Goal: Transaction & Acquisition: Obtain resource

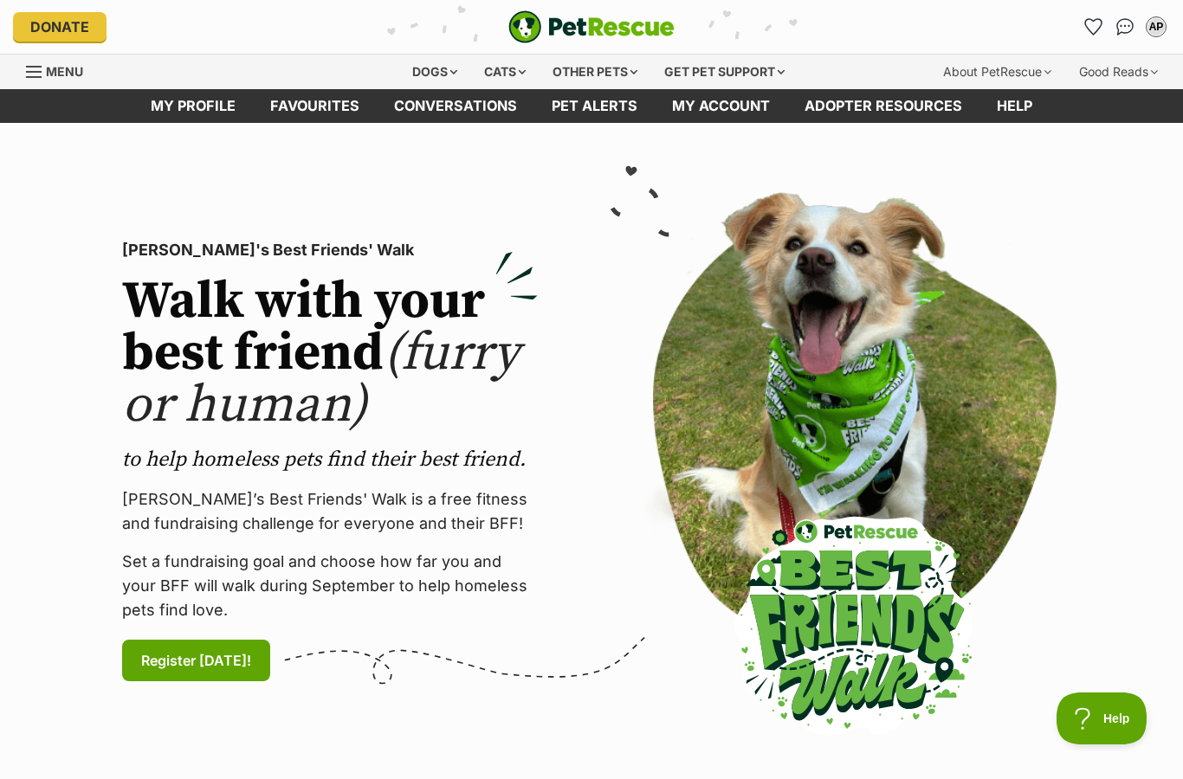
click at [1163, 22] on div "AP" at bounding box center [1155, 26] width 17 height 17
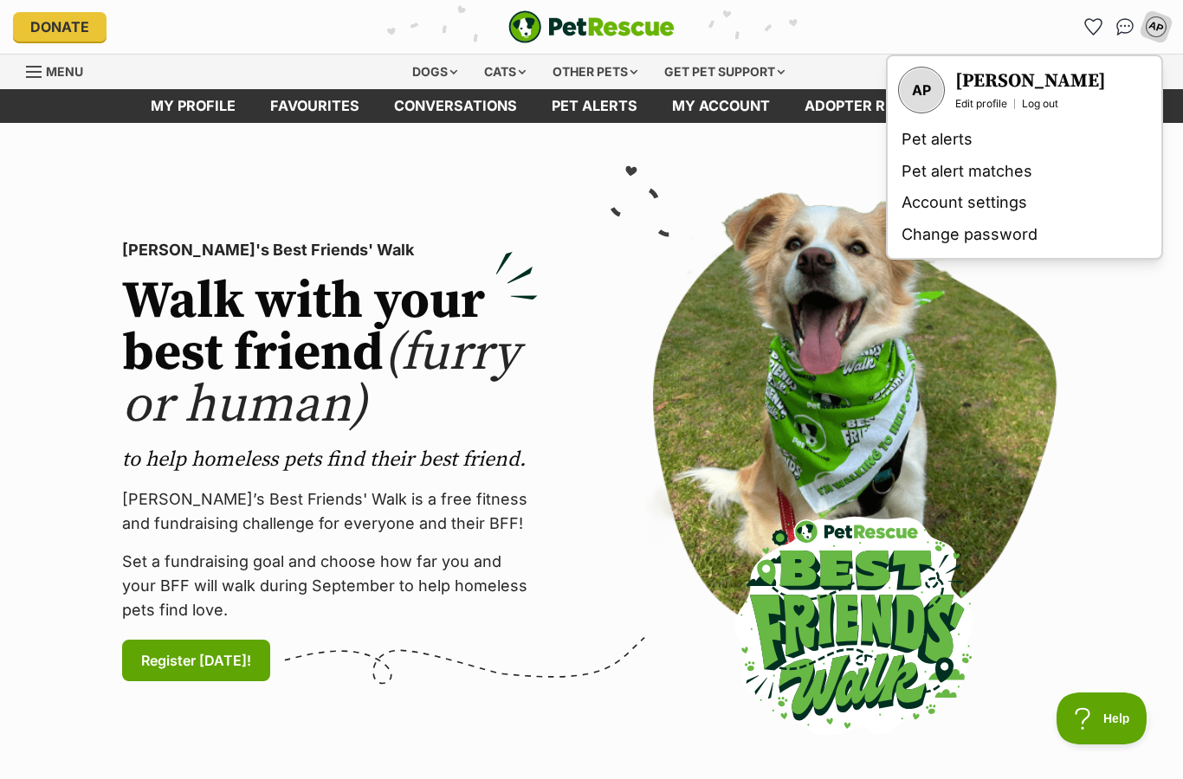
click at [1006, 375] on img at bounding box center [854, 461] width 416 height 538
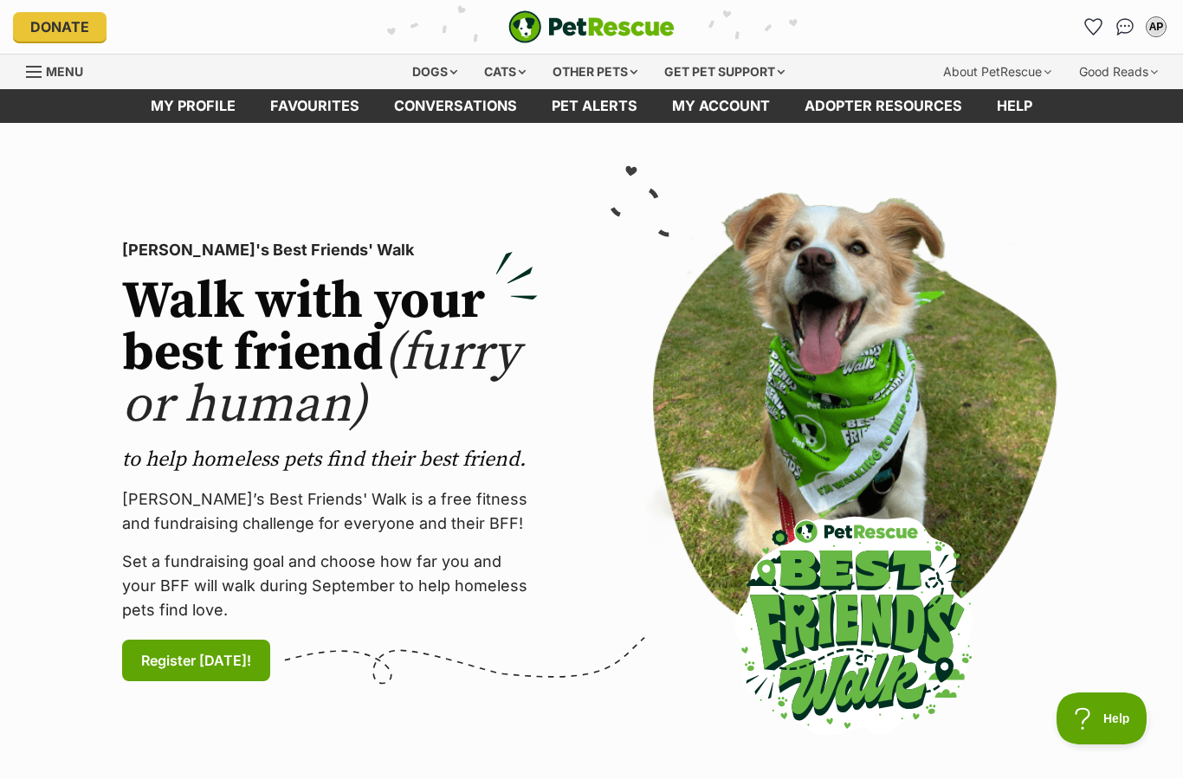
click at [1096, 403] on div at bounding box center [853, 461] width 496 height 538
click at [480, 75] on div "Cats" at bounding box center [505, 72] width 66 height 35
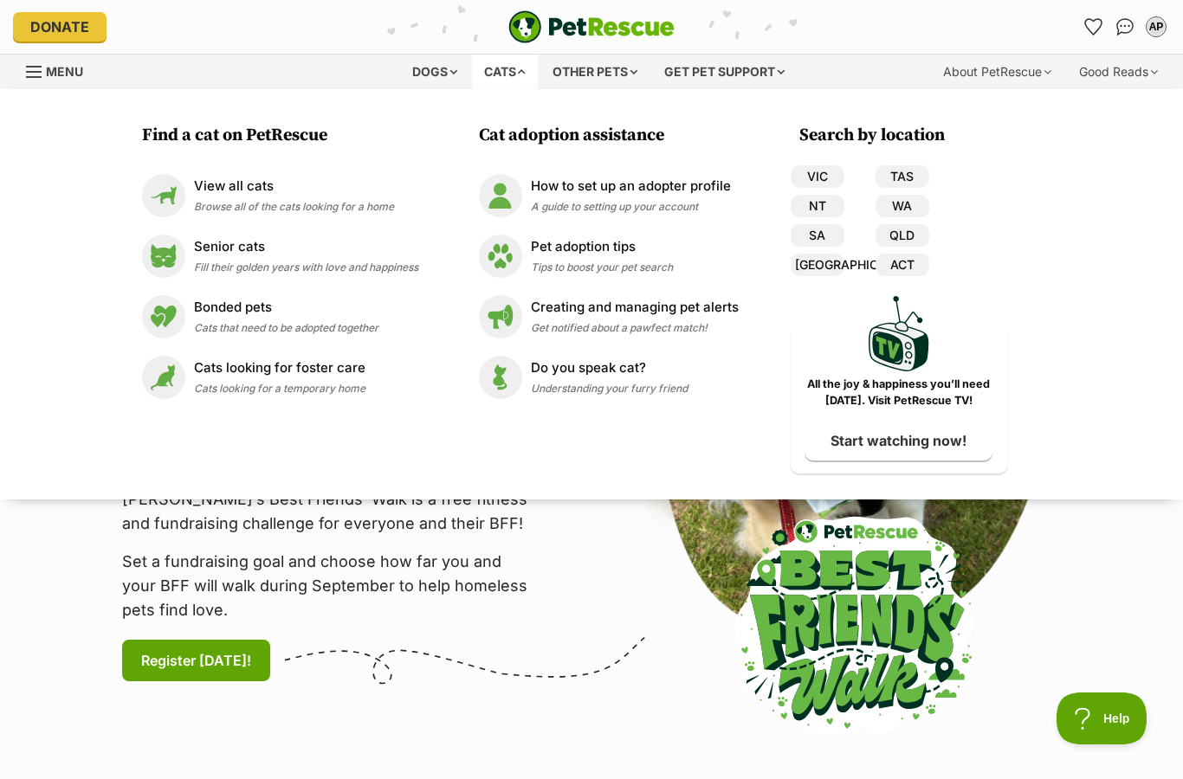
click at [177, 184] on img at bounding box center [163, 195] width 43 height 43
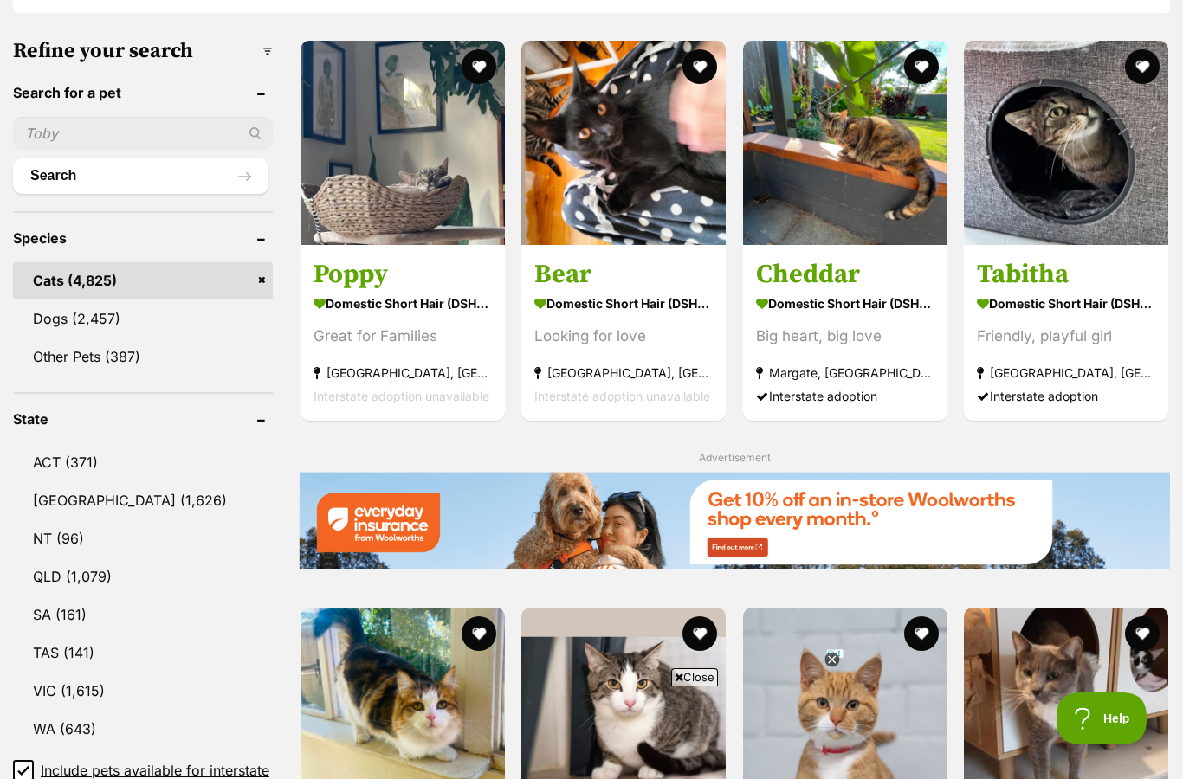
scroll to position [553, 0]
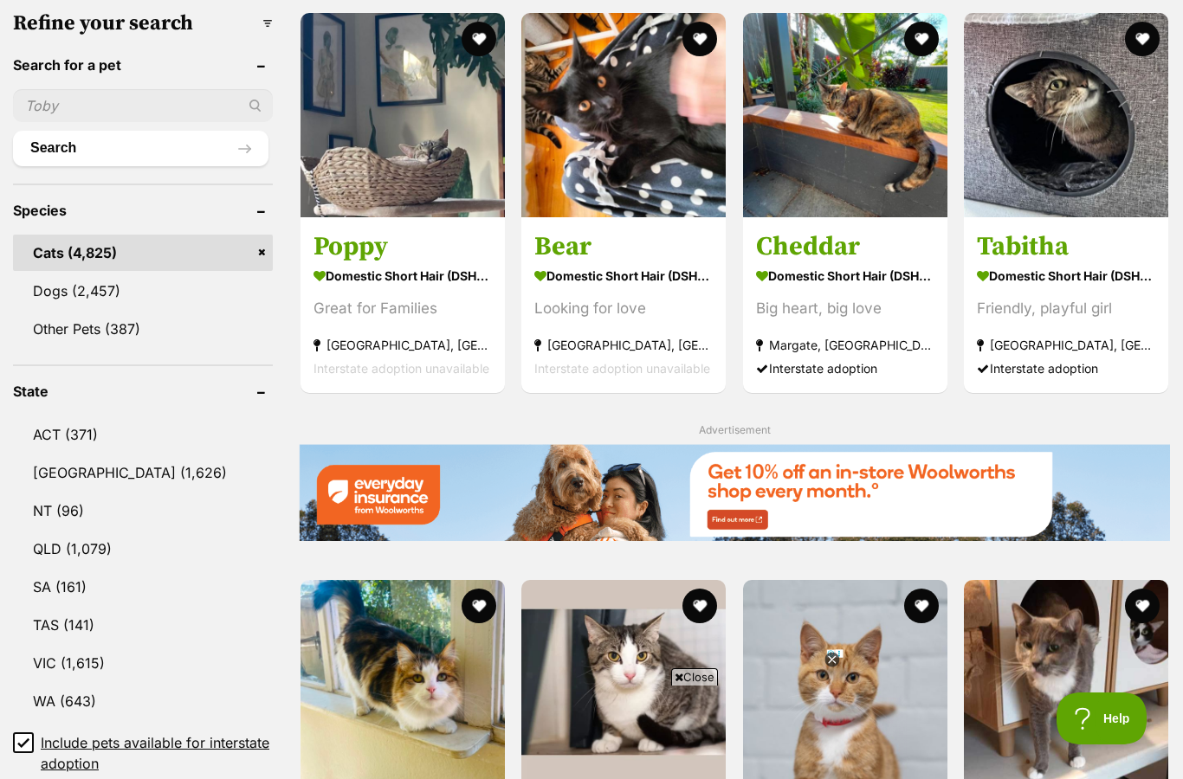
click at [151, 103] on input "text" at bounding box center [143, 105] width 260 height 33
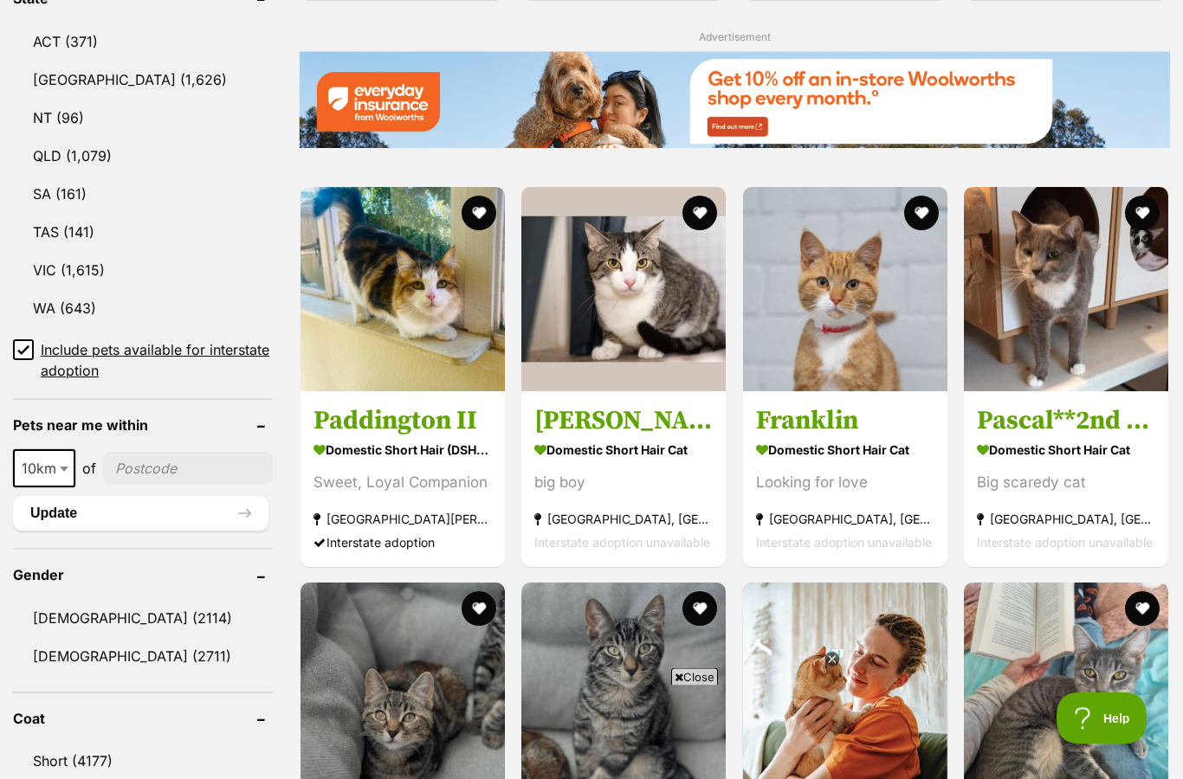
scroll to position [944, 0]
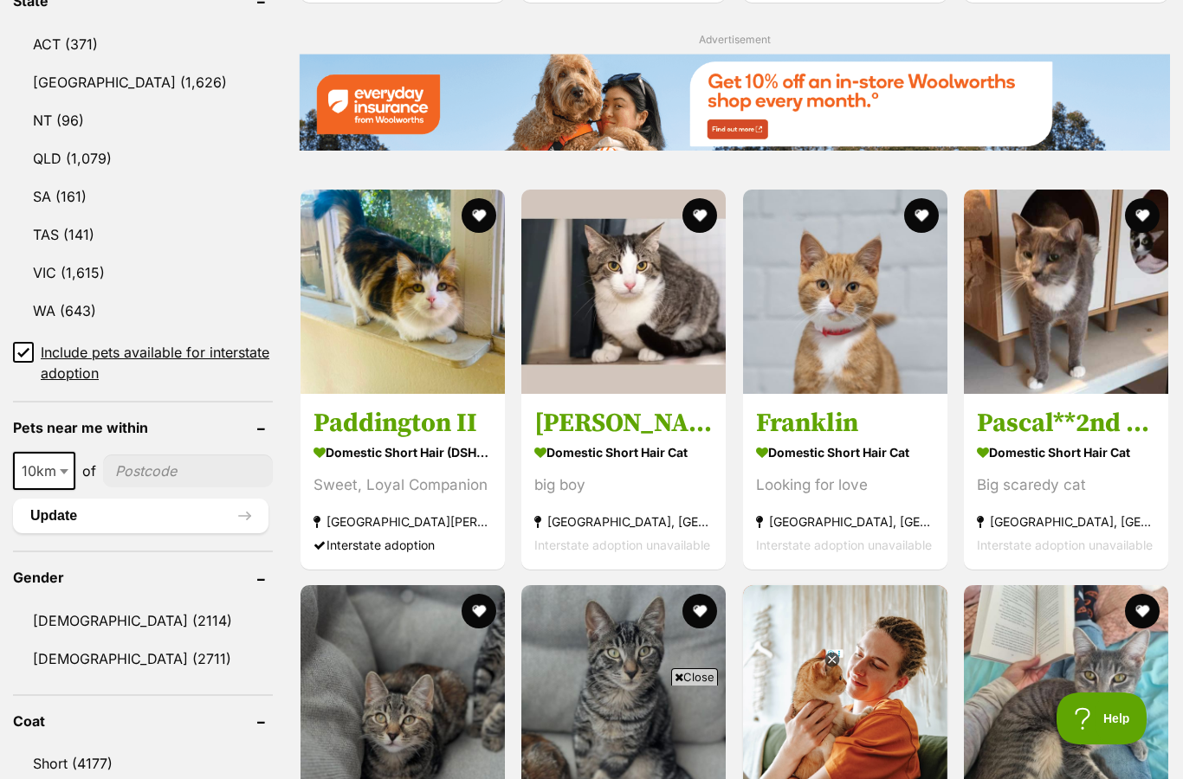
click at [53, 482] on span "10km" at bounding box center [44, 471] width 62 height 38
select select "25"
click at [165, 457] on input"] "postcode" at bounding box center [189, 470] width 167 height 33
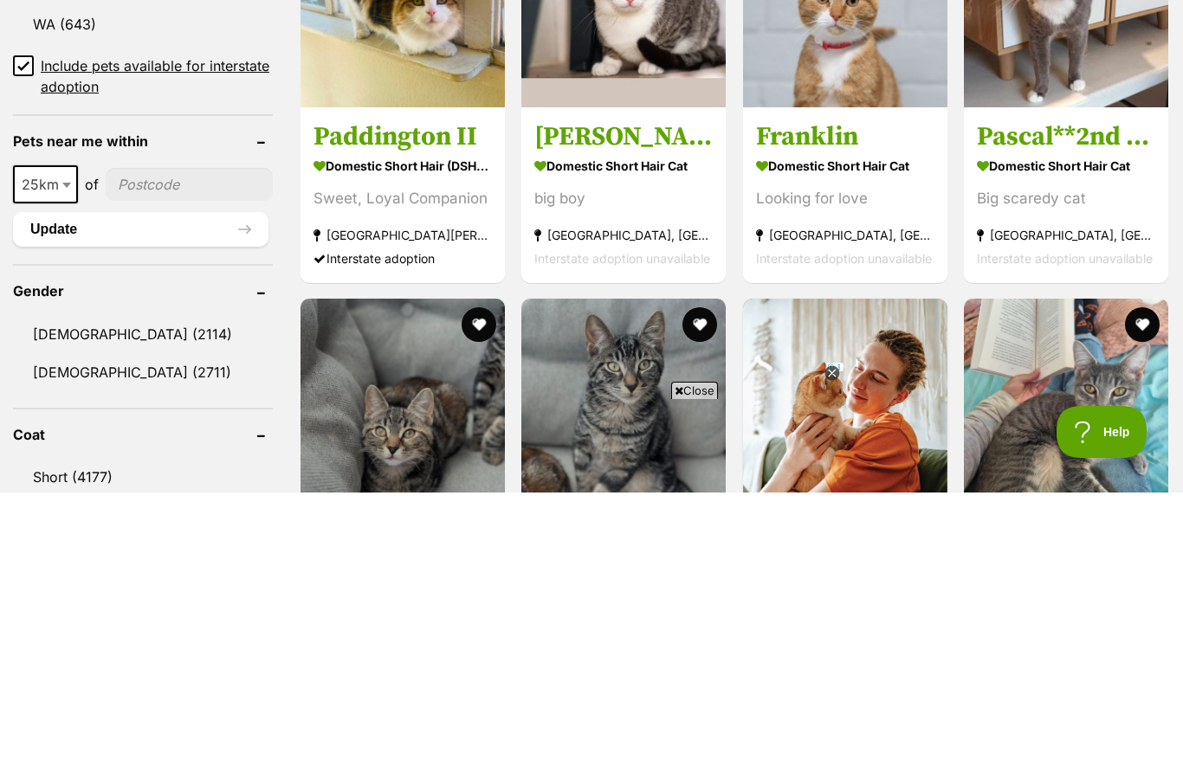
scroll to position [0, 0]
type input"] "4075"
click at [51, 499] on button "Update" at bounding box center [140, 516] width 255 height 35
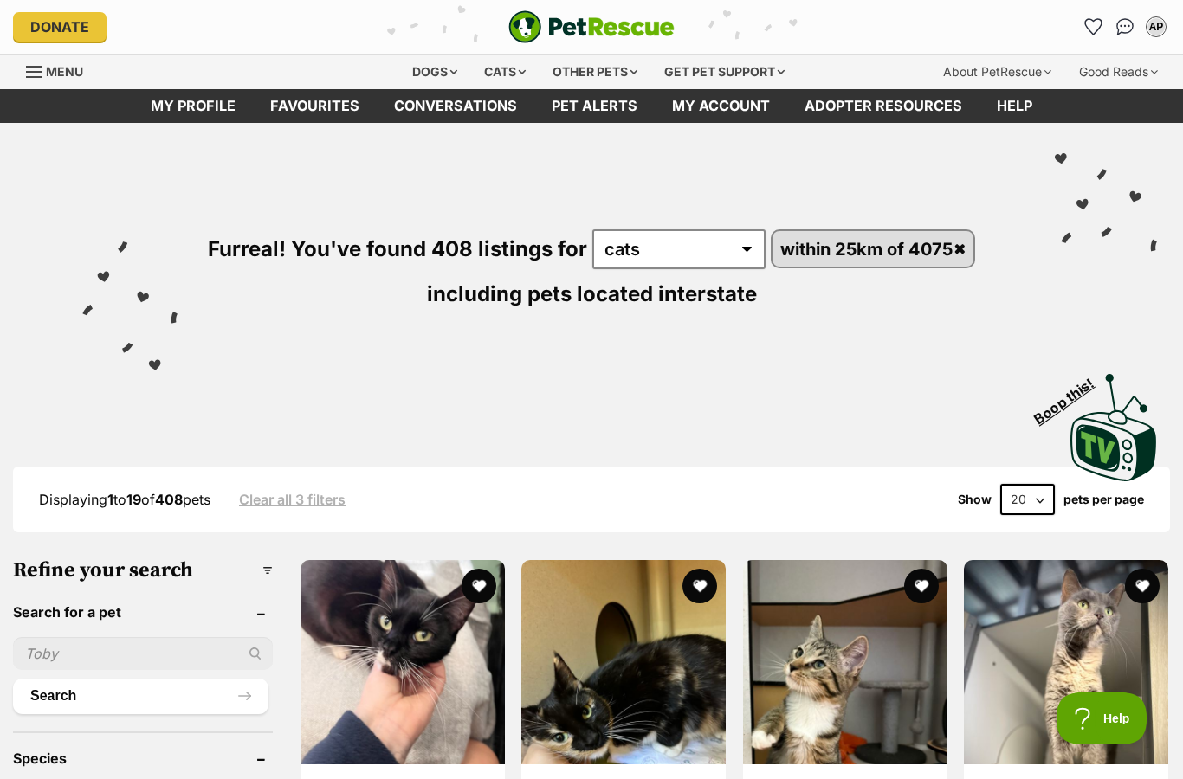
click at [80, 656] on input "text" at bounding box center [143, 653] width 260 height 33
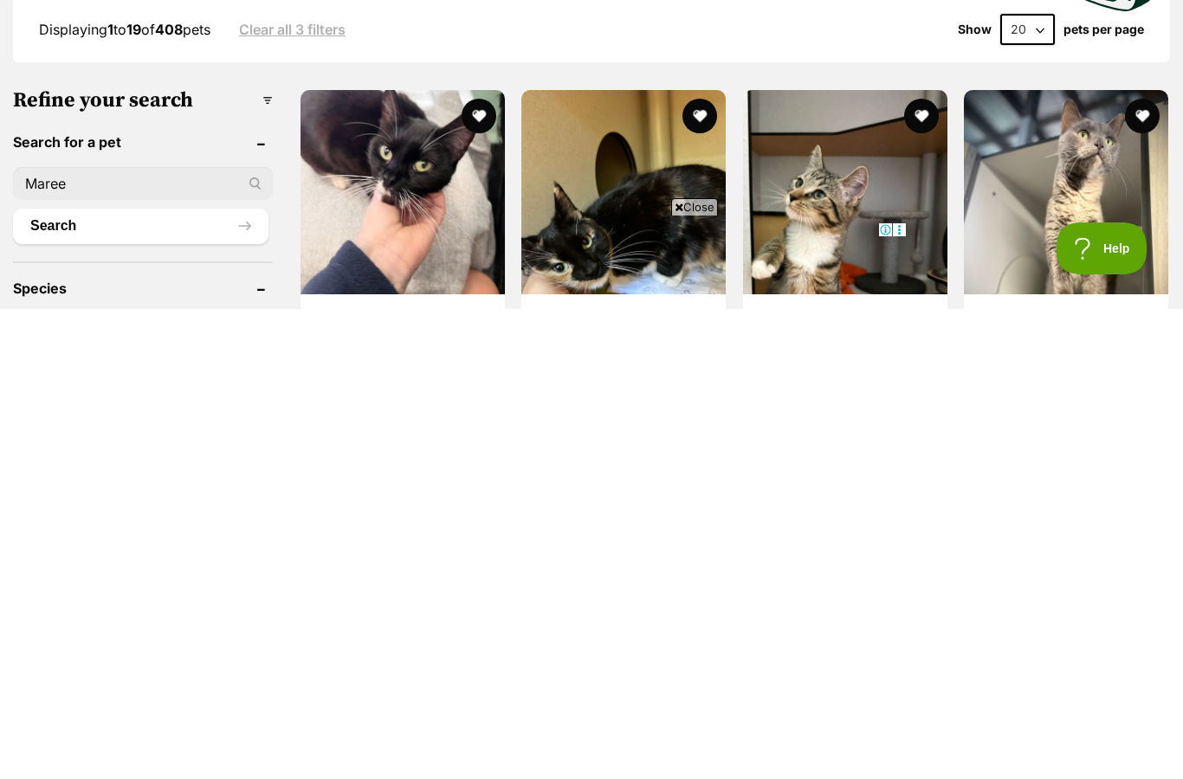
type input "Maree"
click at [140, 679] on button "Search" at bounding box center [140, 696] width 255 height 35
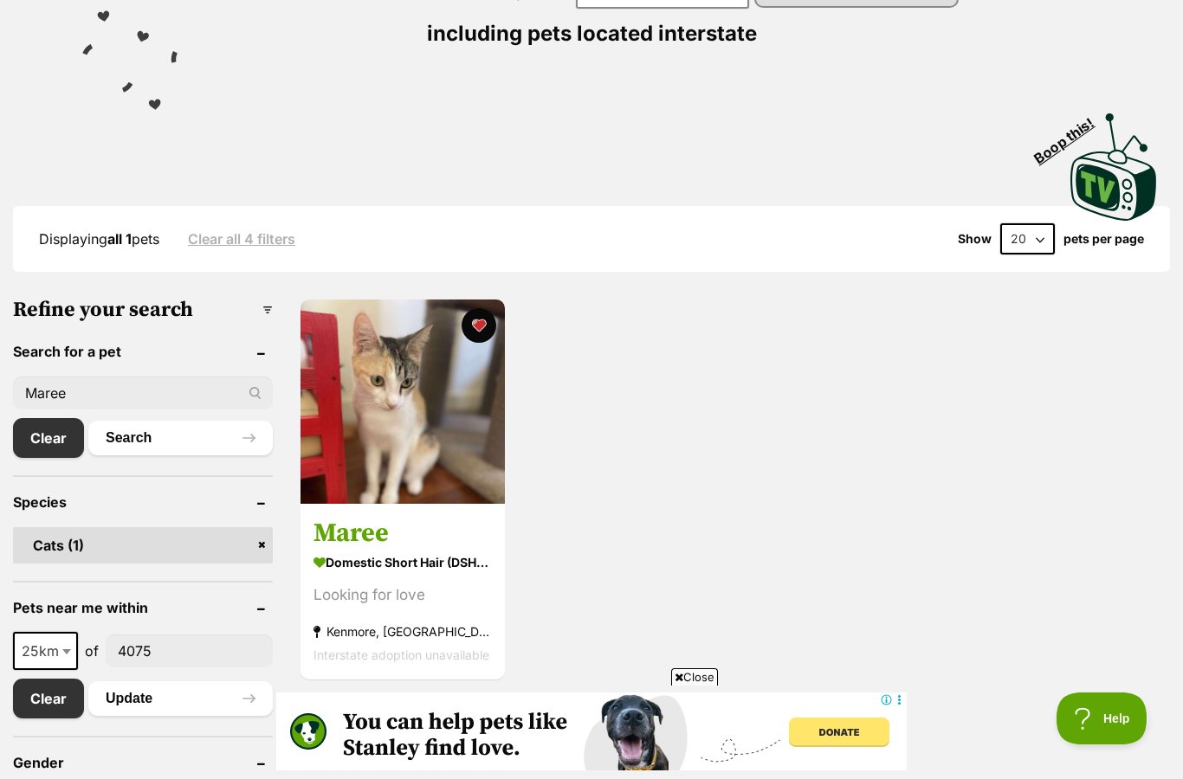
click at [33, 445] on link "Clear" at bounding box center [48, 438] width 71 height 40
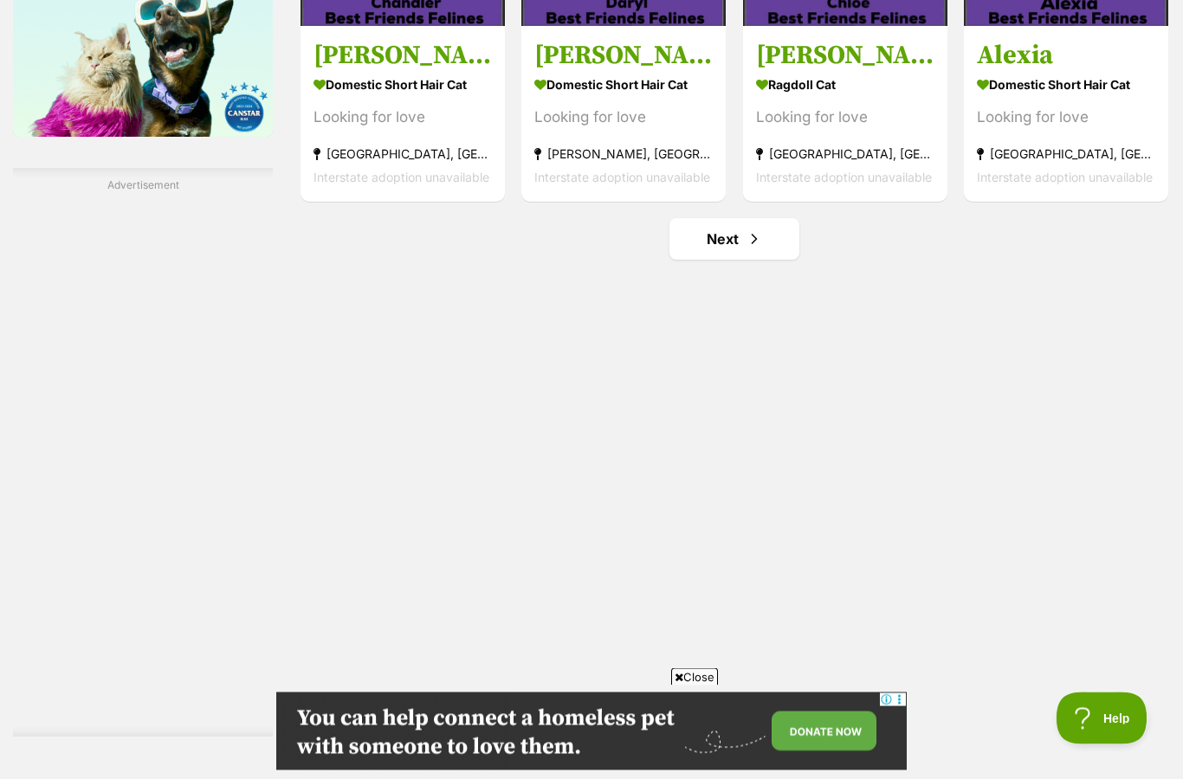
scroll to position [2473, 0]
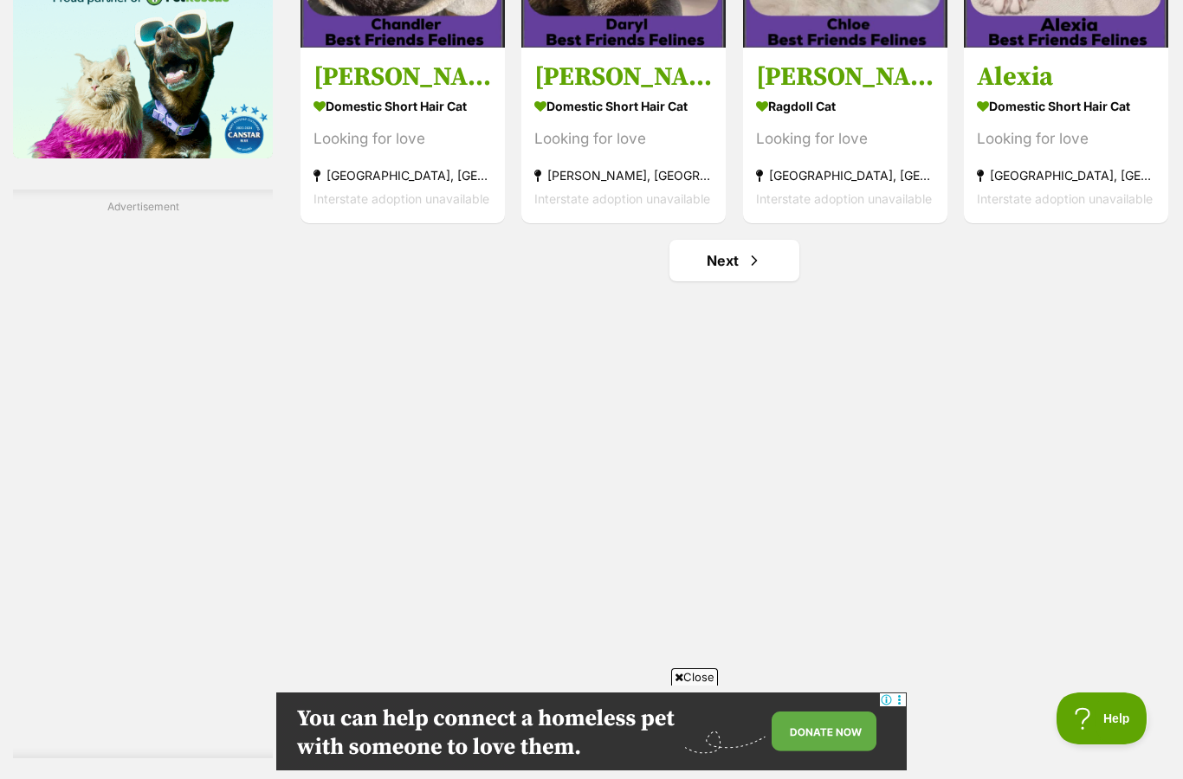
click at [751, 252] on span "Next page" at bounding box center [753, 260] width 17 height 21
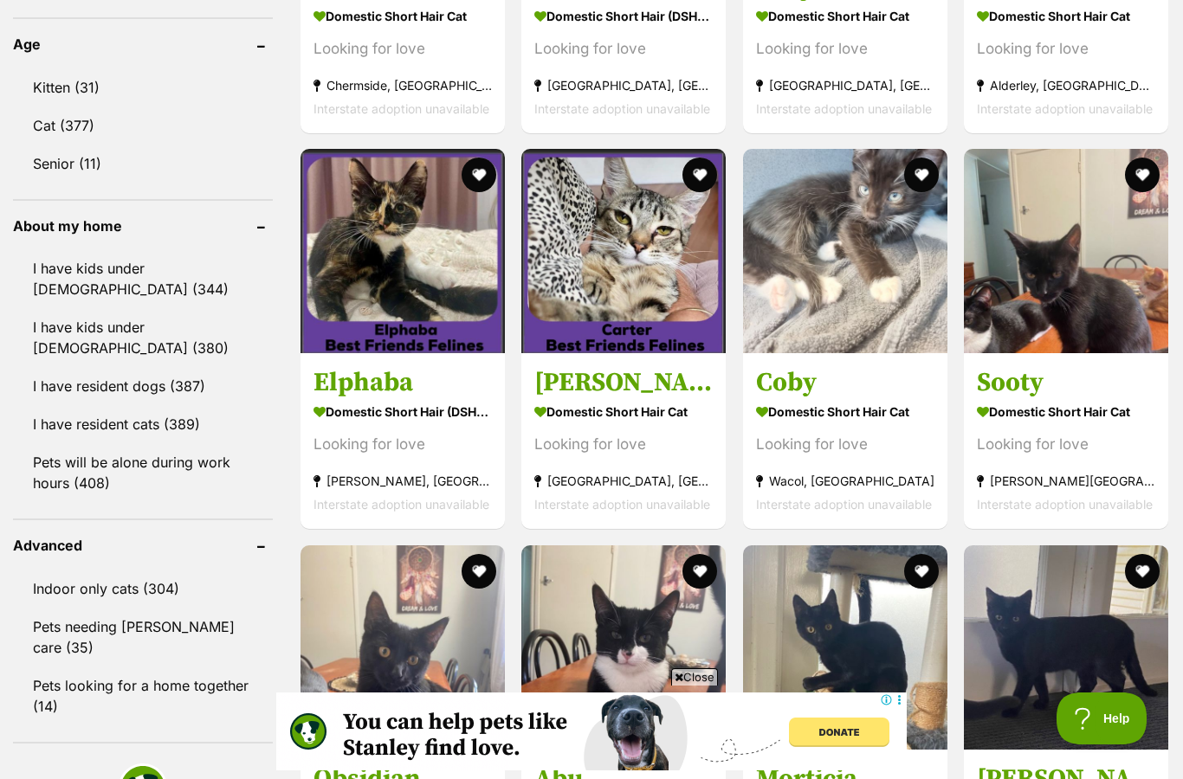
scroll to position [1376, 0]
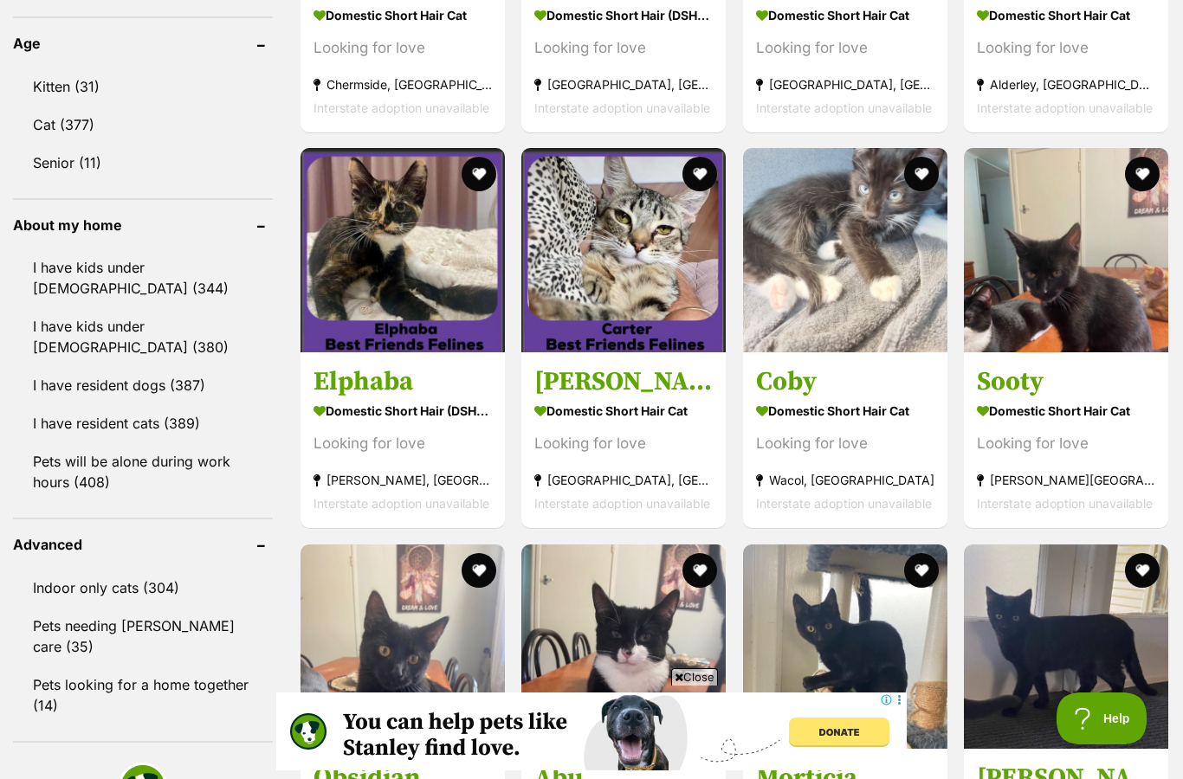
click at [925, 177] on button "favourite" at bounding box center [921, 174] width 35 height 35
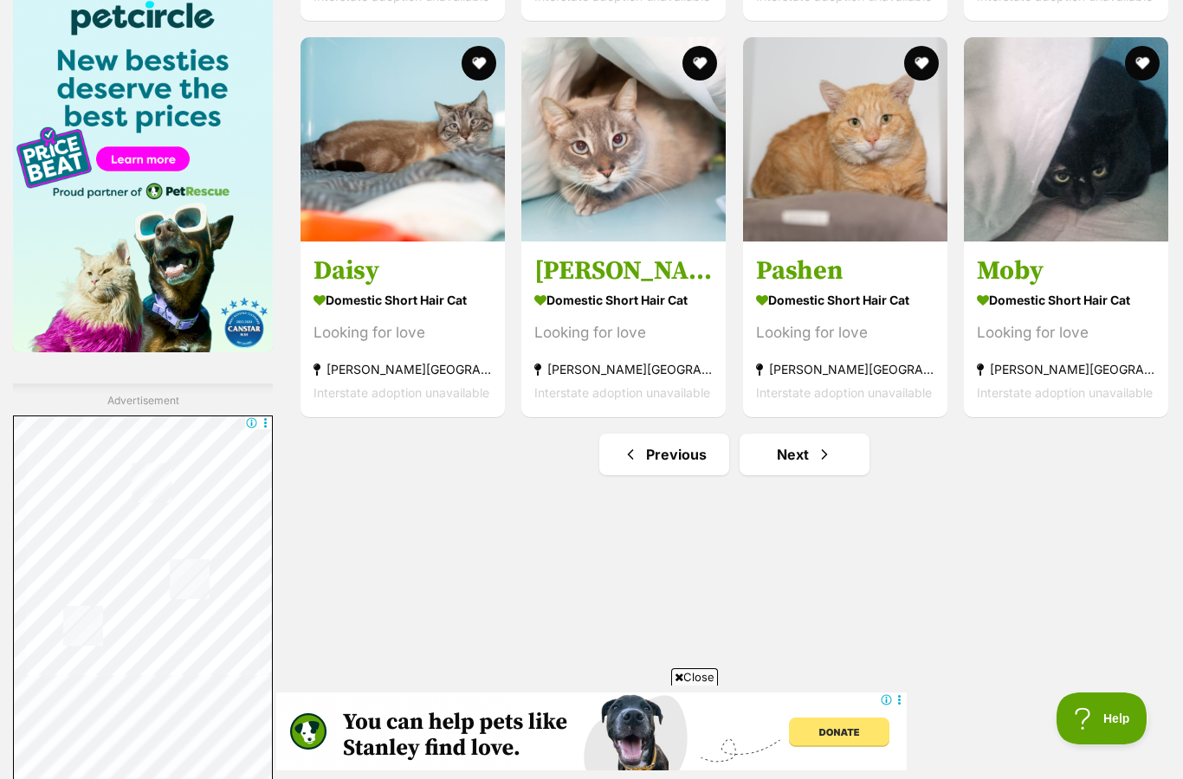
scroll to position [2251, 0]
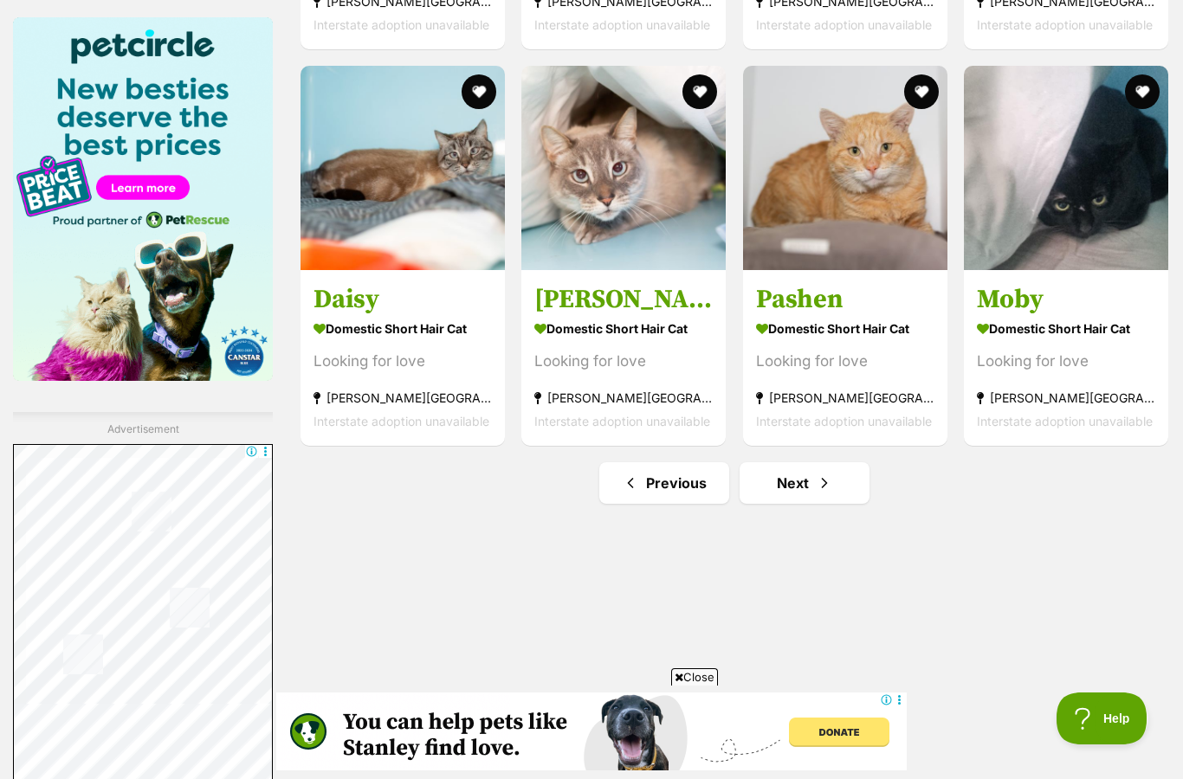
click at [792, 490] on link "Next" at bounding box center [804, 483] width 130 height 42
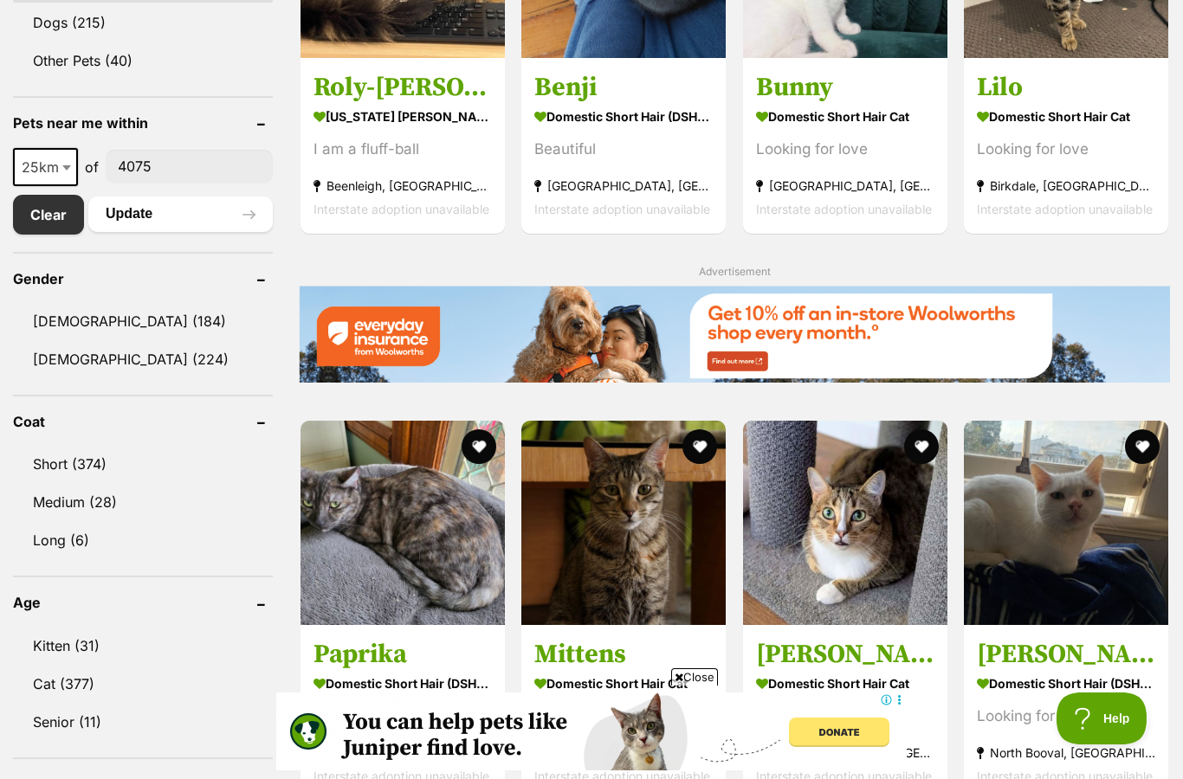
scroll to position [826, 0]
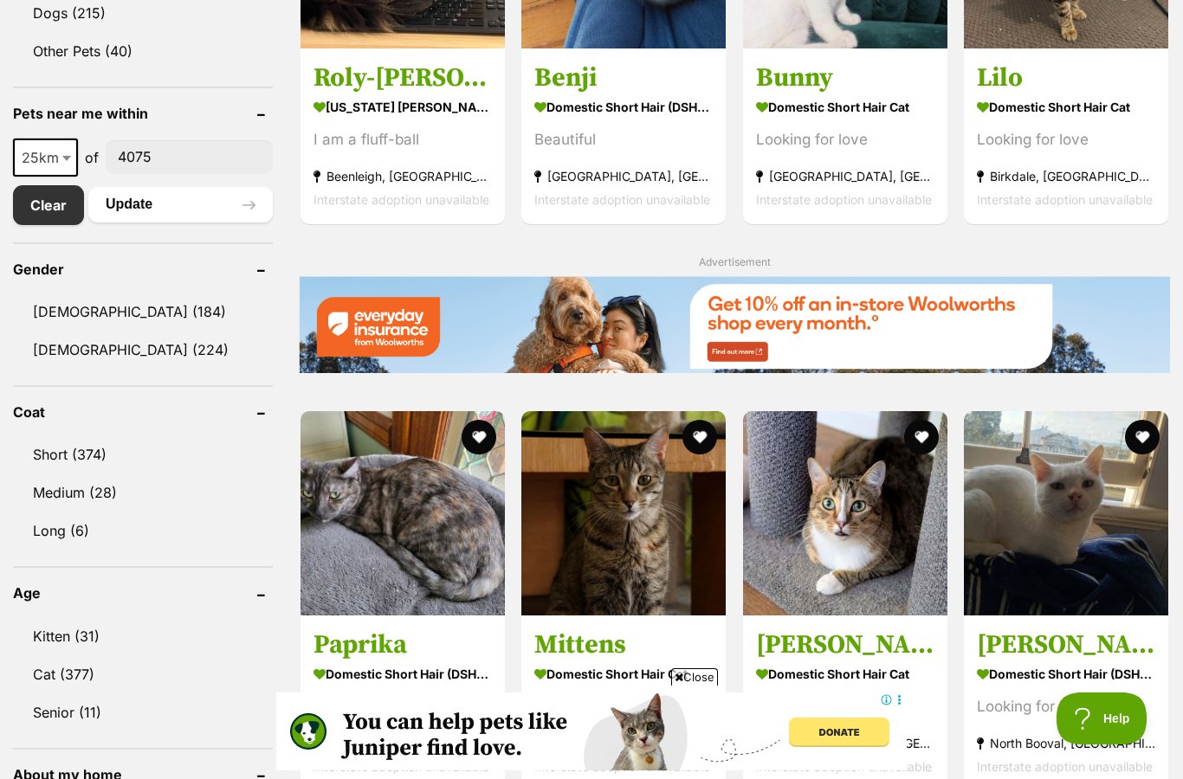
click at [848, 209] on link "Bunny Domestic Short Hair Cat Looking for love Cedar Creek, QLD Interstate adop…" at bounding box center [845, 136] width 204 height 176
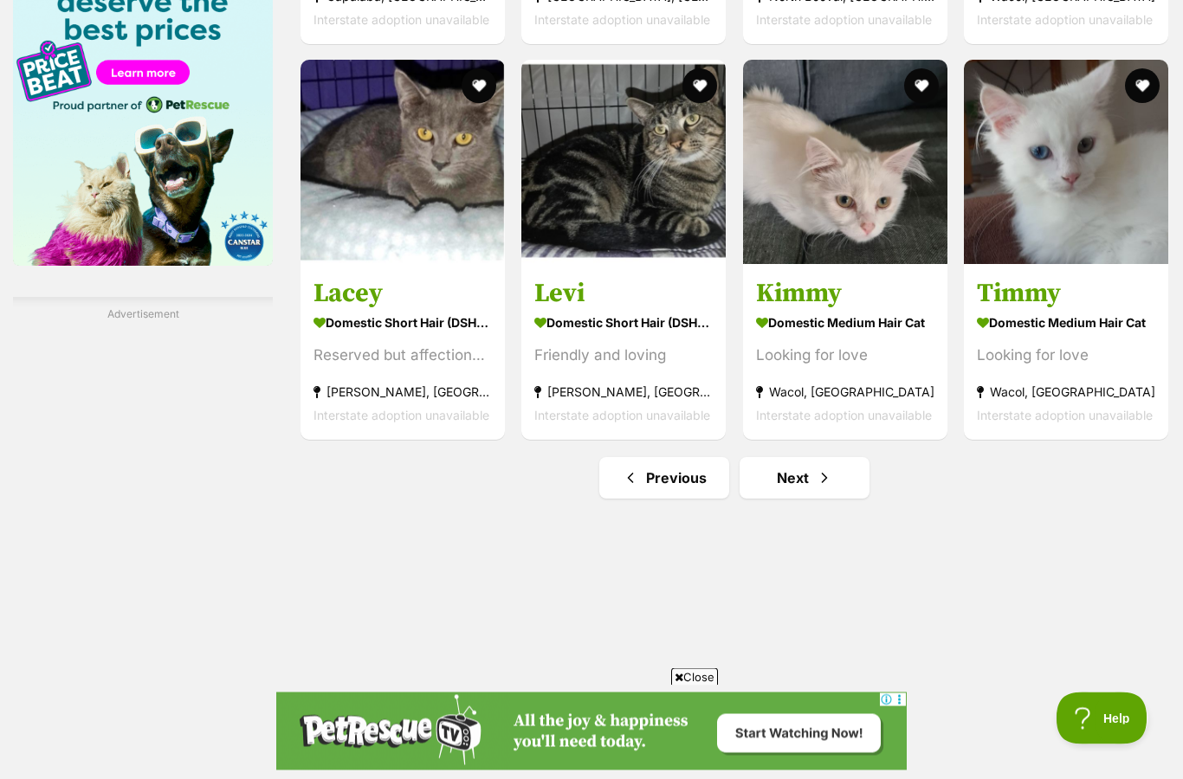
scroll to position [2366, 0]
click at [1129, 82] on button "favourite" at bounding box center [1142, 85] width 35 height 35
click at [822, 485] on span "Next page" at bounding box center [823, 477] width 17 height 21
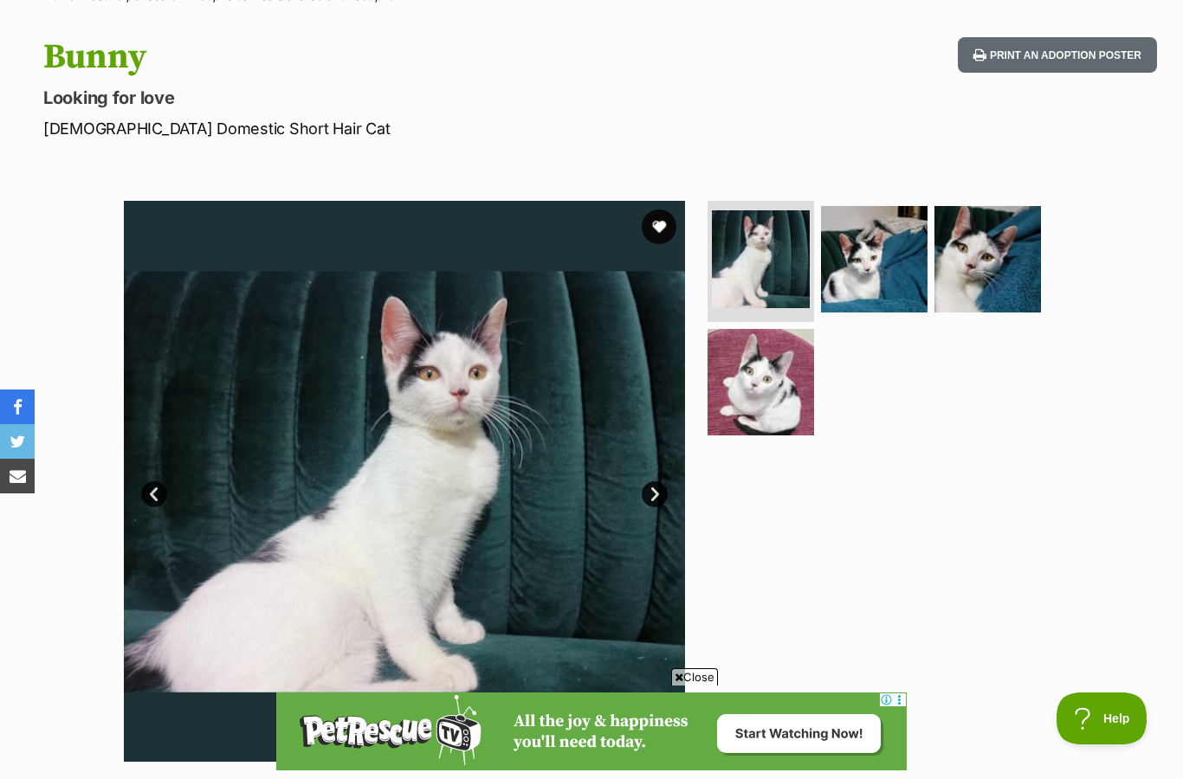
scroll to position [145, 0]
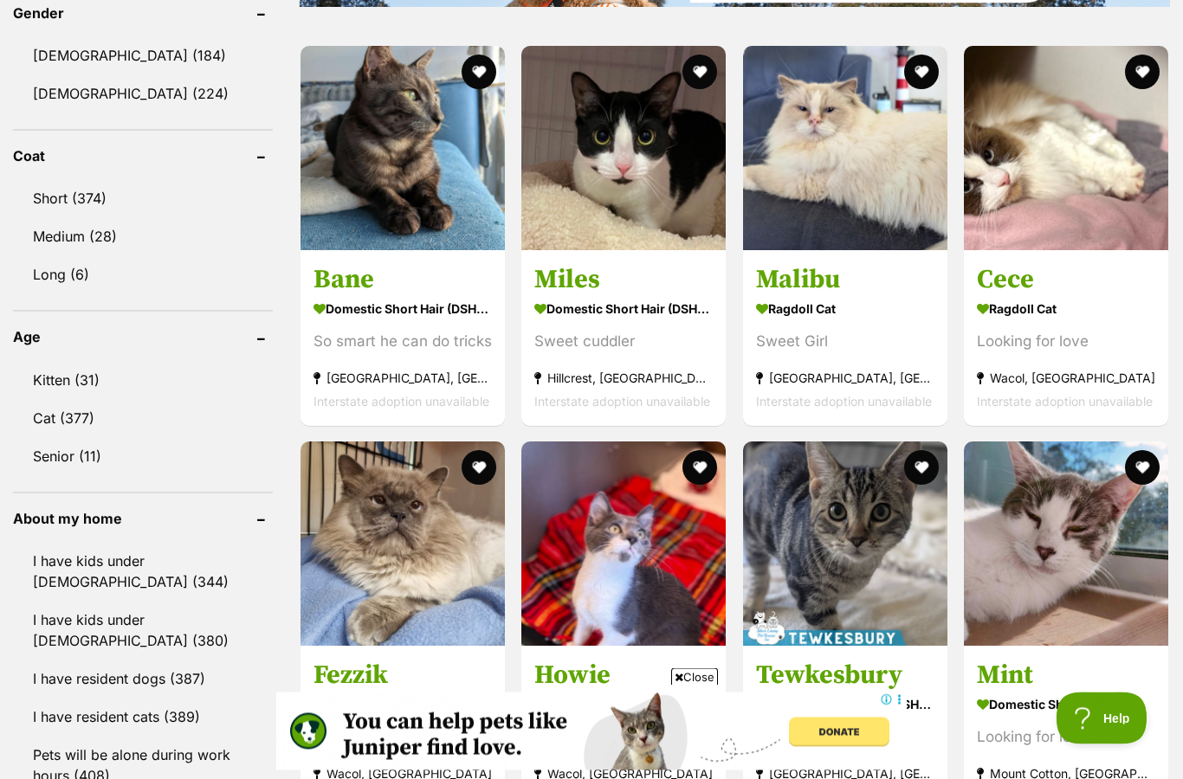
scroll to position [1082, 0]
click at [1048, 324] on section "Ragdoll Cat Looking for love Wacol, [GEOGRAPHIC_DATA] Interstate adoption unava…" at bounding box center [1065, 353] width 178 height 117
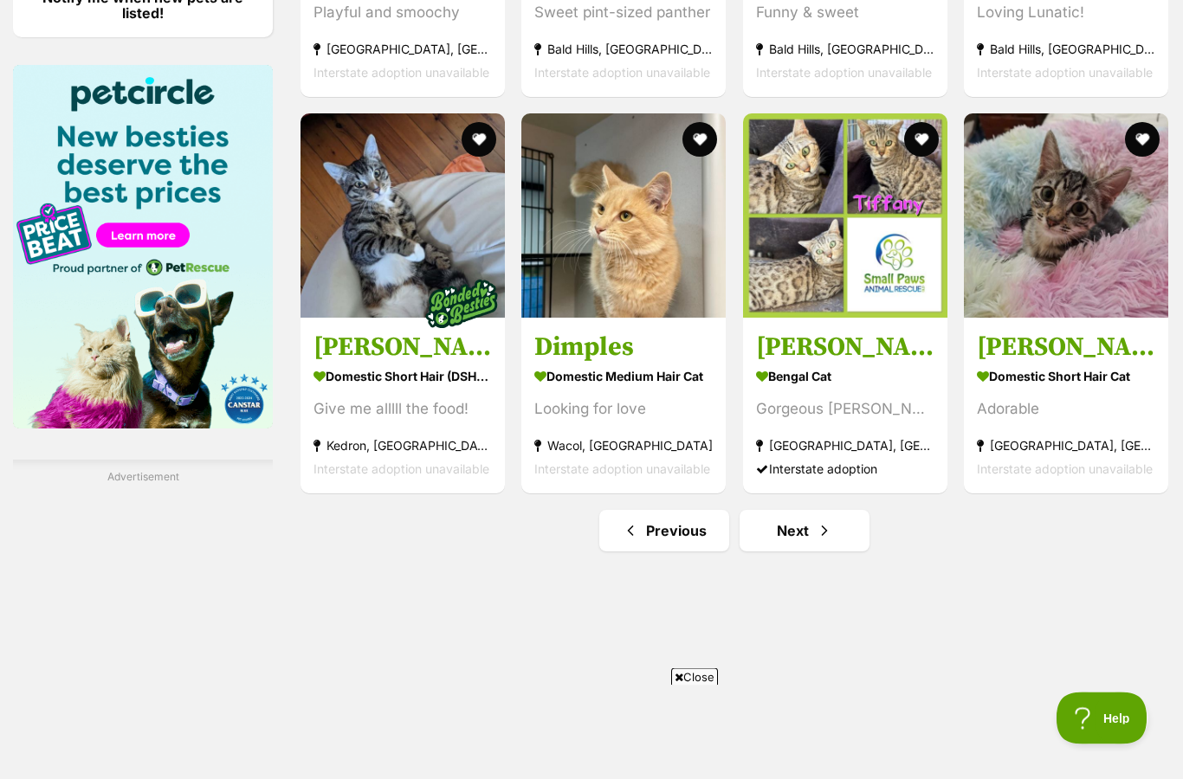
scroll to position [2201, 0]
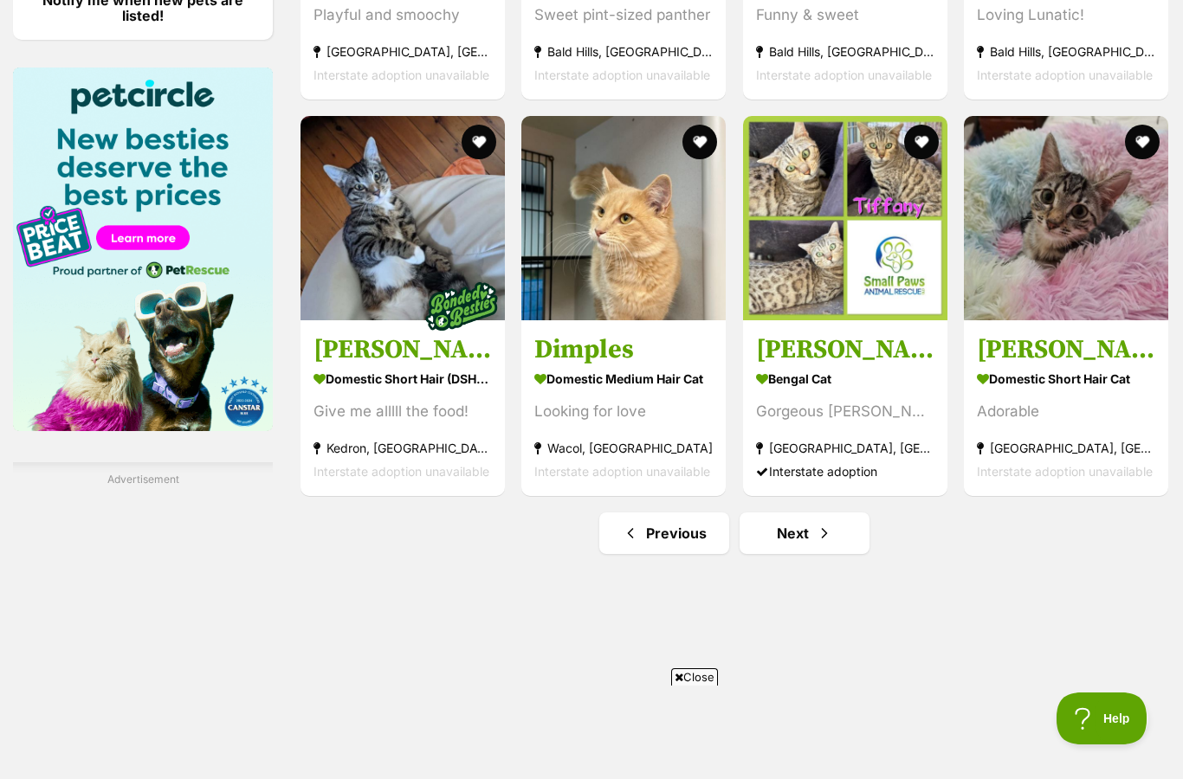
click at [830, 554] on link "Next" at bounding box center [804, 533] width 130 height 42
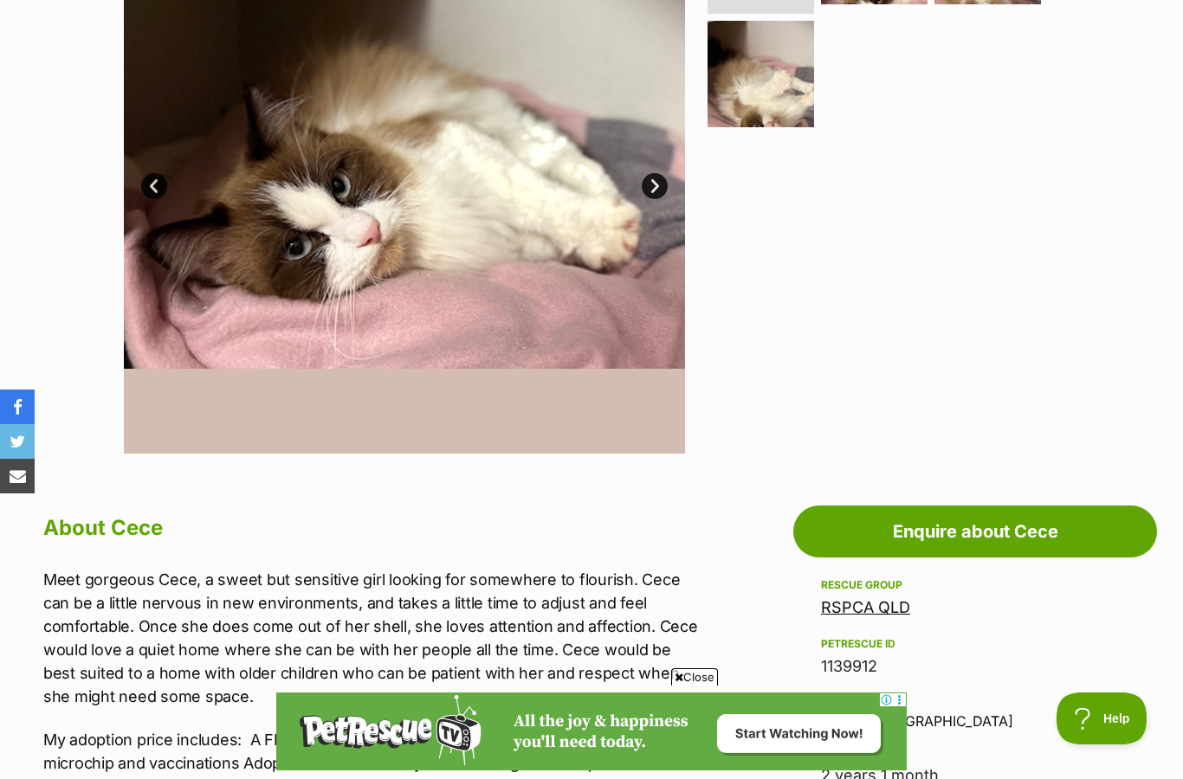
scroll to position [449, 0]
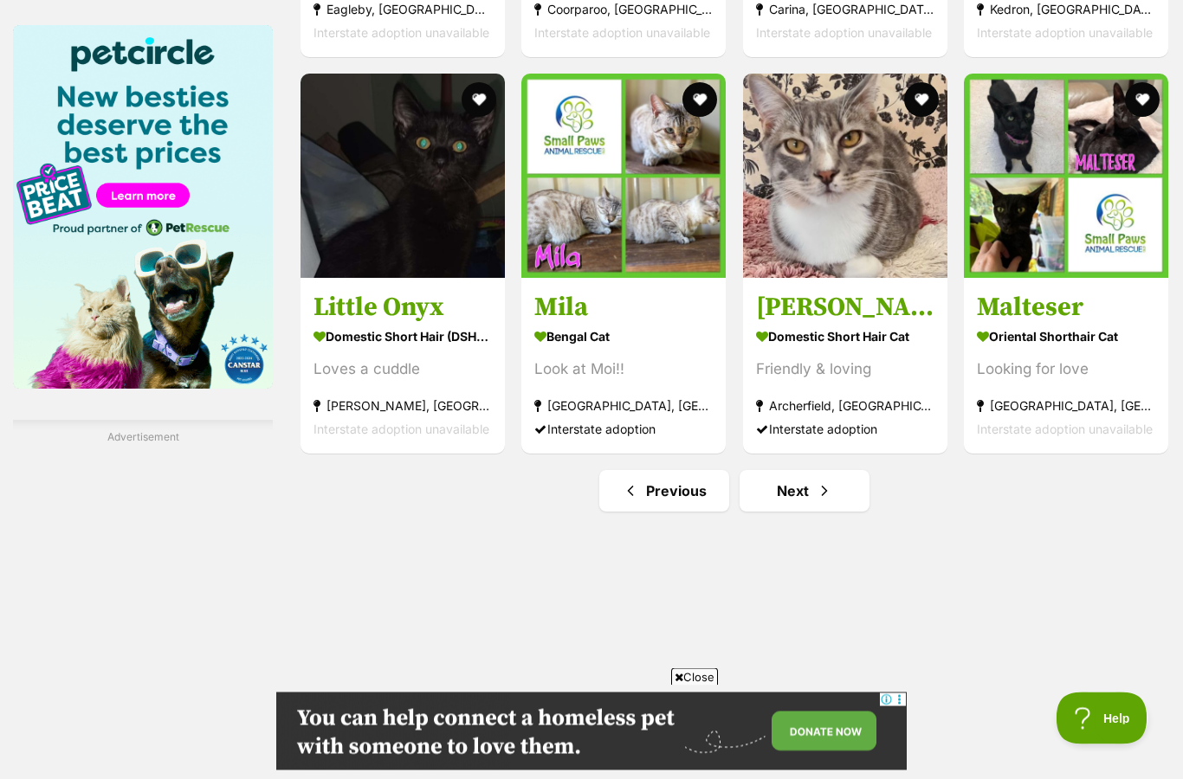
scroll to position [2243, 0]
click at [834, 497] on link "Next" at bounding box center [804, 491] width 130 height 42
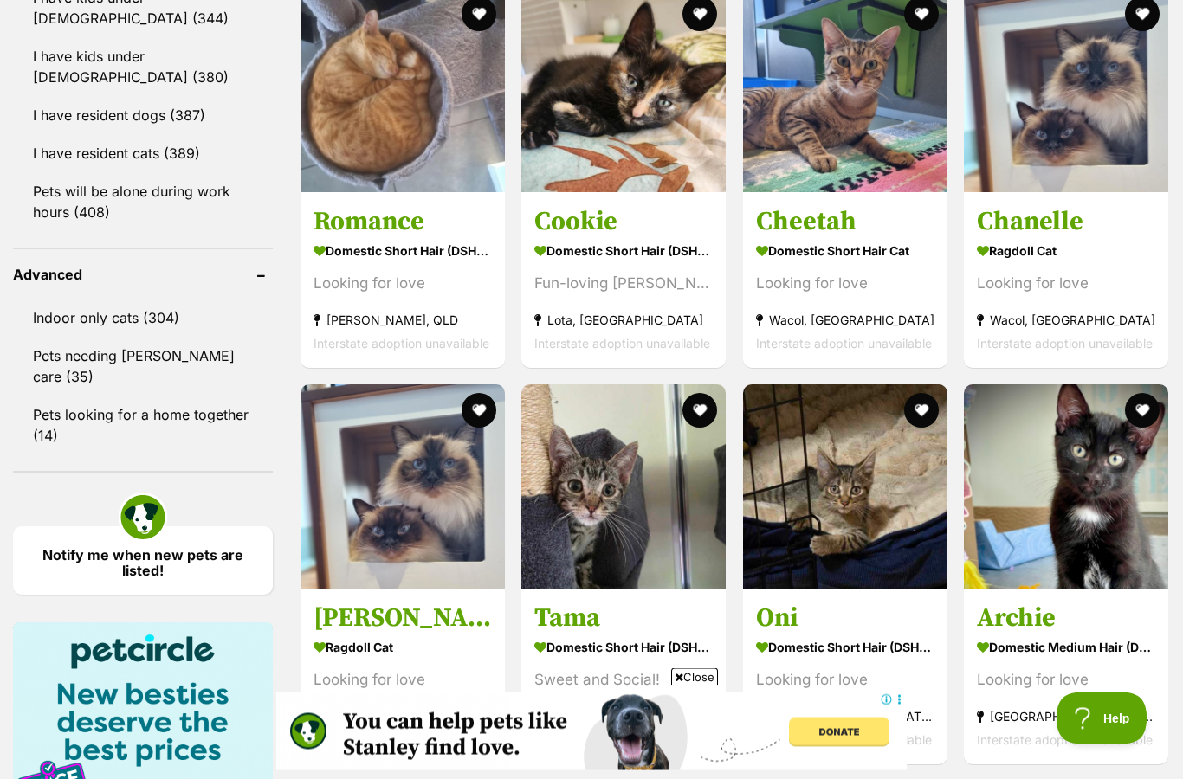
scroll to position [1644, 0]
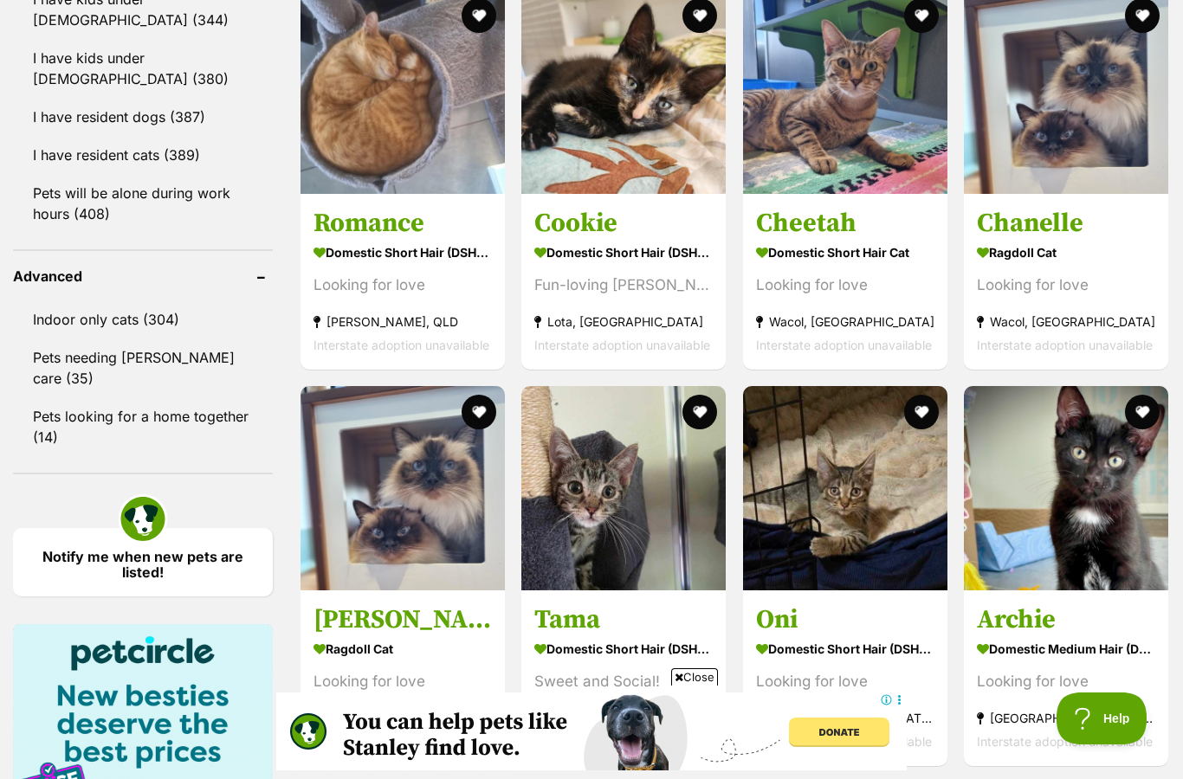
click at [871, 616] on h3 "Oni" at bounding box center [845, 619] width 178 height 33
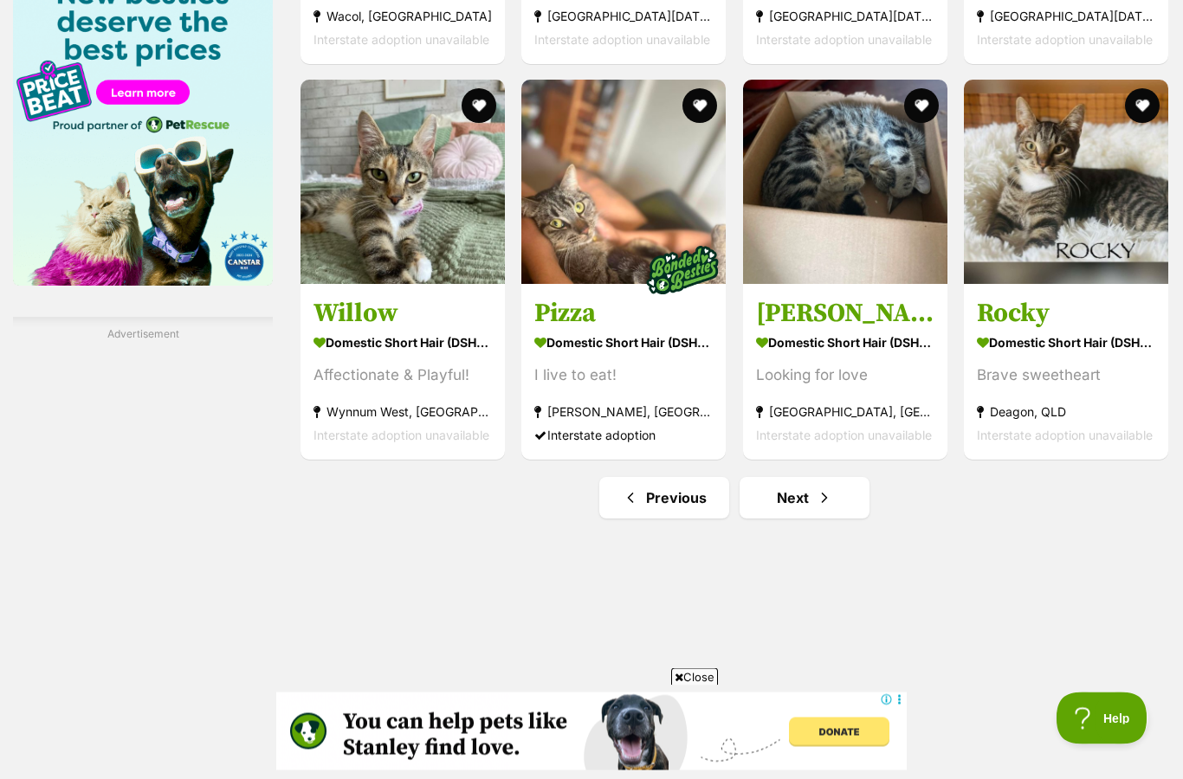
scroll to position [2346, 0]
click at [840, 517] on link "Next" at bounding box center [804, 498] width 130 height 42
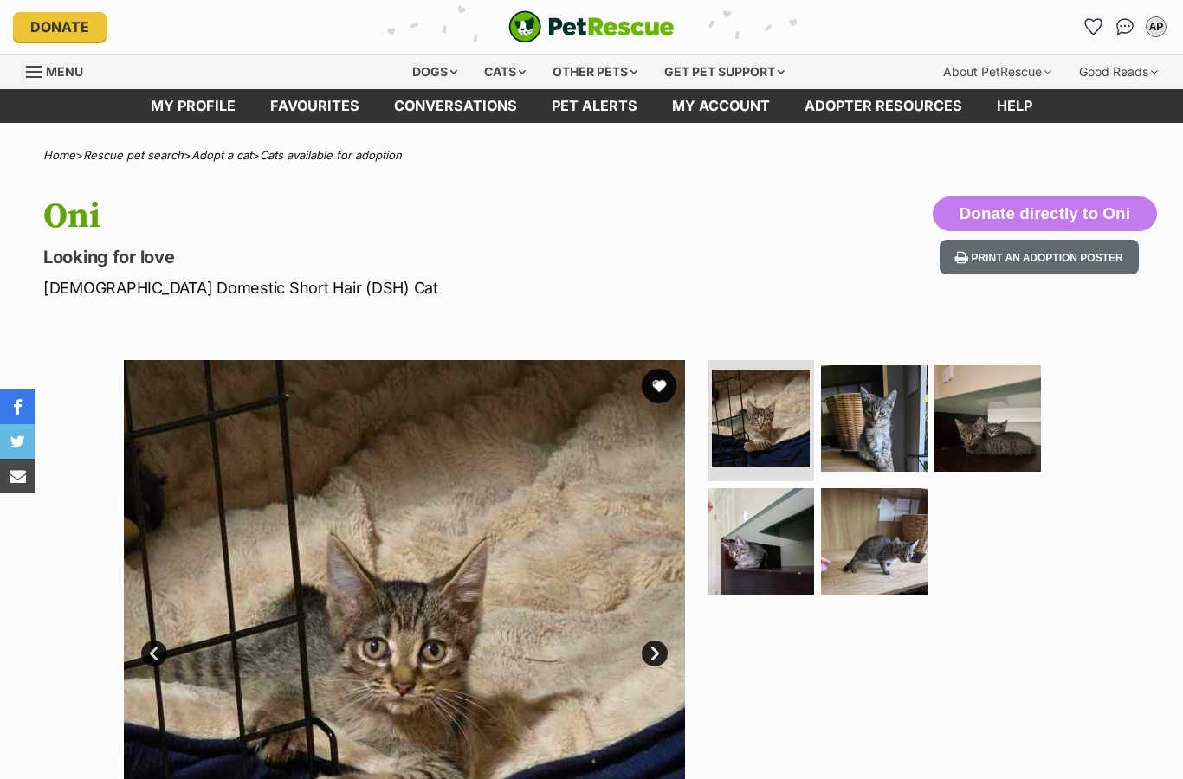
click at [895, 423] on img at bounding box center [874, 418] width 106 height 106
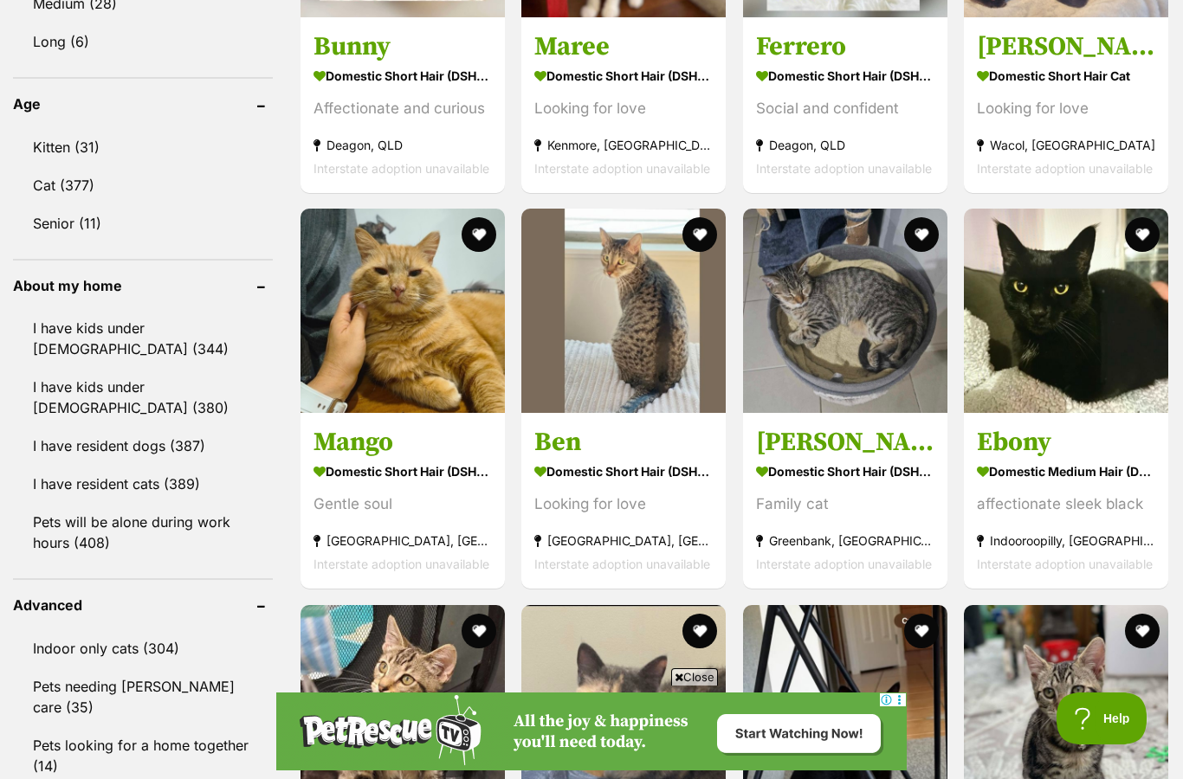
scroll to position [1314, 0]
click at [1048, 474] on strong "Domestic Medium Hair (DMH) Cat" at bounding box center [1065, 472] width 178 height 25
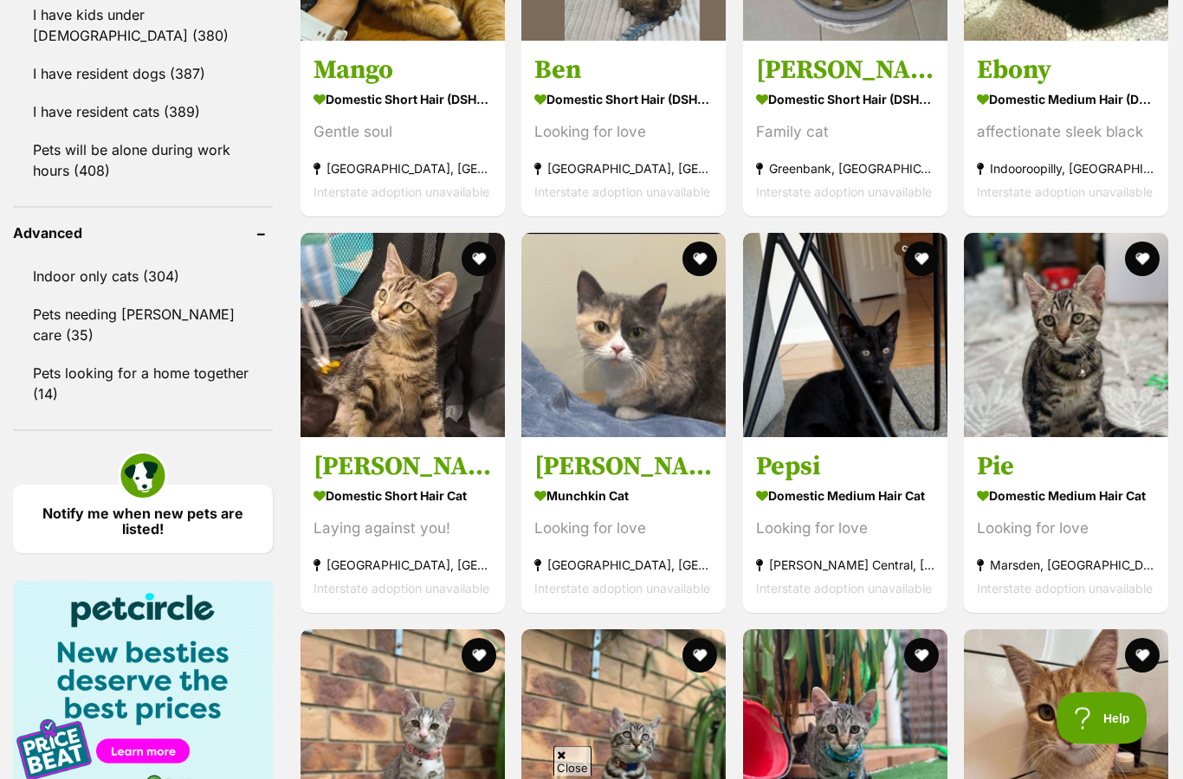
scroll to position [1687, 0]
click at [449, 364] on img at bounding box center [402, 335] width 204 height 204
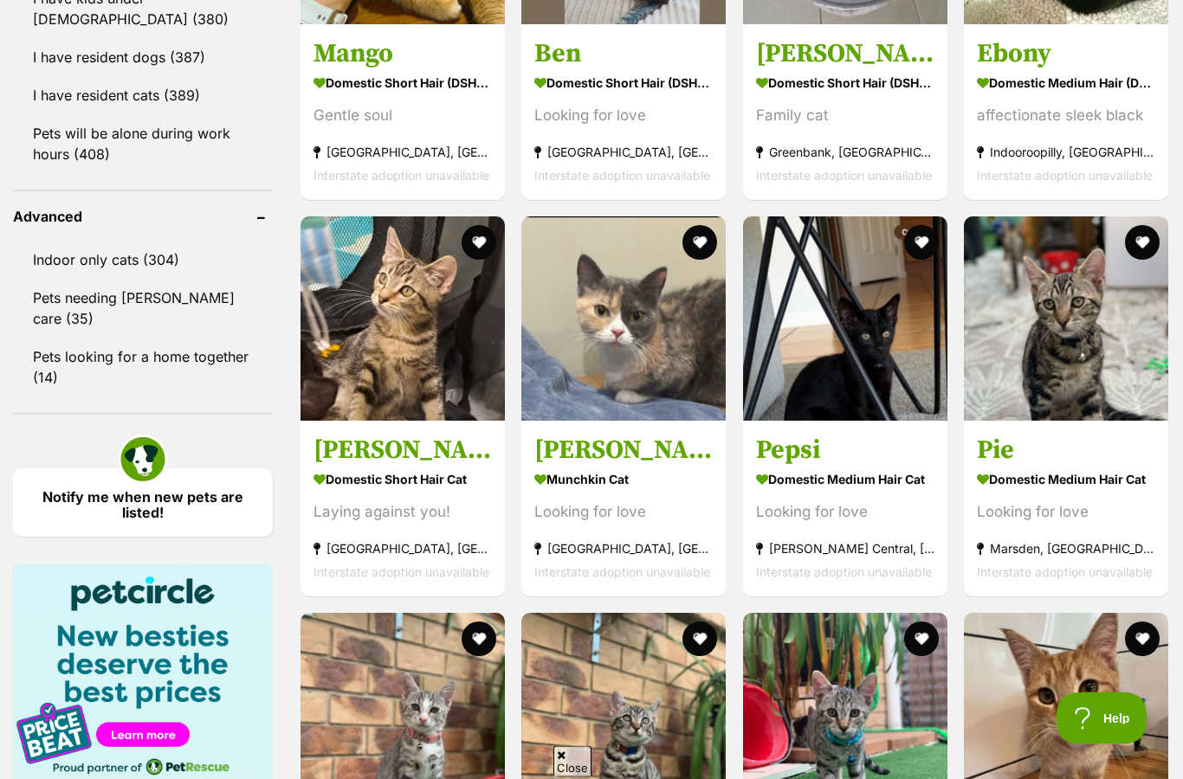
scroll to position [1704, 0]
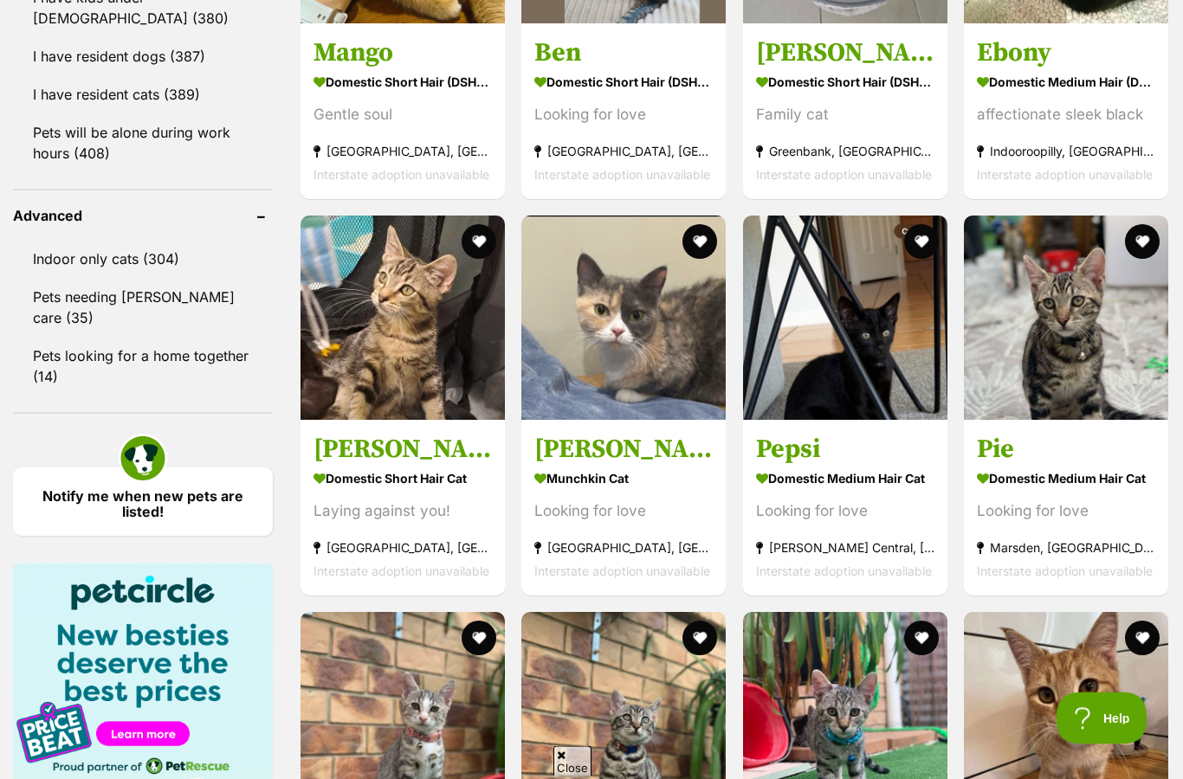
click at [1051, 379] on img at bounding box center [1066, 318] width 204 height 204
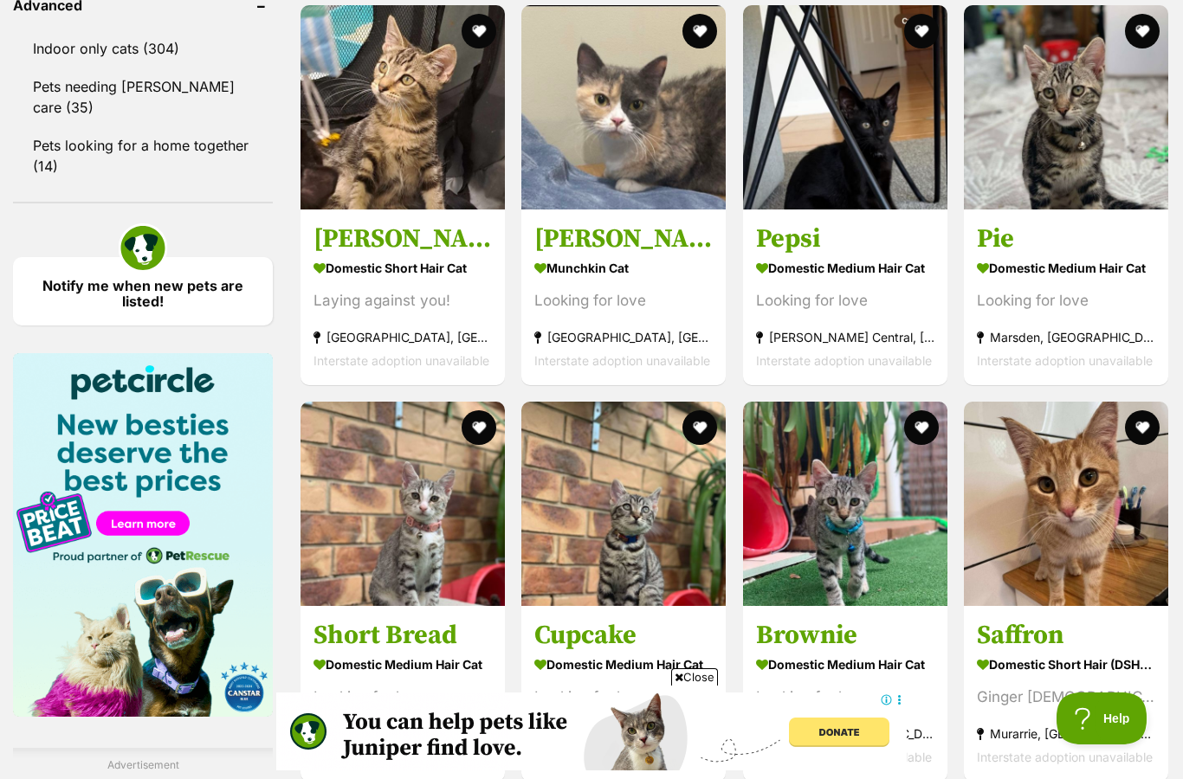
scroll to position [0, 0]
click at [373, 505] on img at bounding box center [402, 504] width 204 height 204
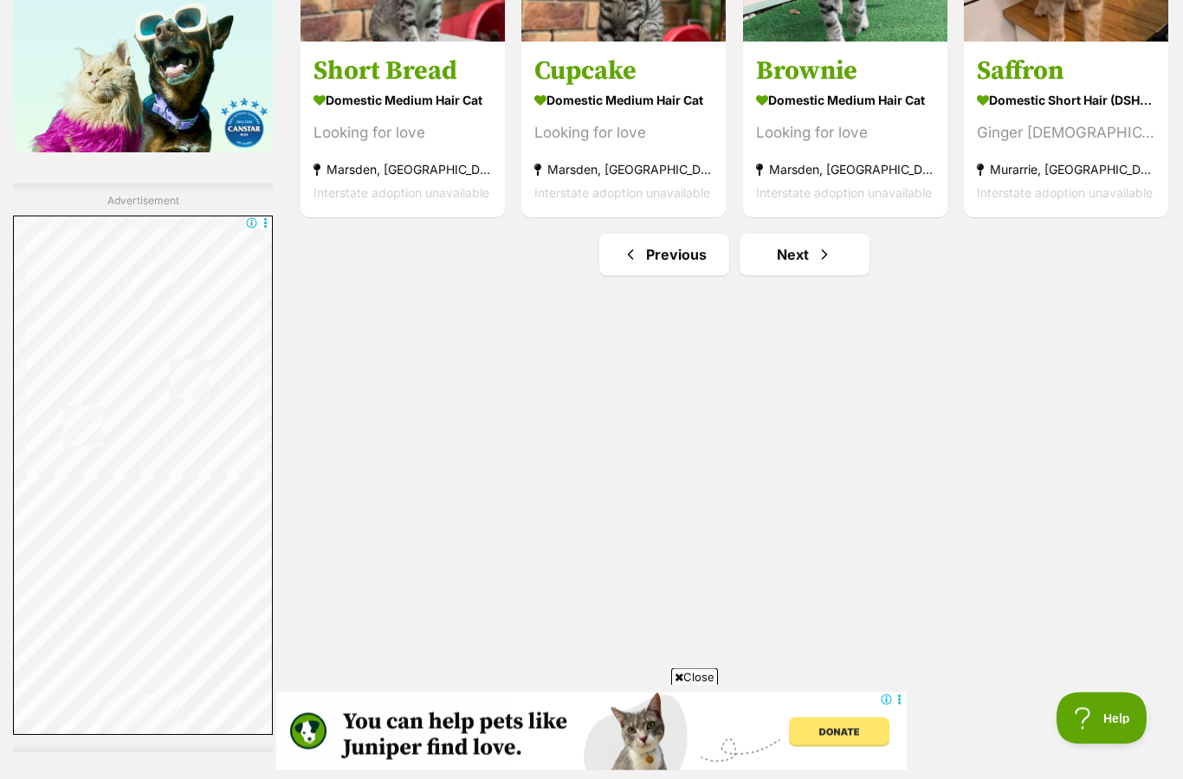
scroll to position [2376, 0]
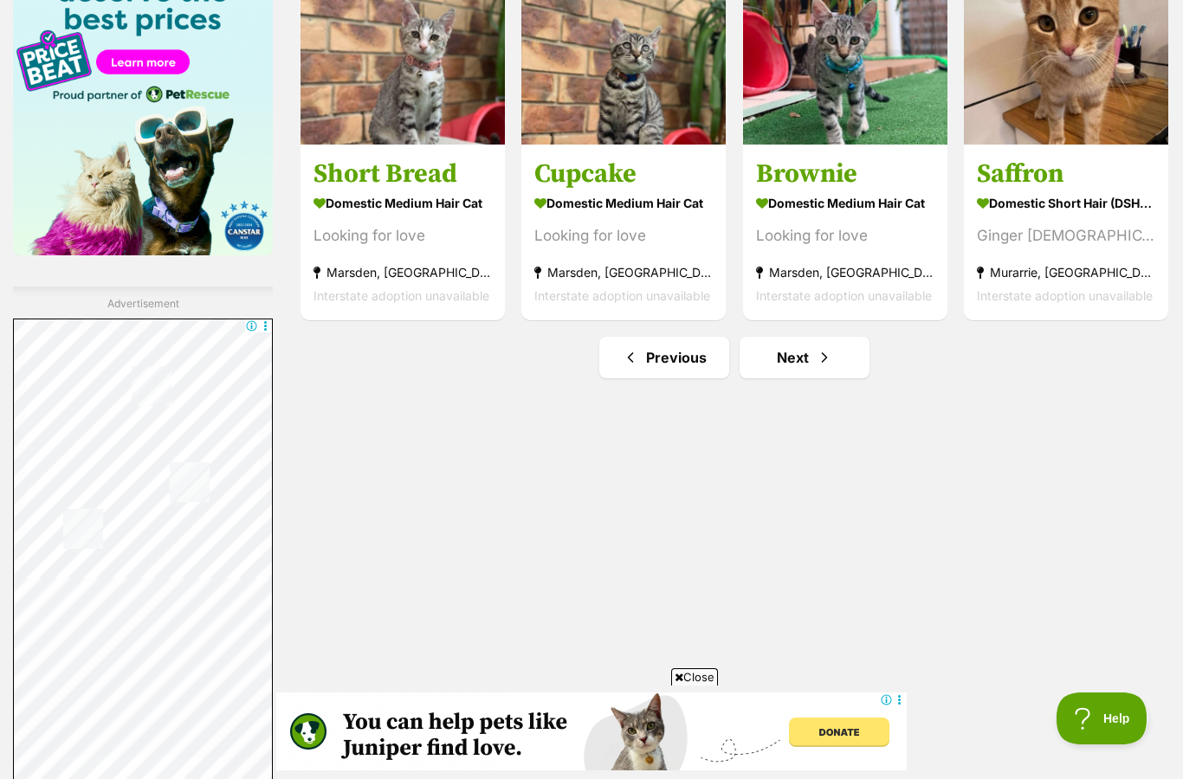
click at [1086, 238] on div "Ginger Female Beauty" at bounding box center [1065, 234] width 178 height 23
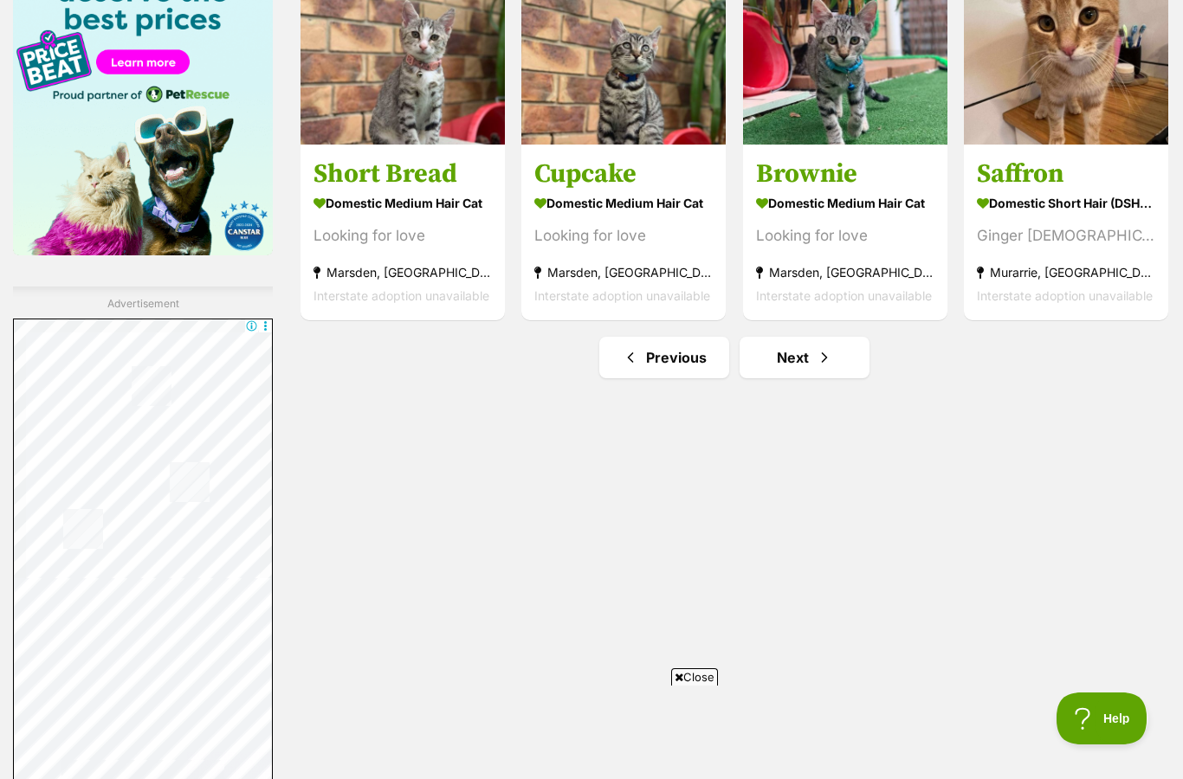
click at [841, 365] on link "Next" at bounding box center [804, 358] width 130 height 42
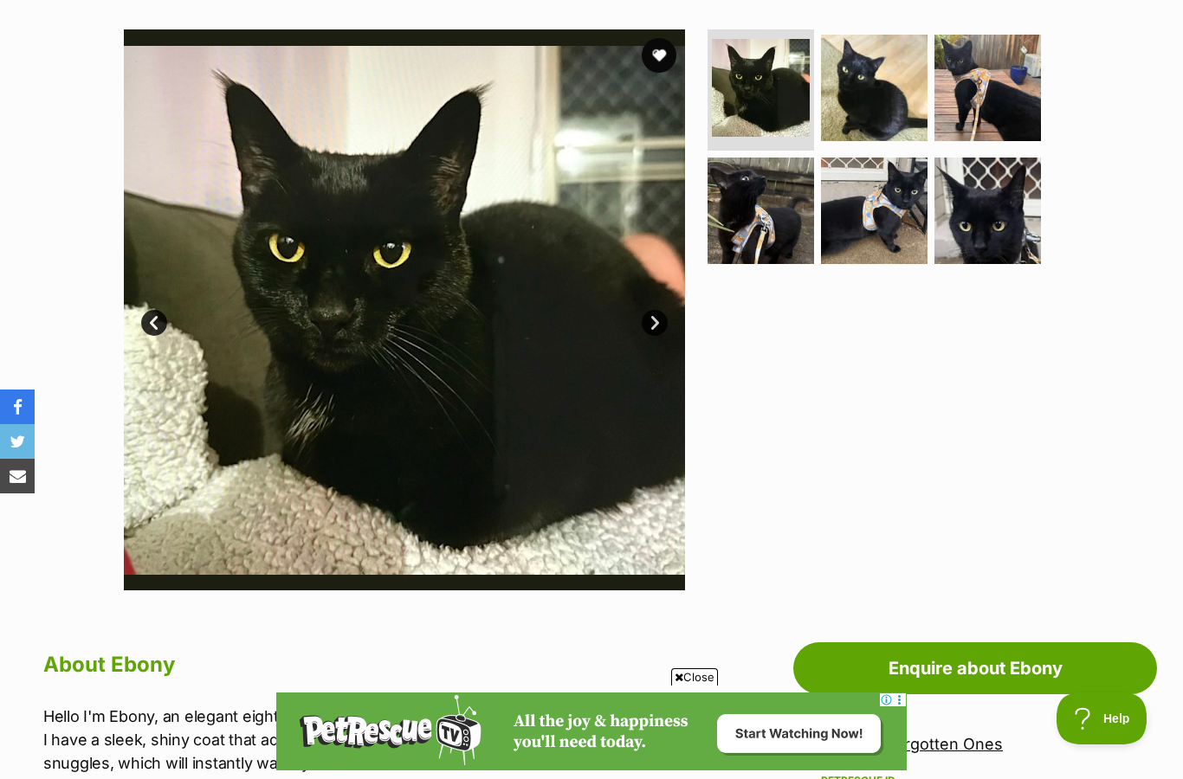
click at [887, 220] on img at bounding box center [874, 211] width 106 height 106
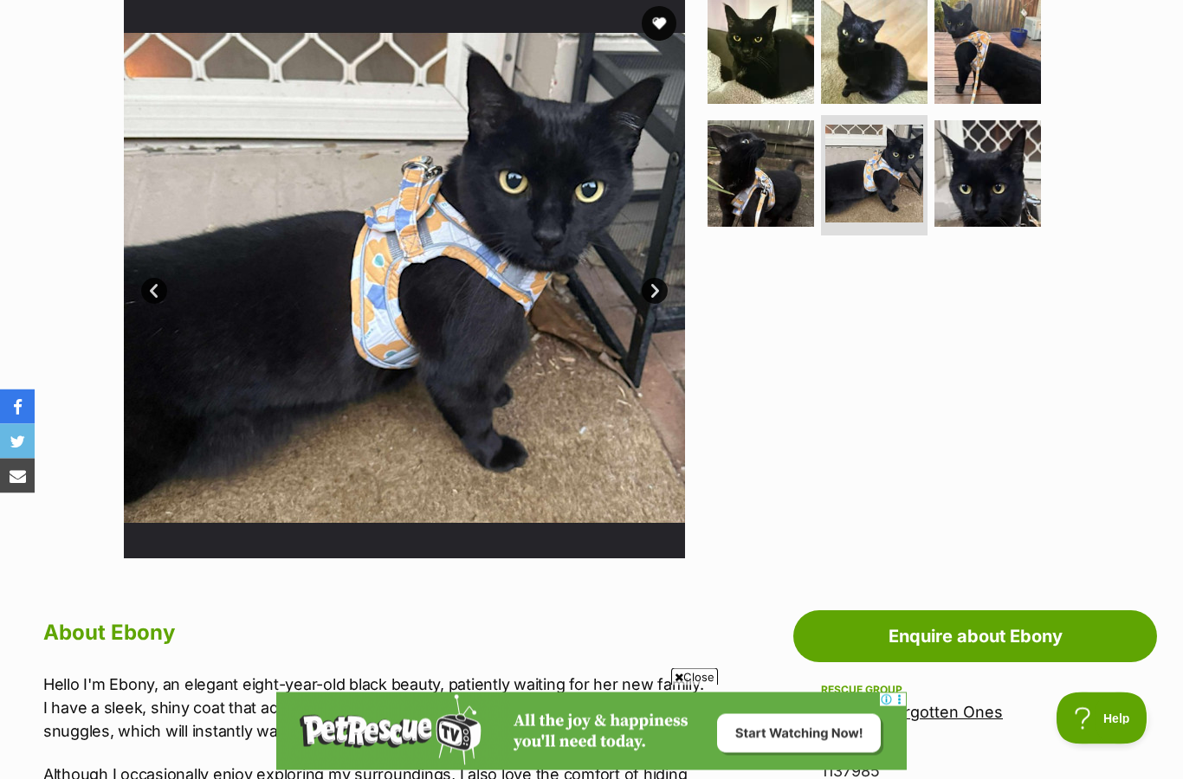
scroll to position [328, 0]
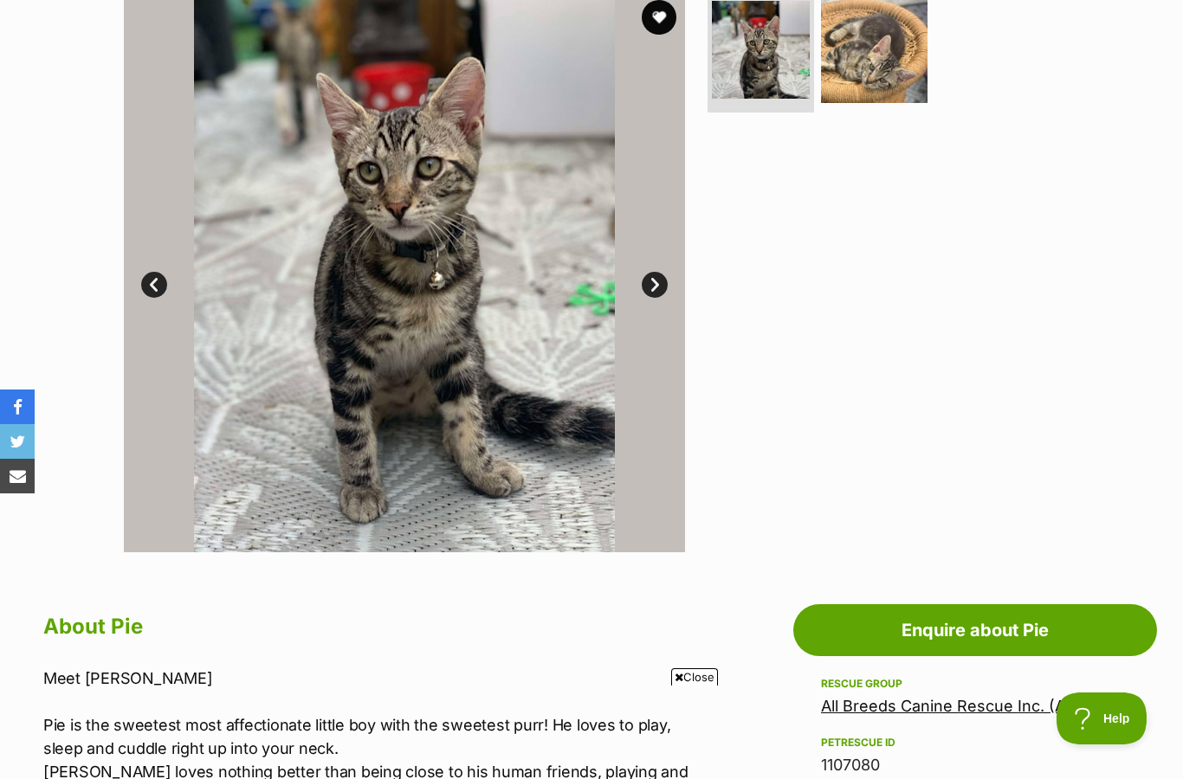
scroll to position [342, 0]
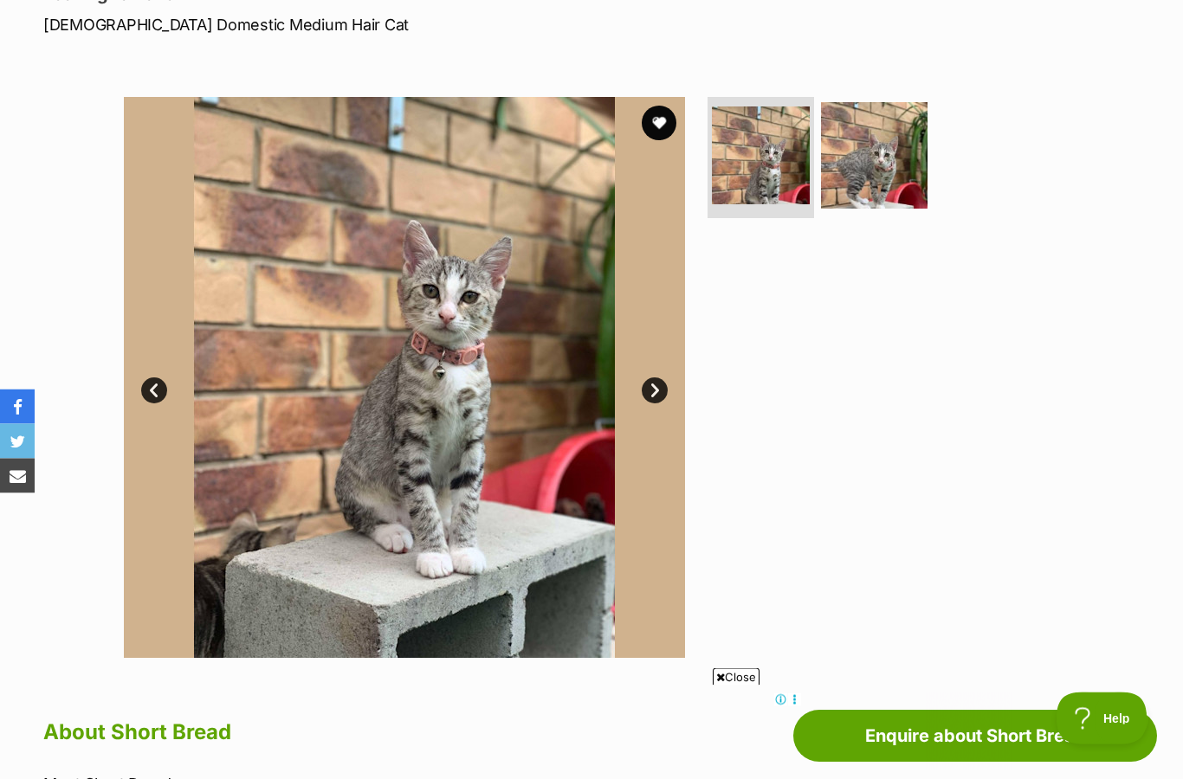
scroll to position [210, 0]
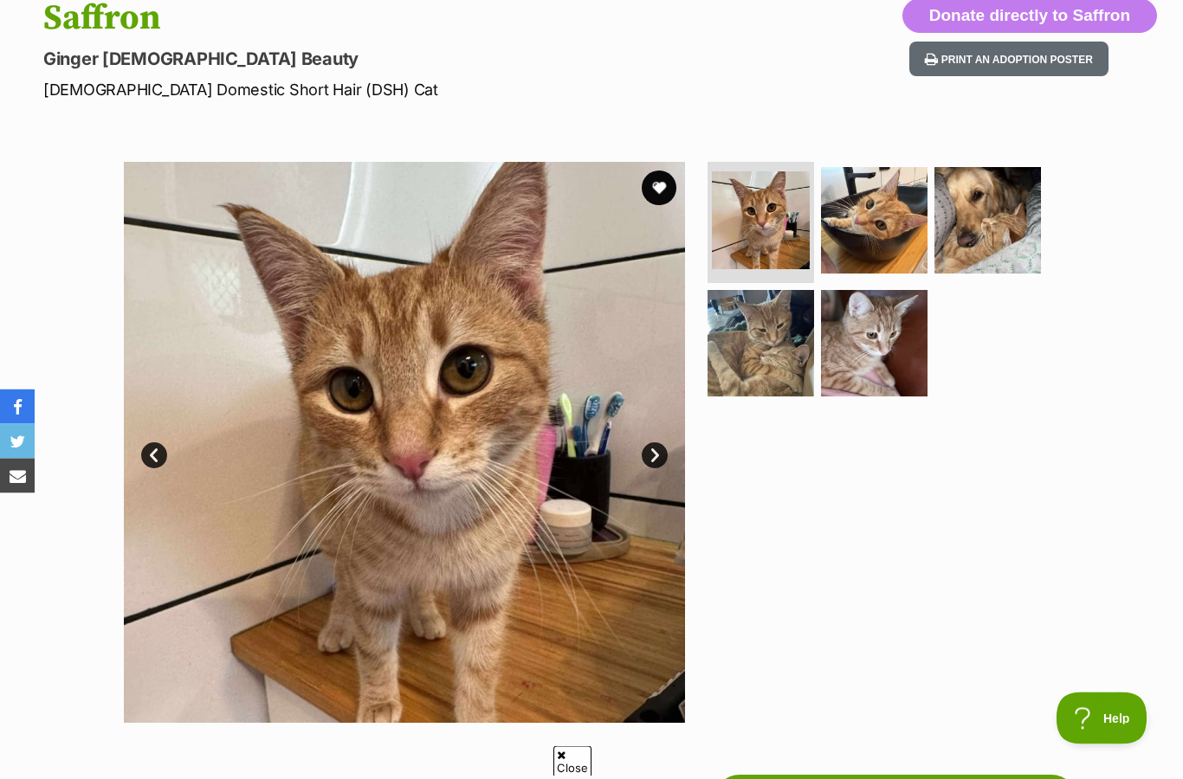
scroll to position [196, 0]
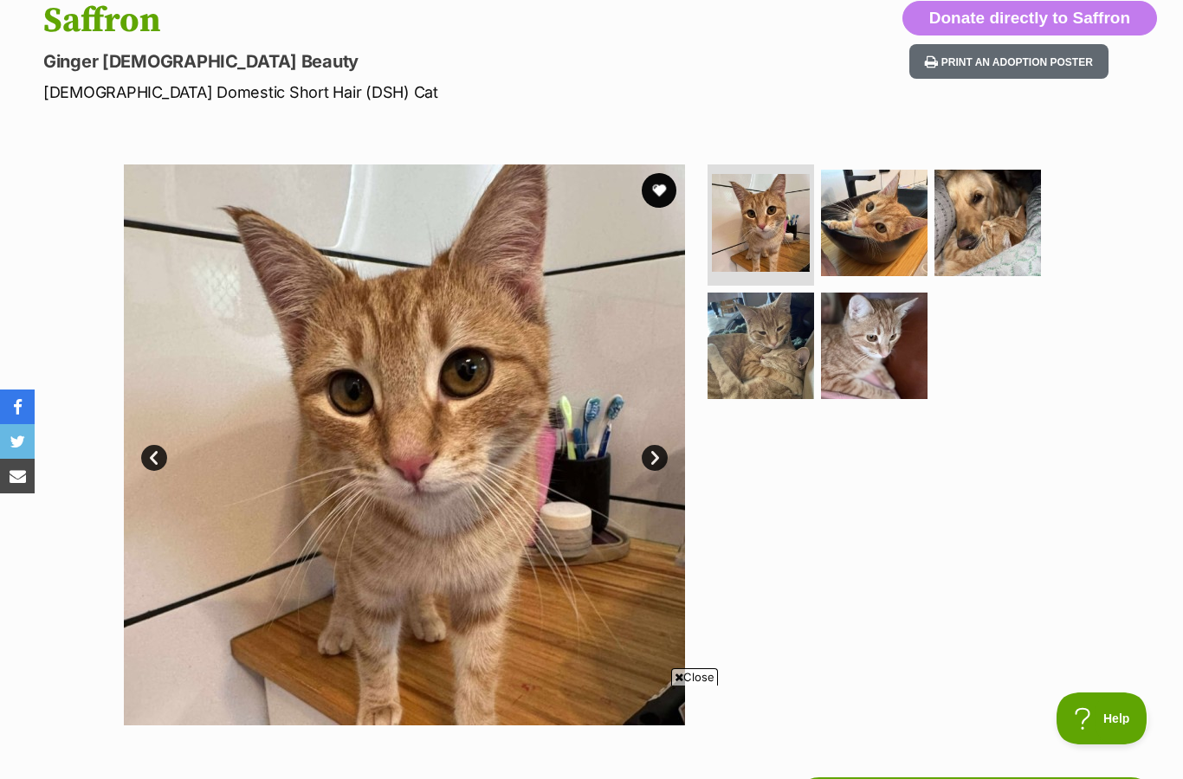
click at [1009, 239] on img at bounding box center [987, 223] width 106 height 106
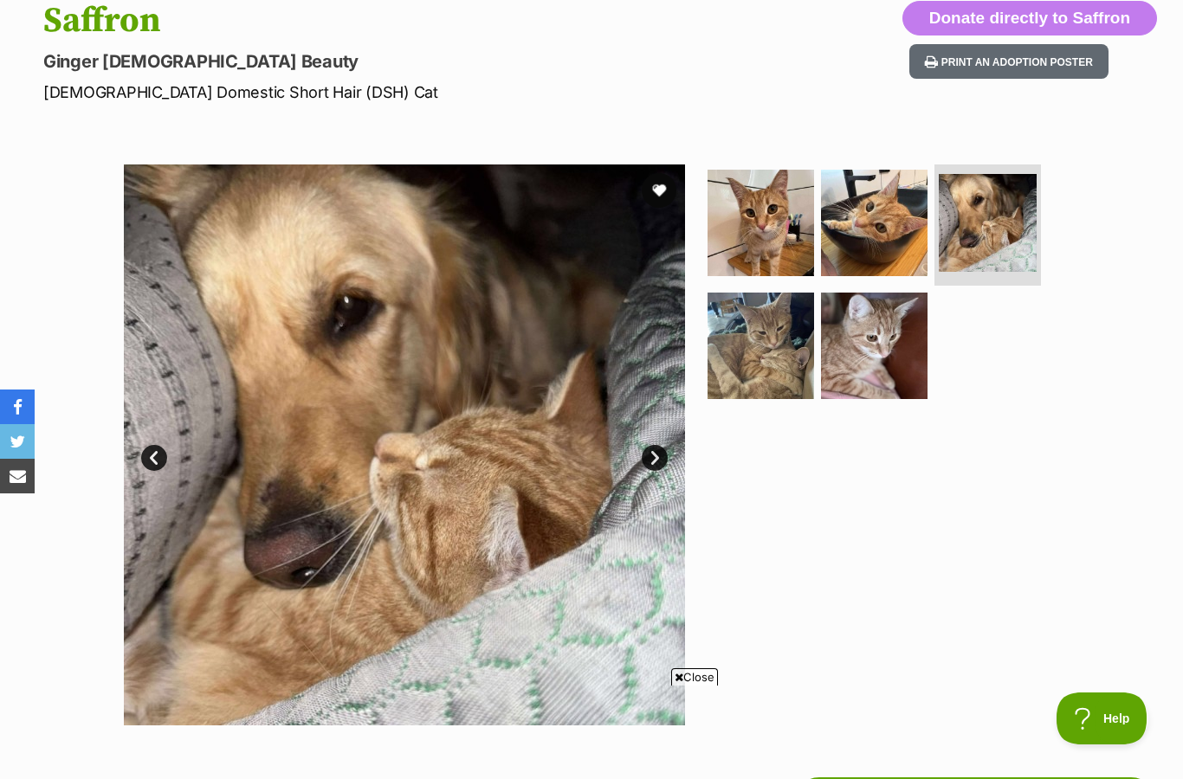
scroll to position [0, 0]
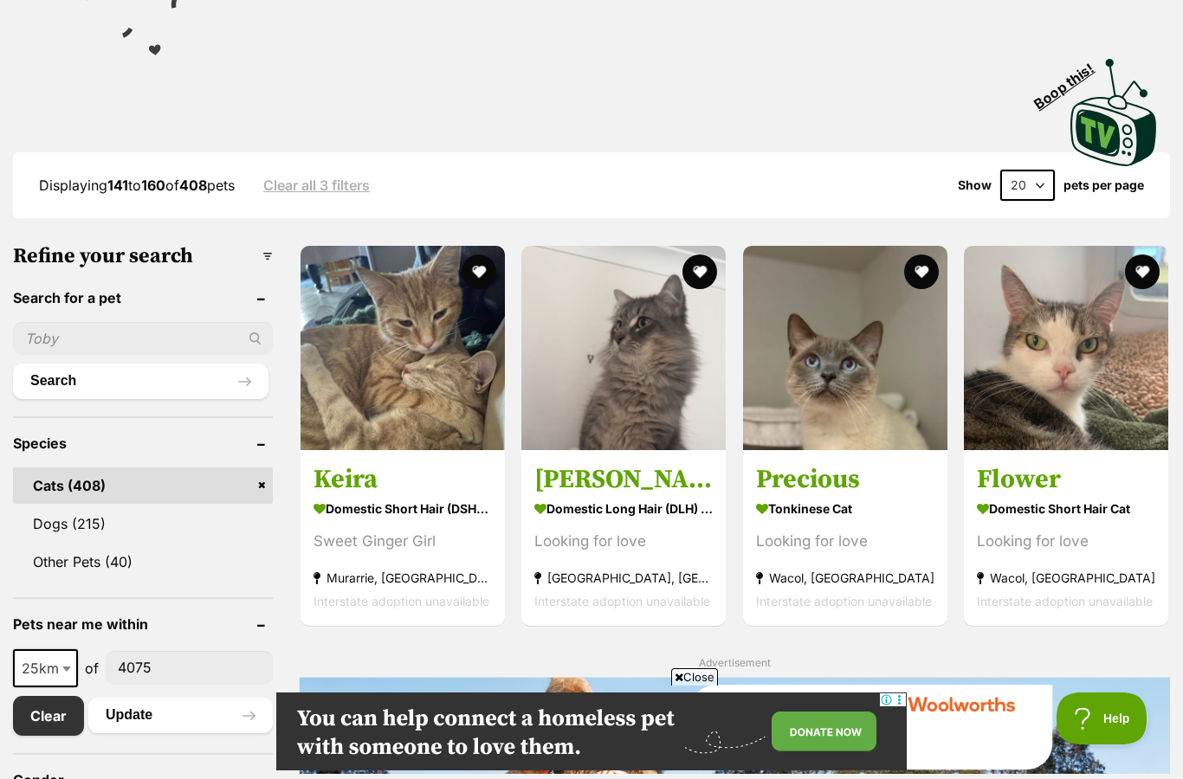
click at [609, 573] on strong "[GEOGRAPHIC_DATA], [GEOGRAPHIC_DATA]" at bounding box center [623, 576] width 178 height 23
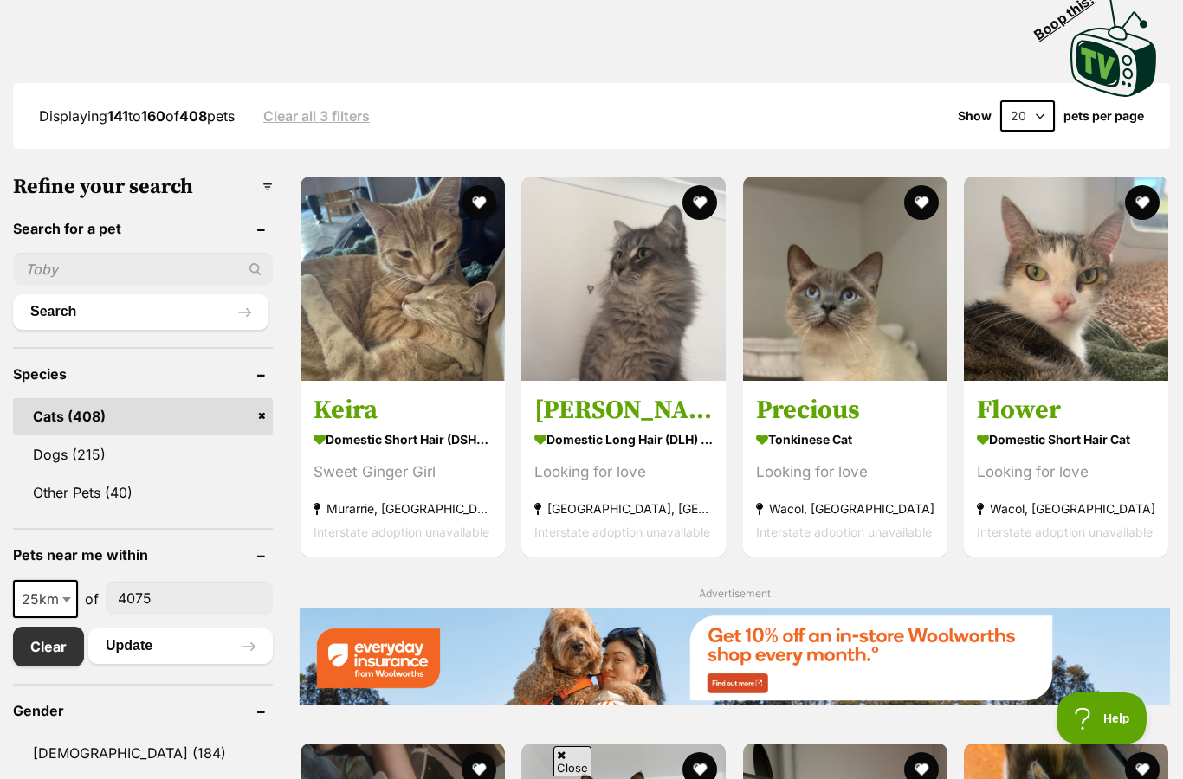
click at [893, 470] on div "Looking for love" at bounding box center [845, 471] width 178 height 23
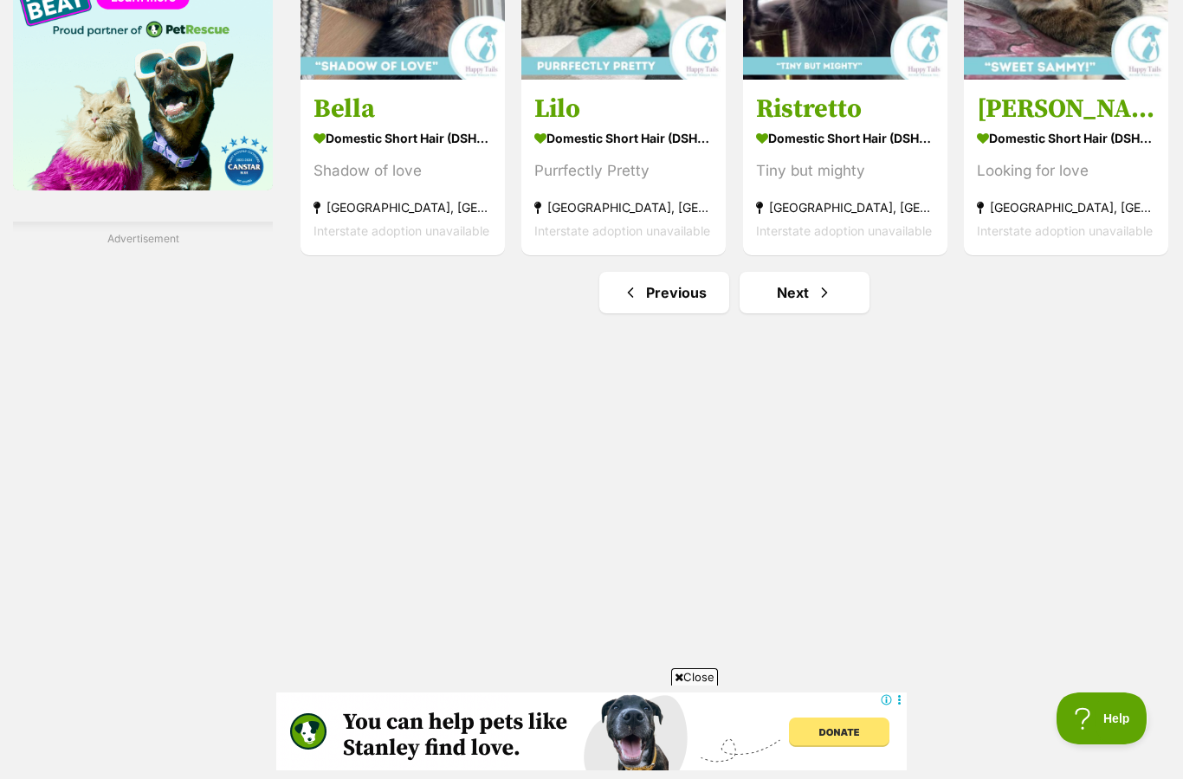
scroll to position [2446, 0]
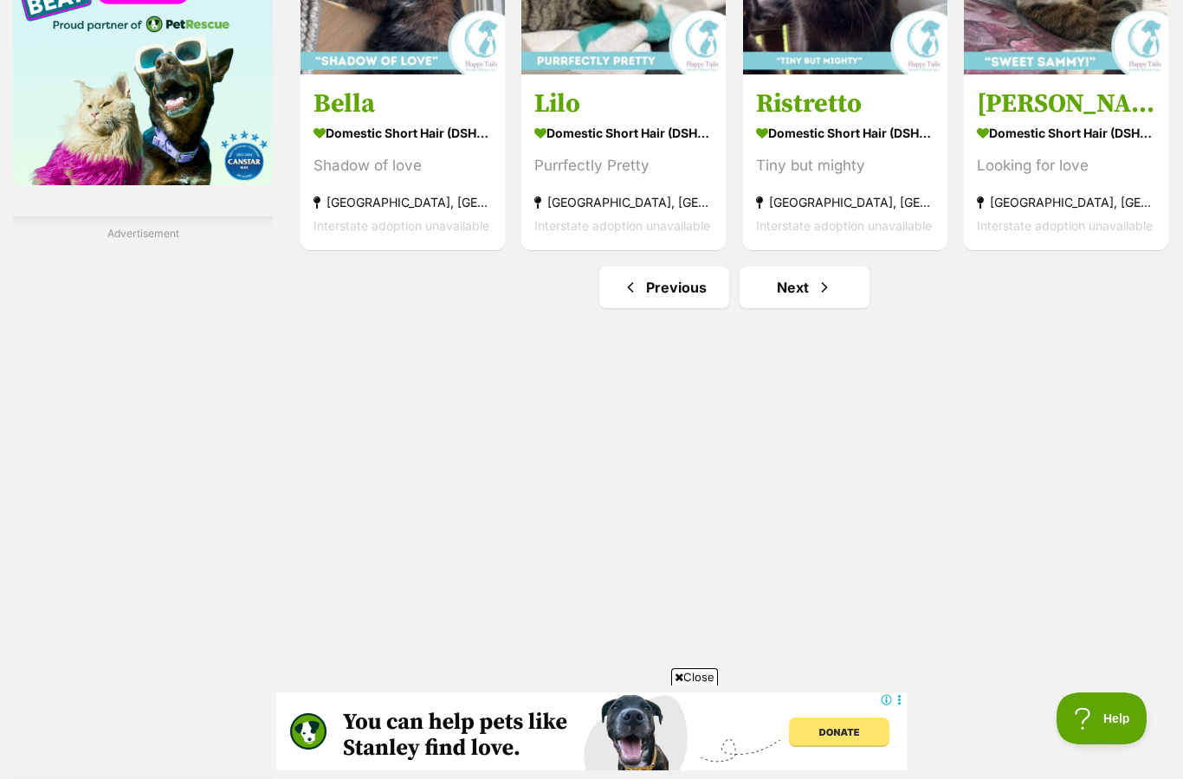
click at [695, 293] on link "Previous" at bounding box center [664, 288] width 130 height 42
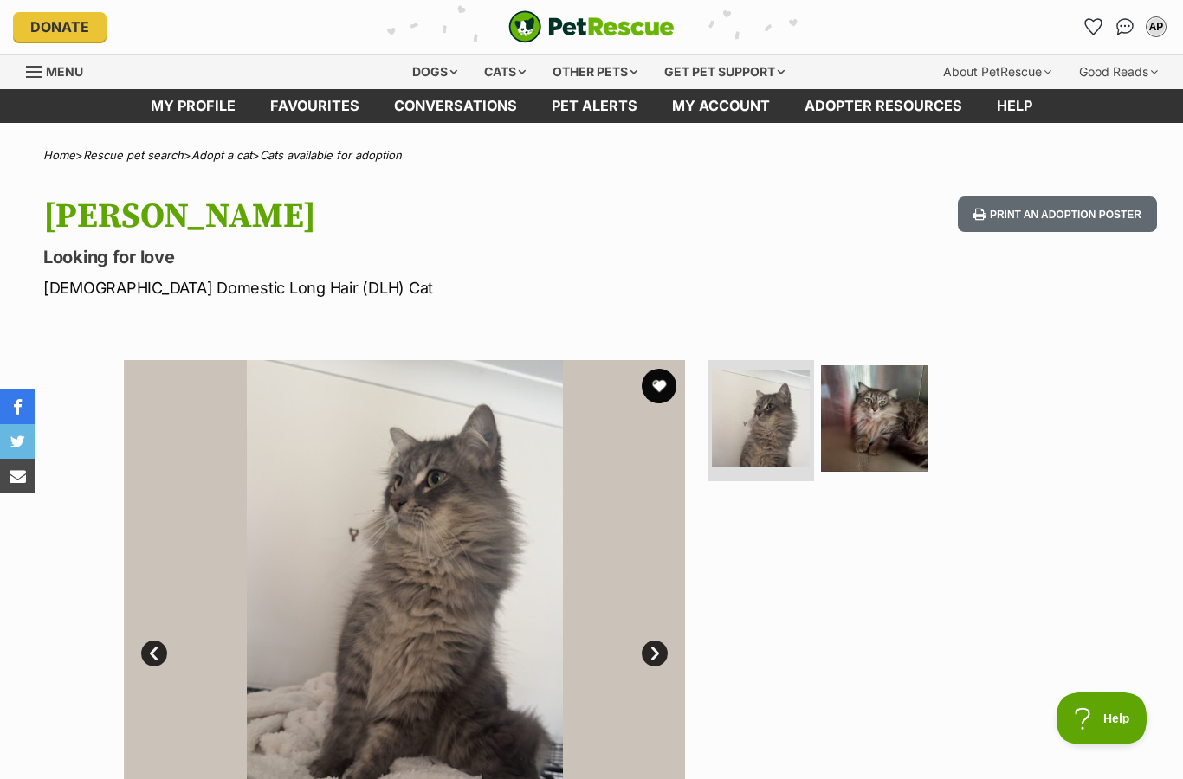
click at [867, 436] on img at bounding box center [874, 418] width 106 height 106
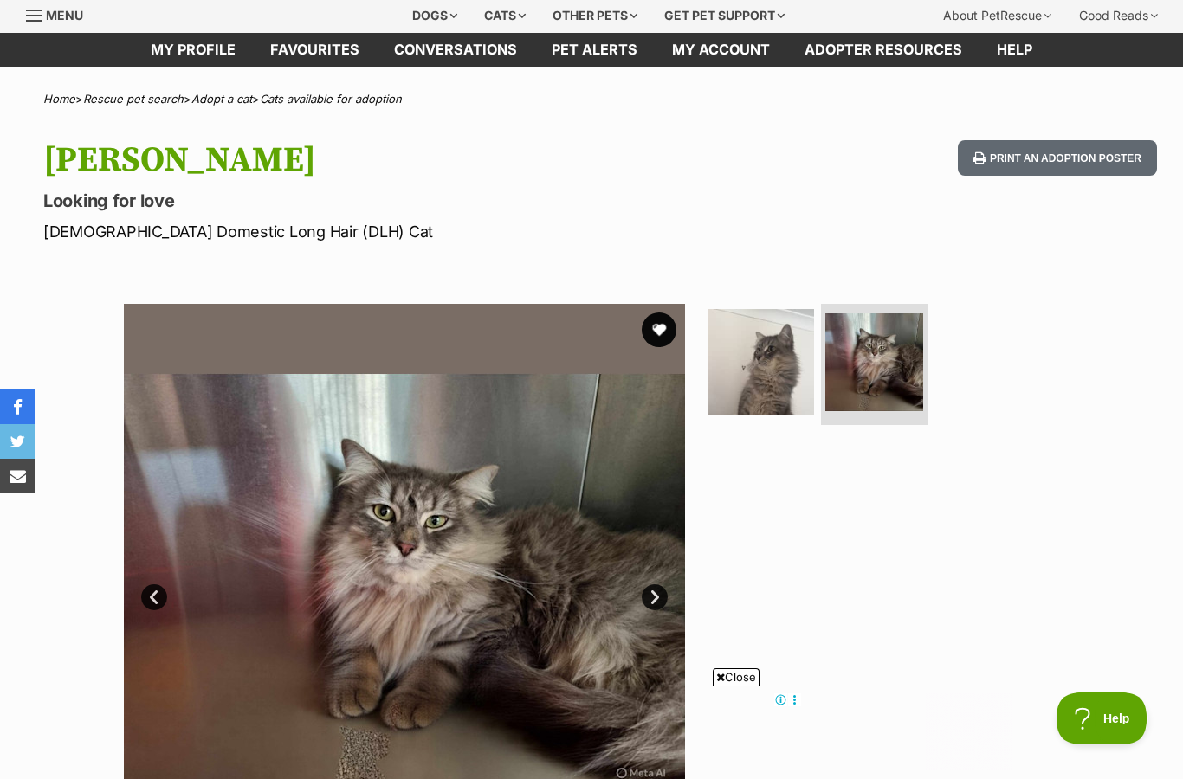
scroll to position [38, 0]
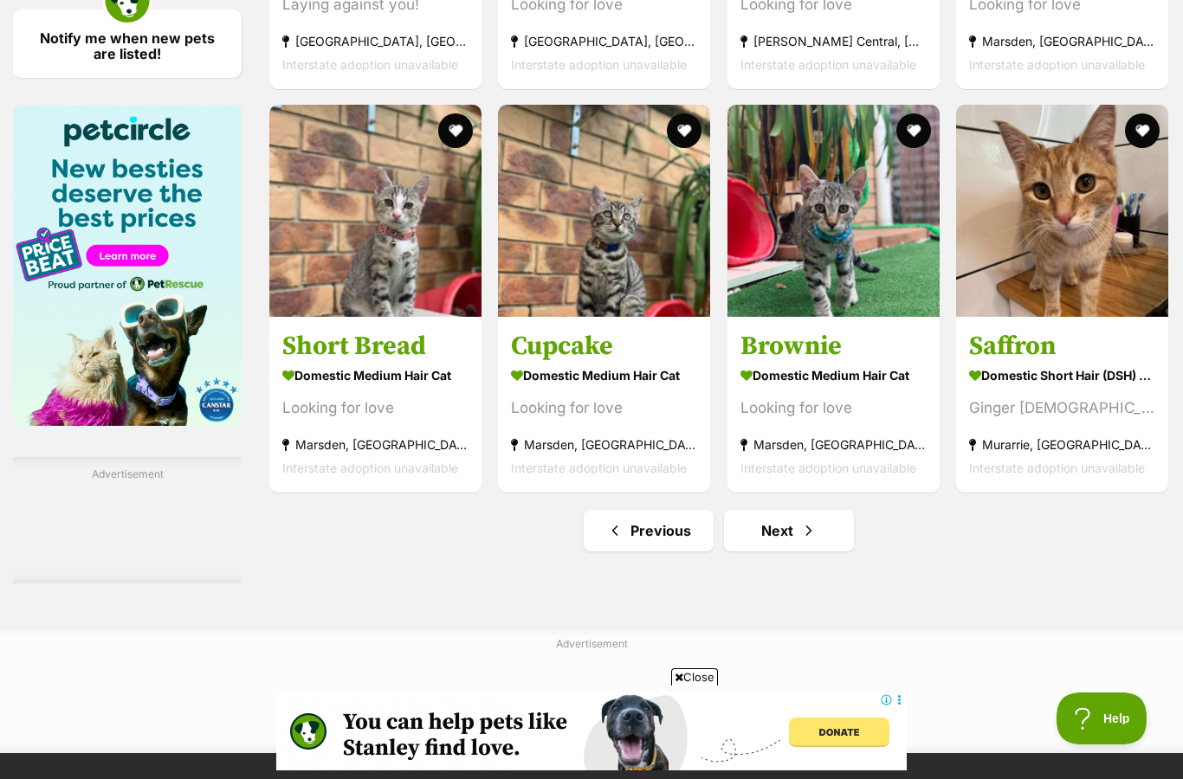
click at [1143, 148] on button "favourite" at bounding box center [1142, 130] width 35 height 35
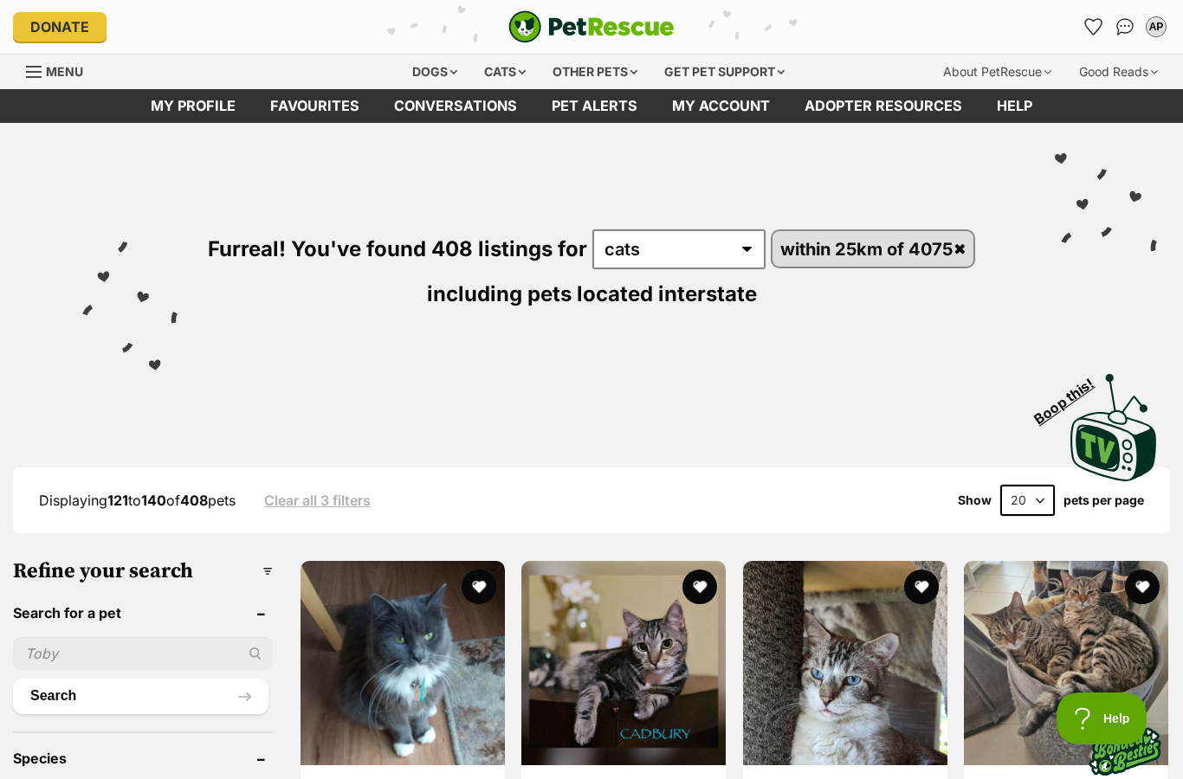
click at [323, 94] on link "Favourites" at bounding box center [315, 106] width 124 height 34
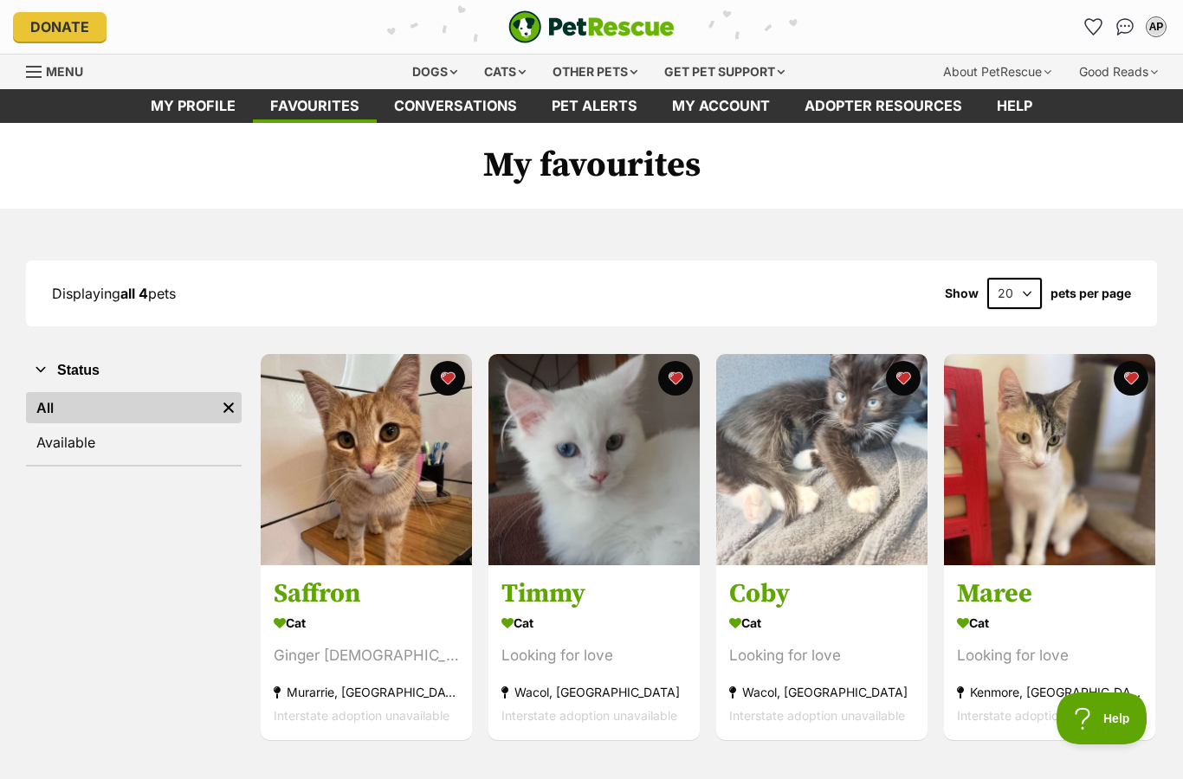
click at [205, 100] on link "My profile" at bounding box center [192, 106] width 119 height 34
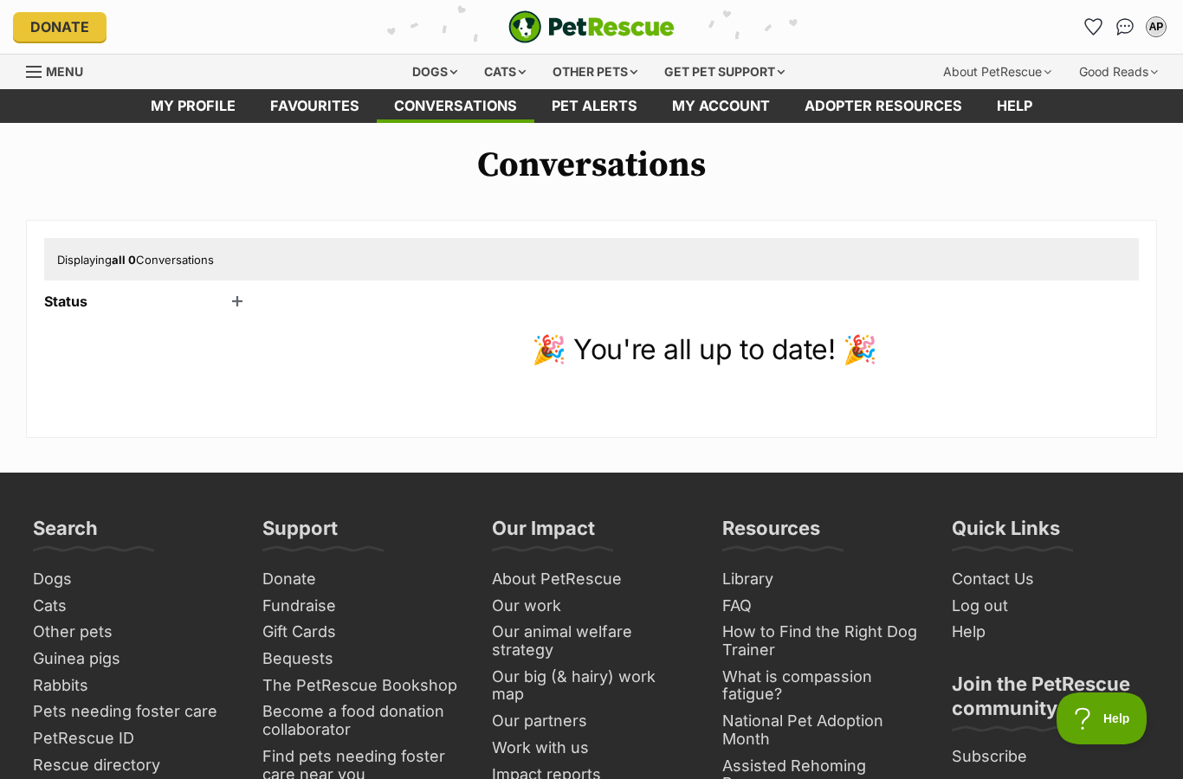
click at [548, 152] on h1 "Conversations" at bounding box center [591, 165] width 1183 height 40
click at [586, 102] on link "Pet alerts" at bounding box center [594, 106] width 120 height 34
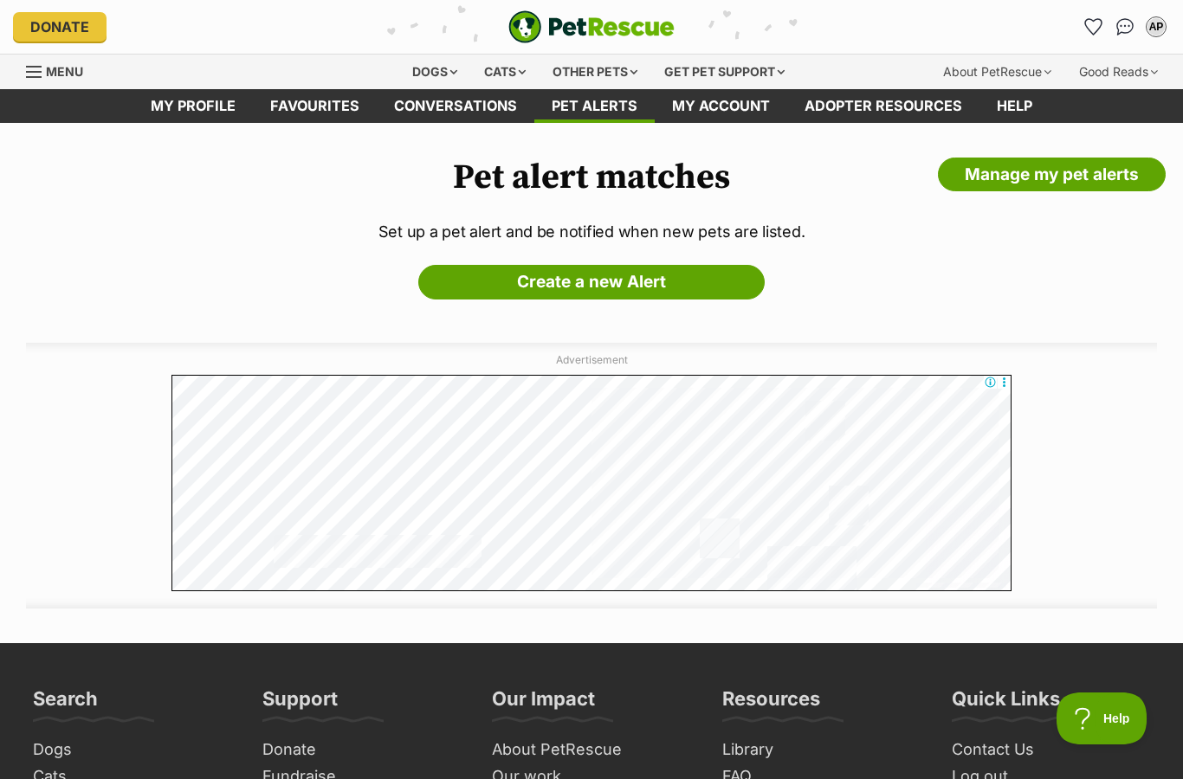
click at [761, 106] on link "My account" at bounding box center [720, 106] width 132 height 34
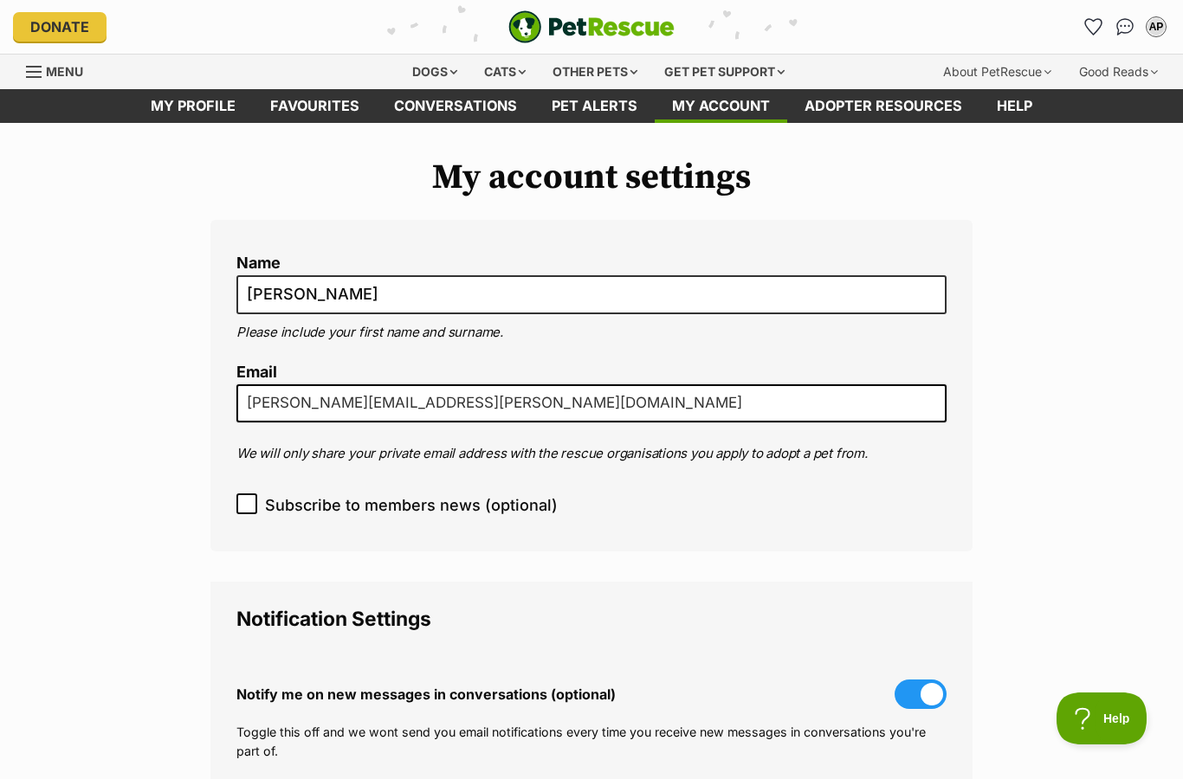
click at [905, 106] on link "Adopter resources" at bounding box center [883, 106] width 192 height 34
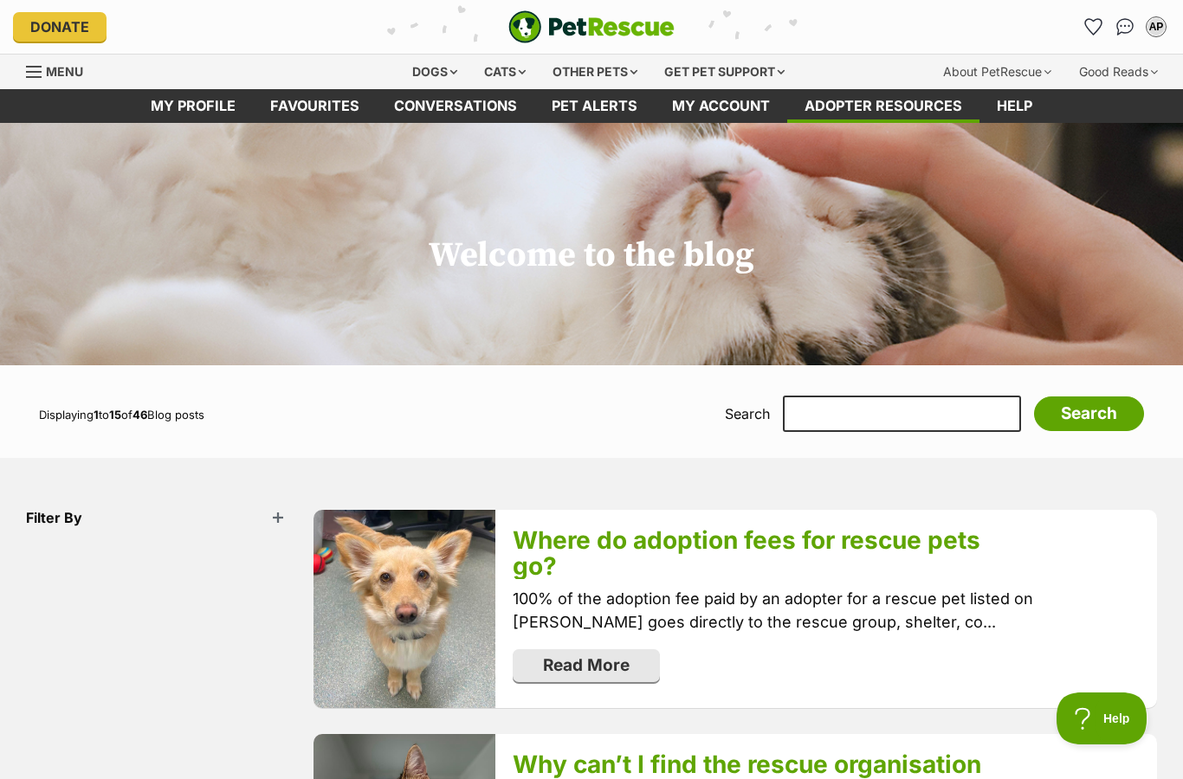
click at [989, 104] on link "Help" at bounding box center [1014, 106] width 70 height 34
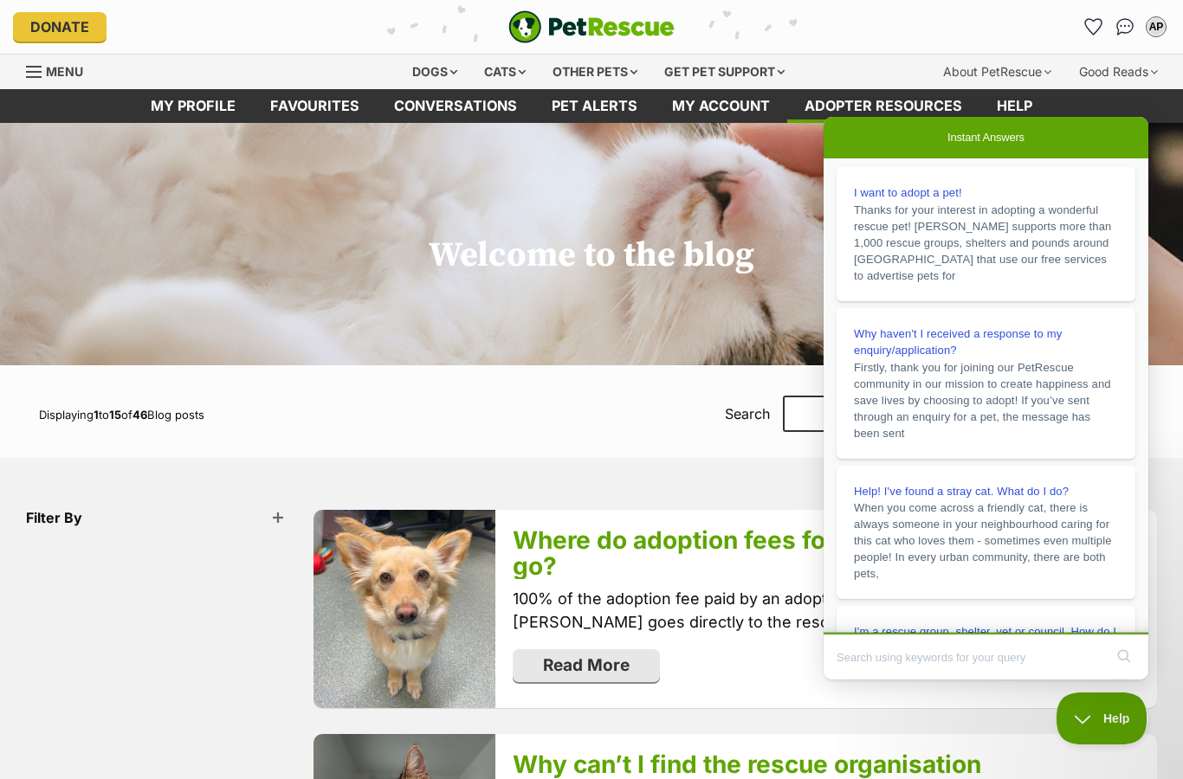
click at [219, 120] on link "My profile" at bounding box center [192, 106] width 119 height 34
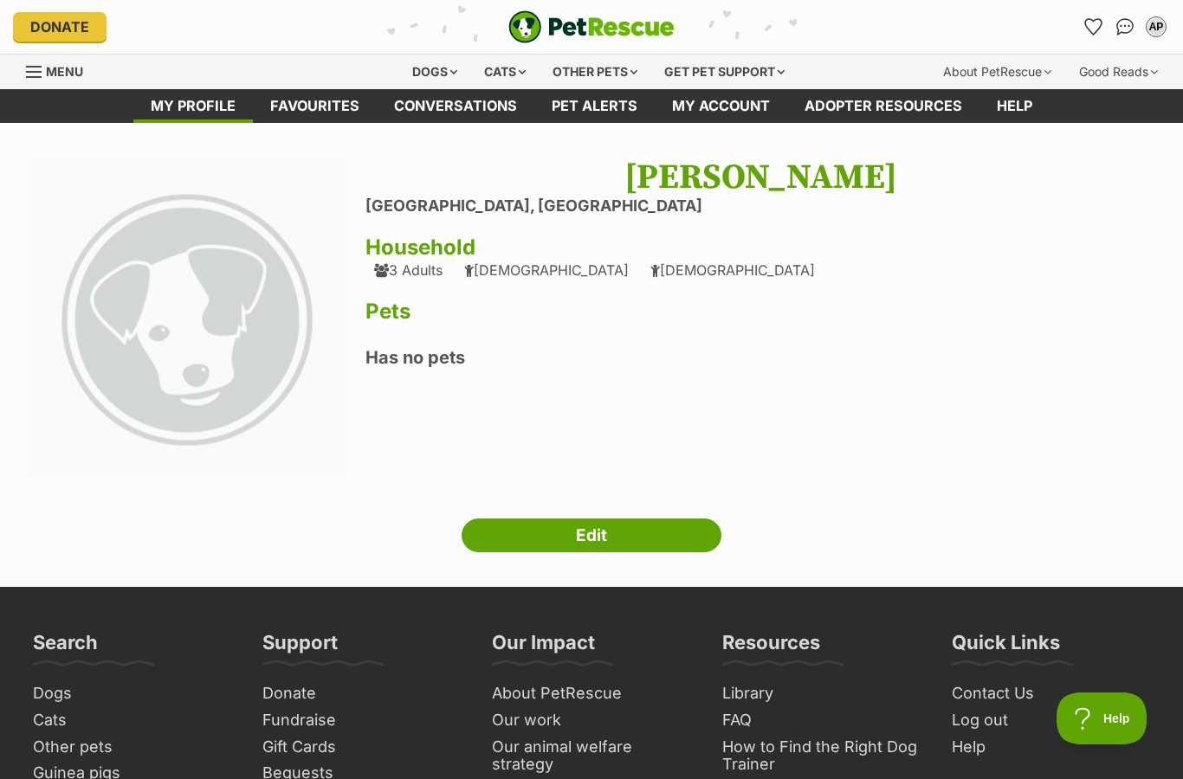
click at [492, 74] on div "Cats" at bounding box center [505, 72] width 66 height 35
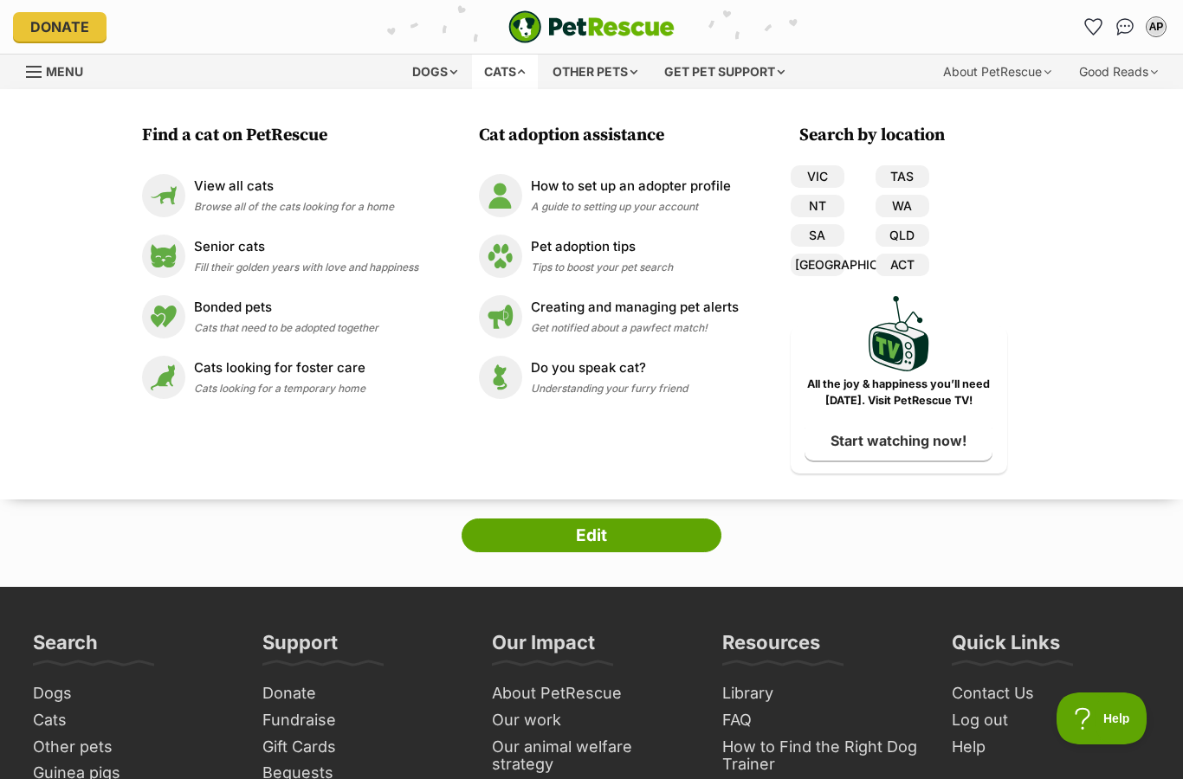
click at [312, 216] on link "View all cats Browse all of the cats looking for a home" at bounding box center [280, 195] width 276 height 43
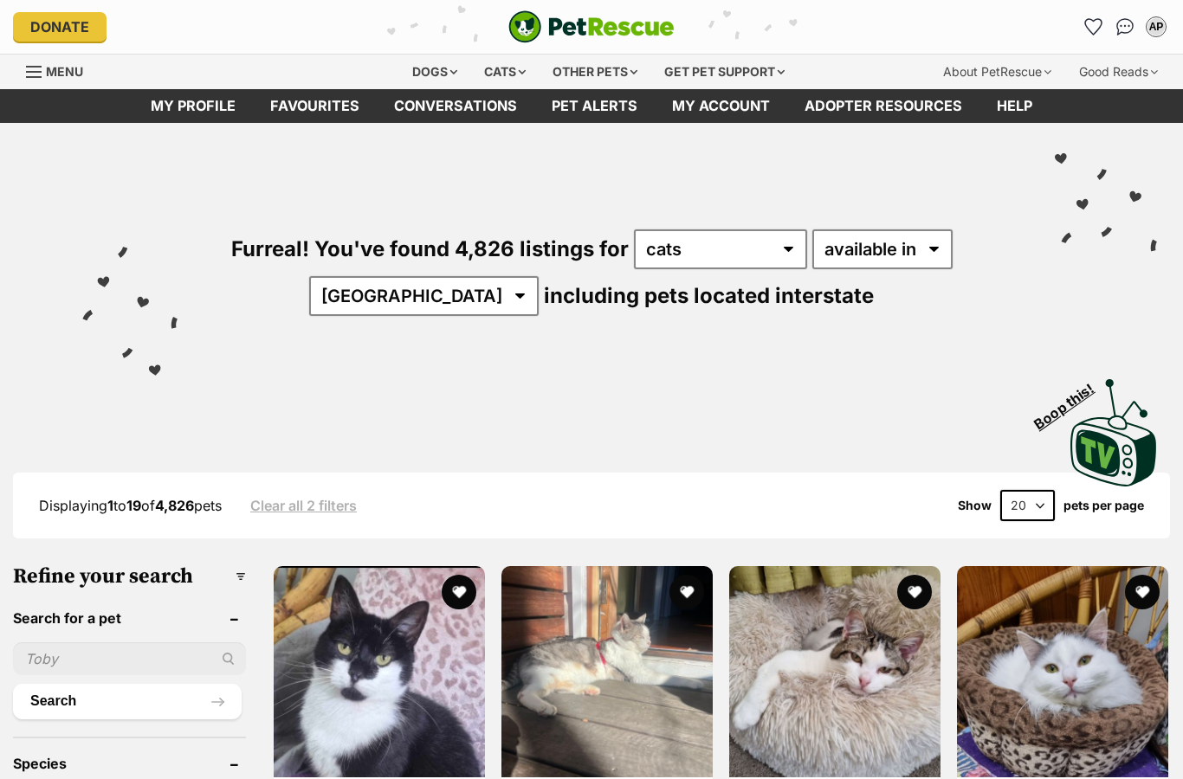
click at [126, 668] on input "text" at bounding box center [129, 658] width 233 height 33
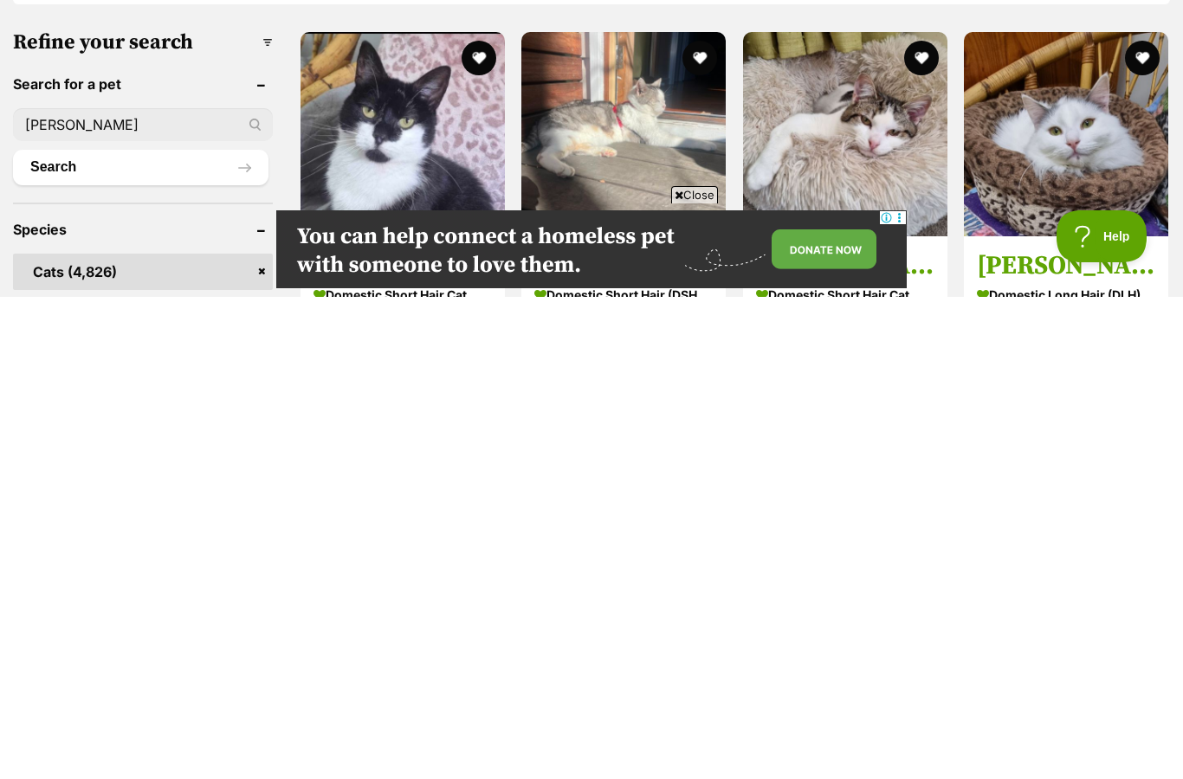
type input "[PERSON_NAME]"
click at [140, 632] on button "Search" at bounding box center [140, 649] width 255 height 35
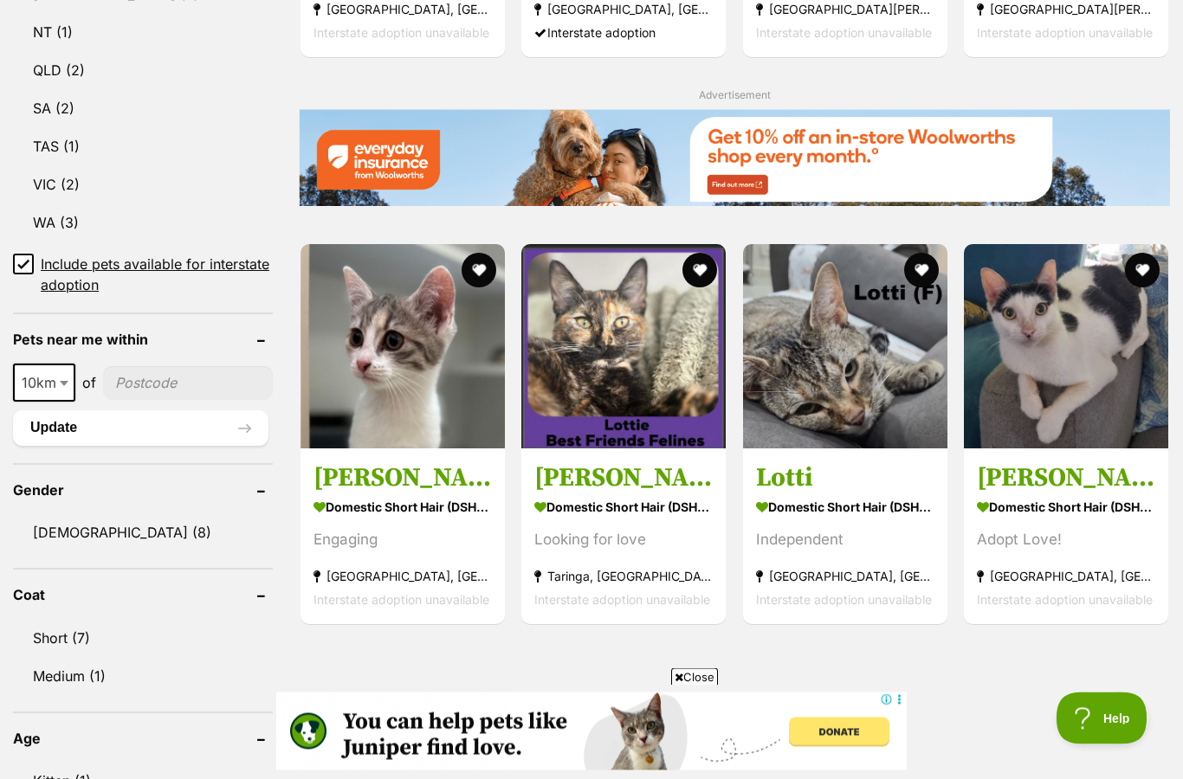
scroll to position [998, 0]
click at [390, 534] on div "Engaging" at bounding box center [402, 539] width 178 height 23
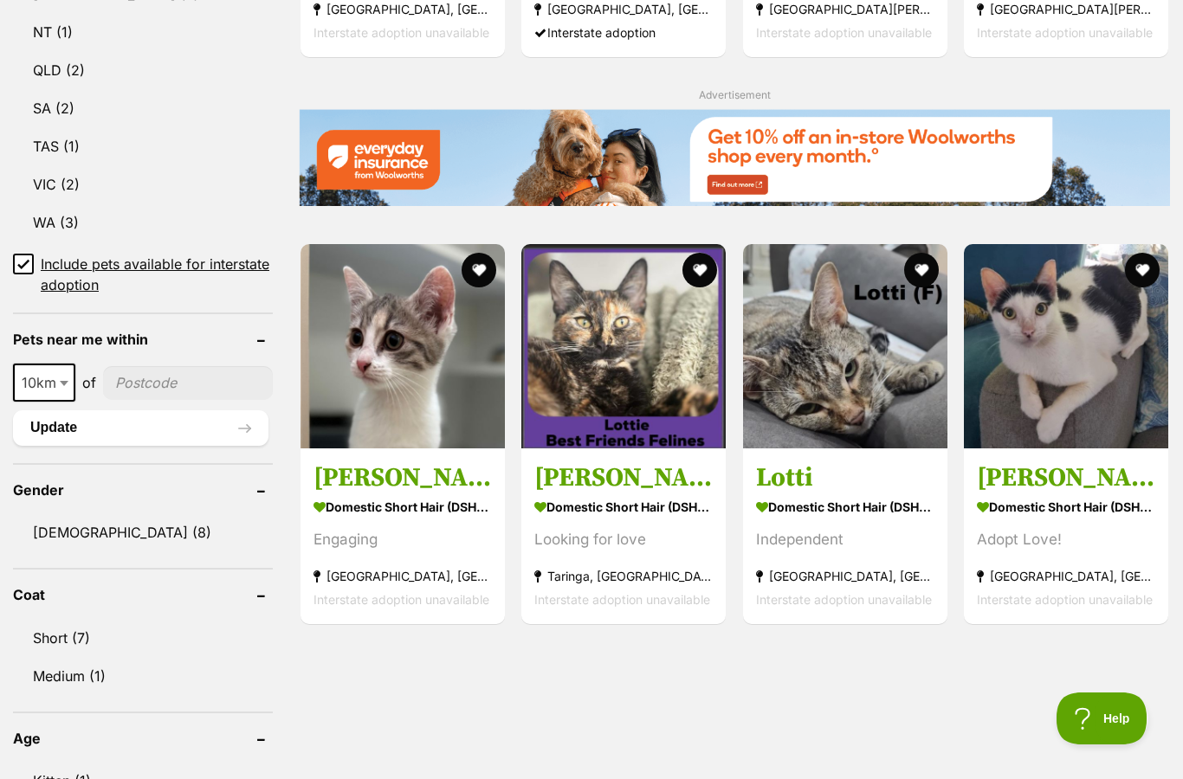
scroll to position [1067, 0]
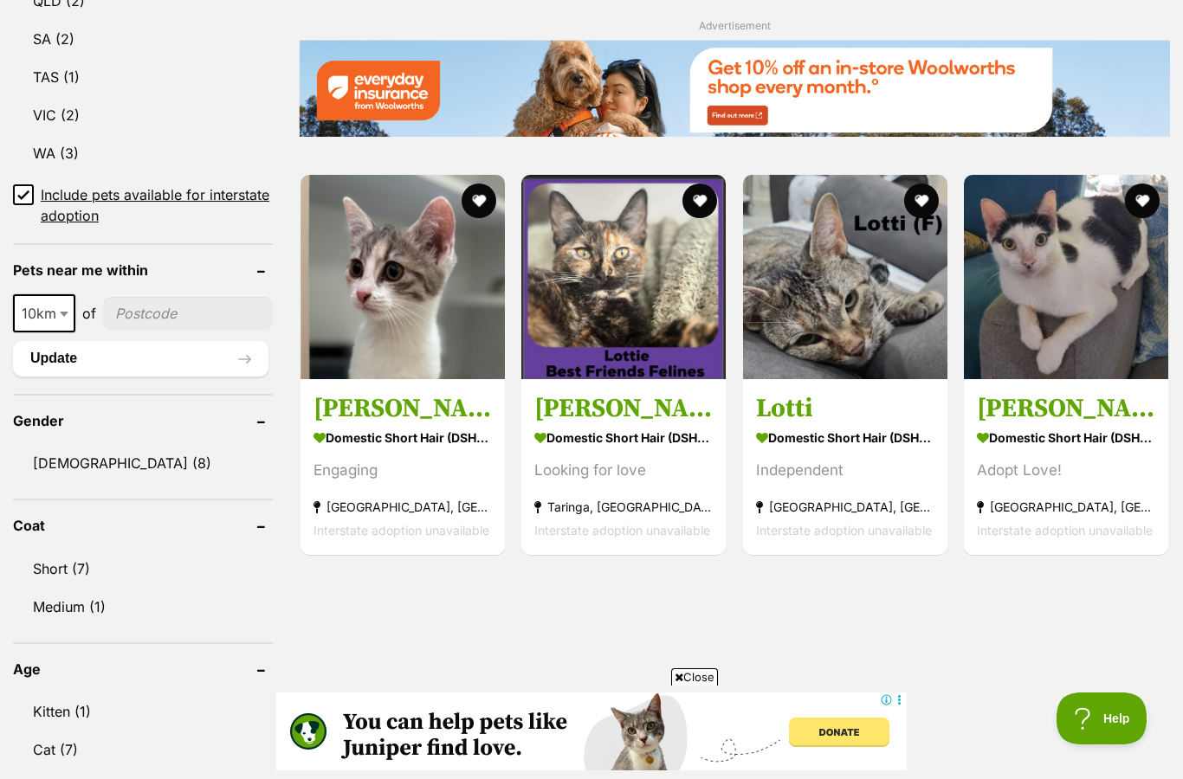
click at [632, 508] on strong "Taringa, QLD" at bounding box center [623, 506] width 178 height 23
click at [695, 196] on button "favourite" at bounding box center [700, 201] width 35 height 35
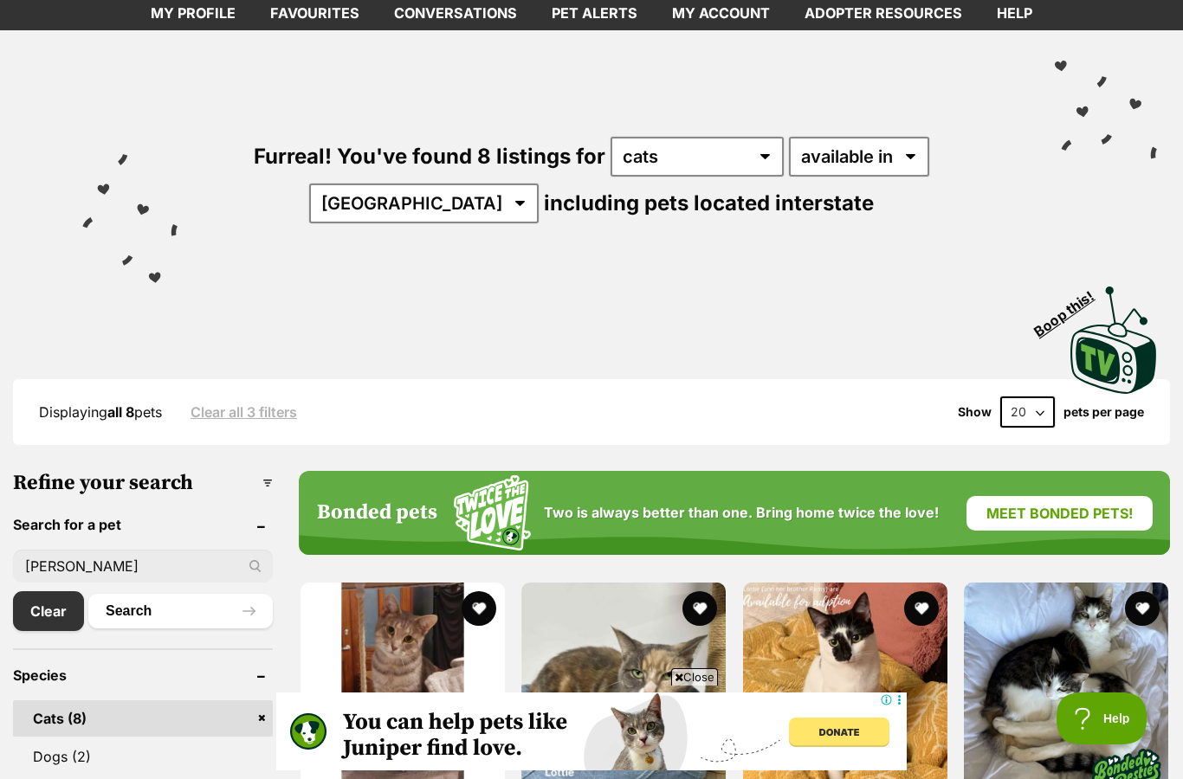
scroll to position [92, 0]
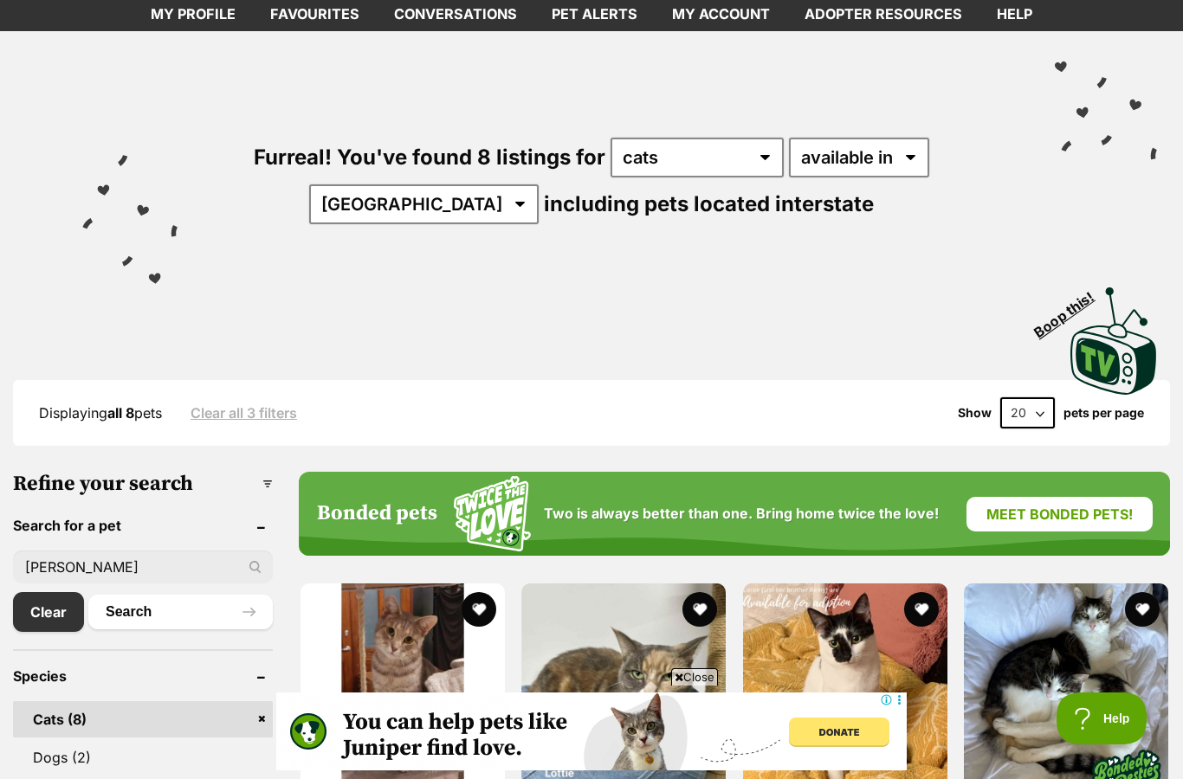
click at [60, 614] on link "Clear" at bounding box center [48, 612] width 71 height 40
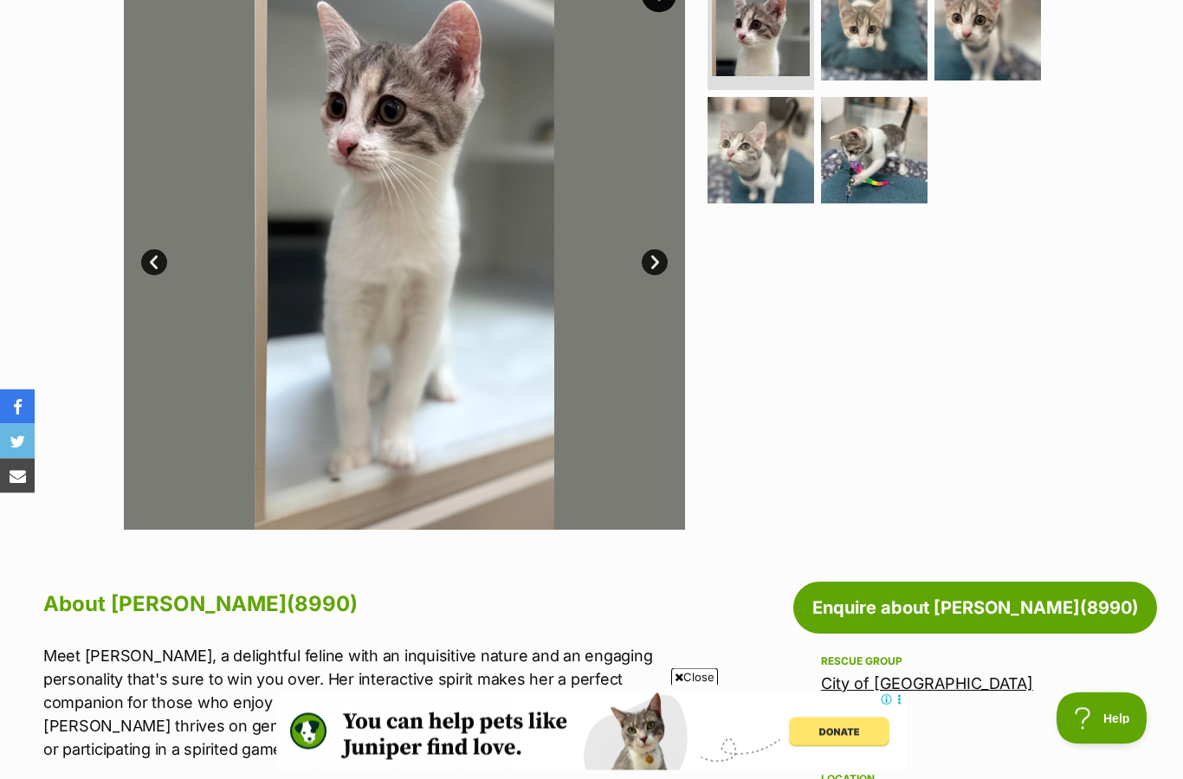
scroll to position [365, 0]
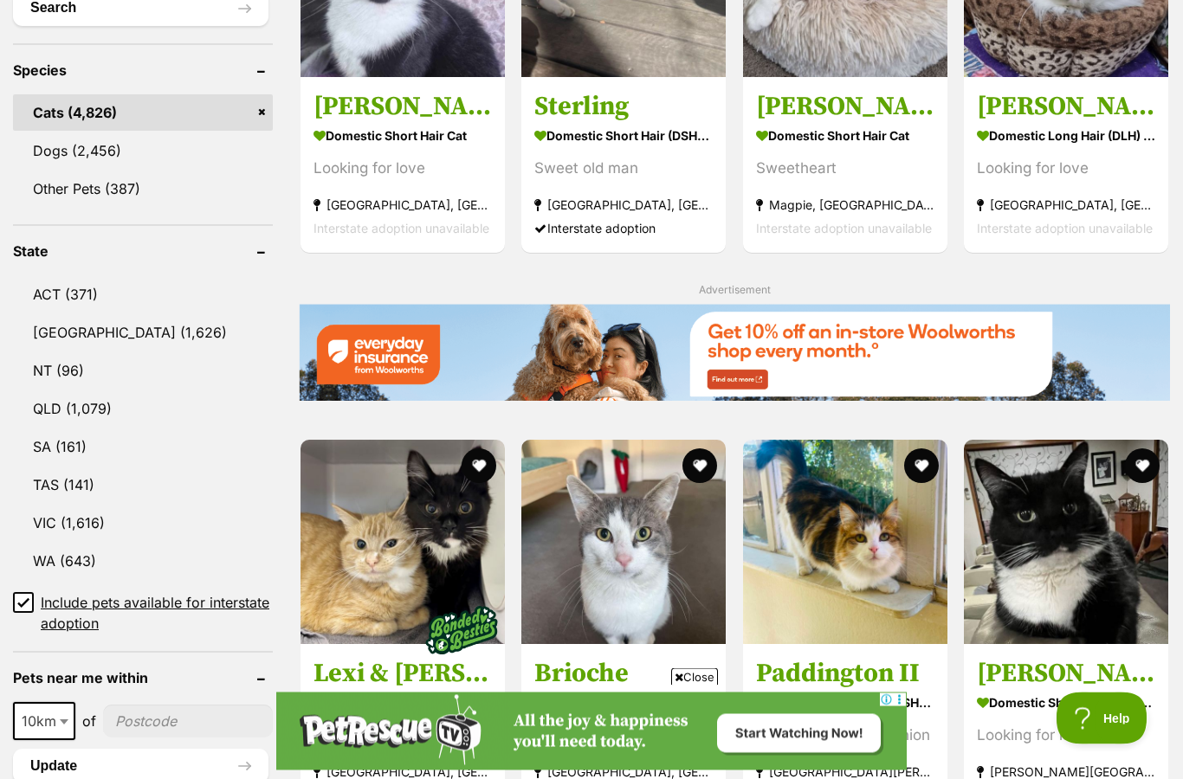
click at [46, 731] on span "10km" at bounding box center [44, 722] width 59 height 24
select select "25"
click at [202, 726] on input"] "postcode" at bounding box center [189, 721] width 167 height 33
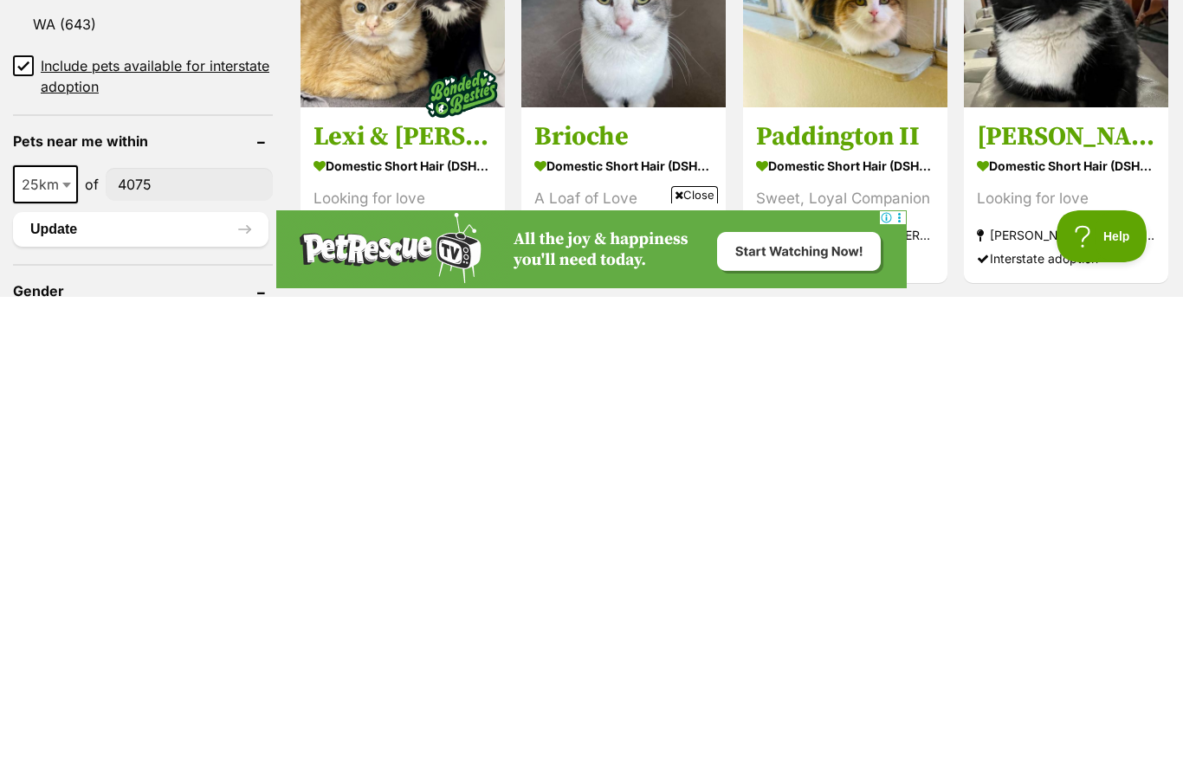
type input"] "4075"
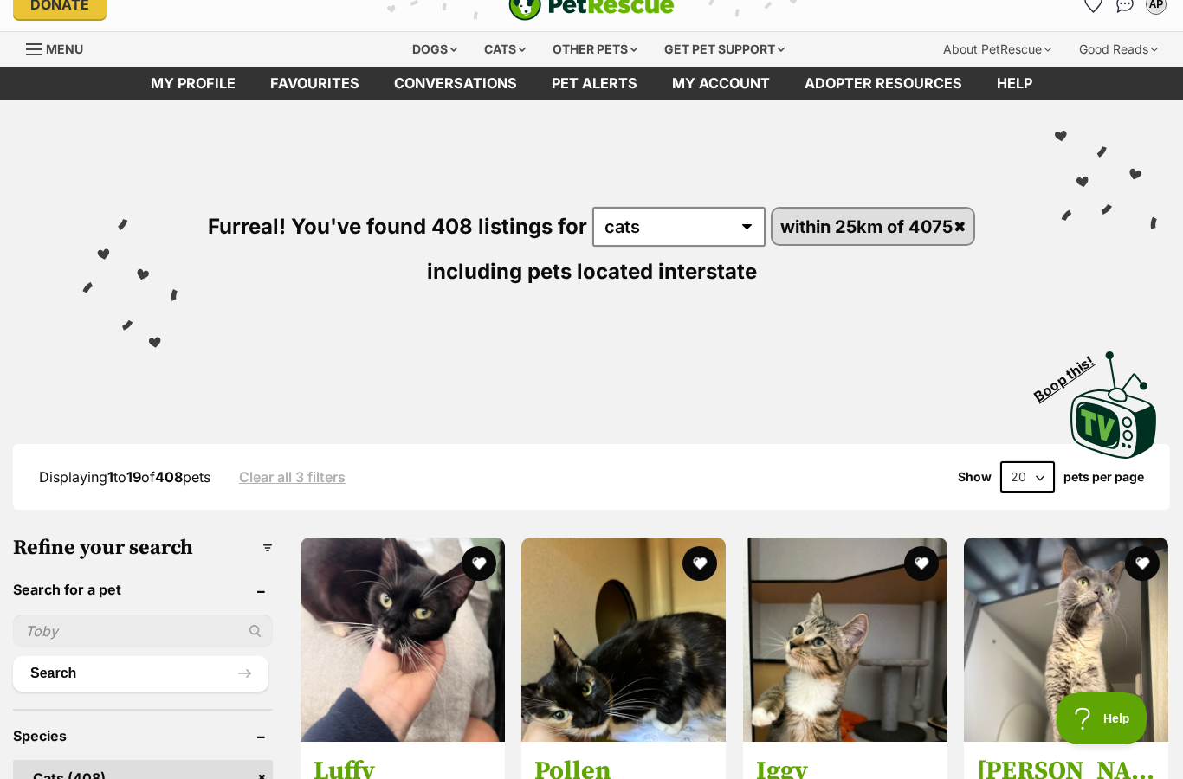
scroll to position [20, 0]
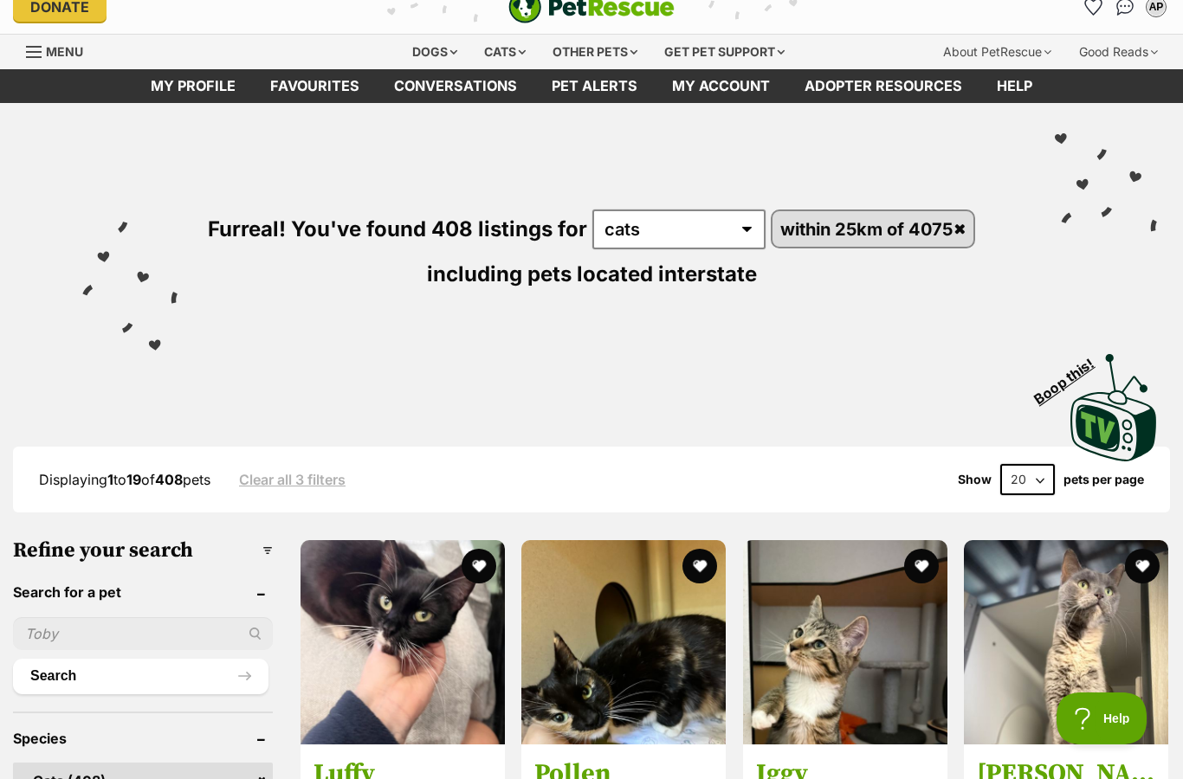
click at [443, 697] on img at bounding box center [402, 642] width 204 height 204
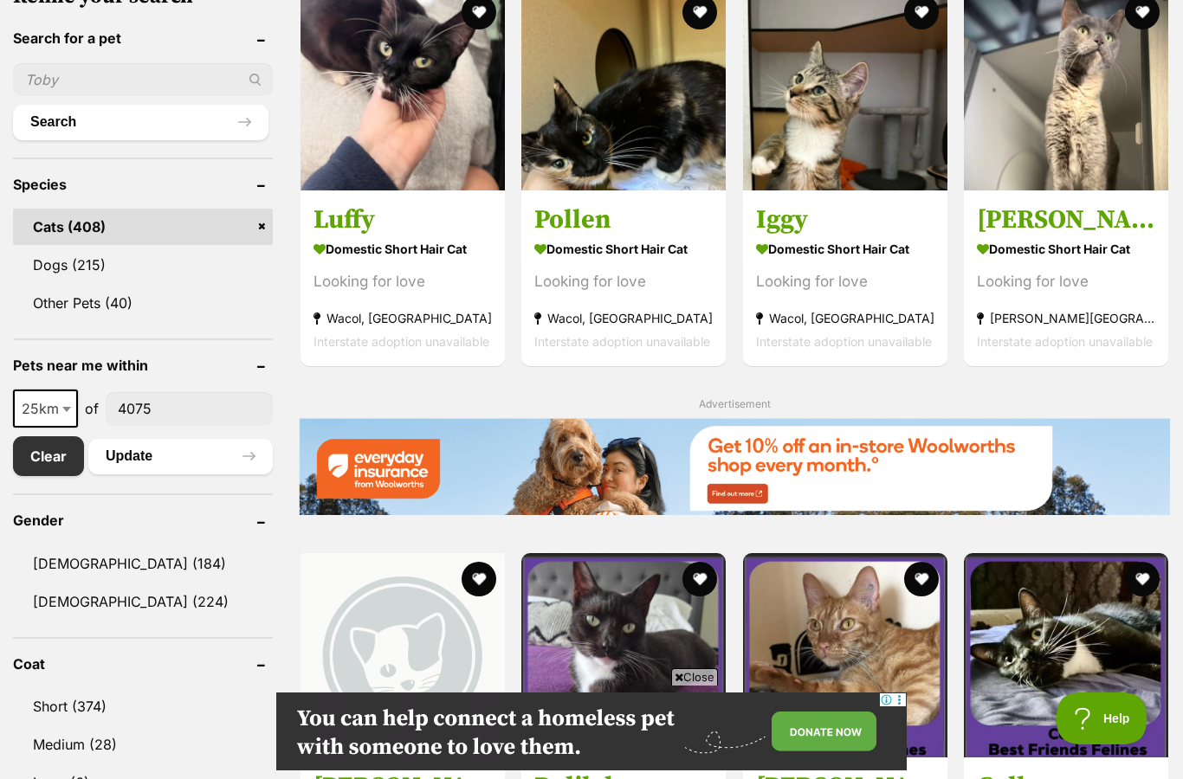
scroll to position [575, 0]
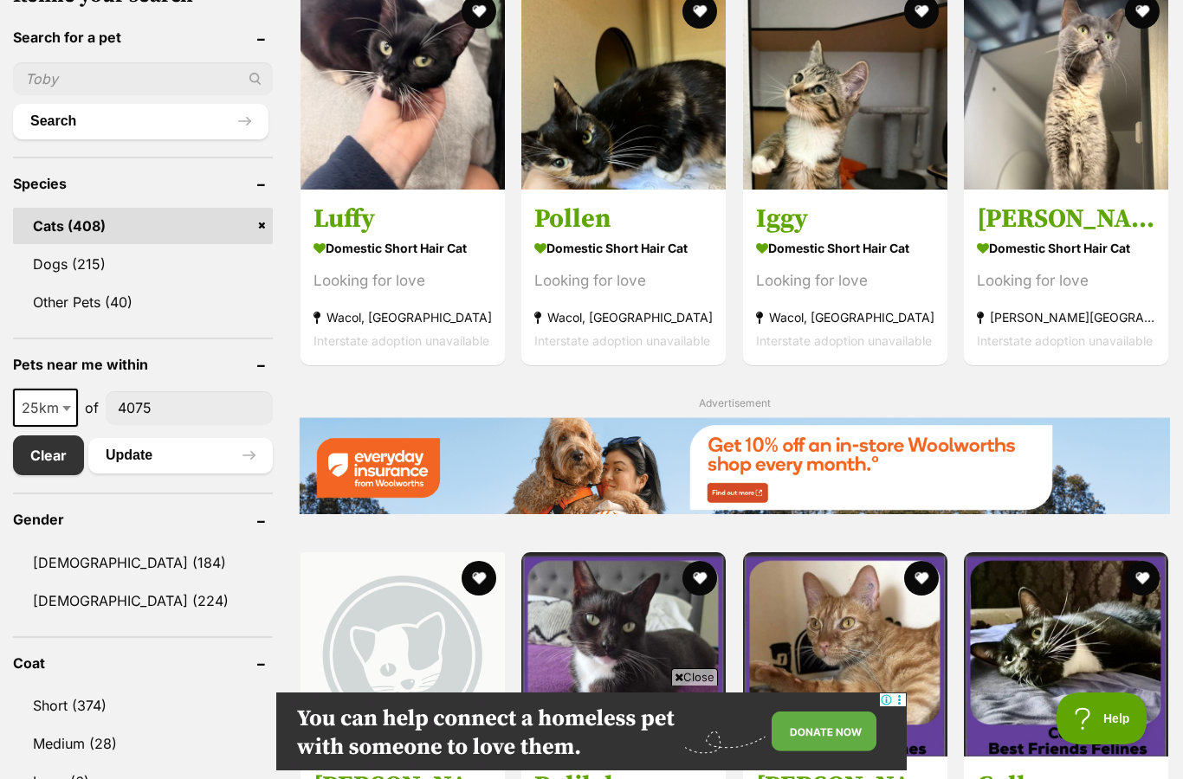
click at [864, 354] on link "Iggy Domestic Short Hair Cat Looking for love Wacol, QLD Interstate adoption un…" at bounding box center [845, 278] width 204 height 176
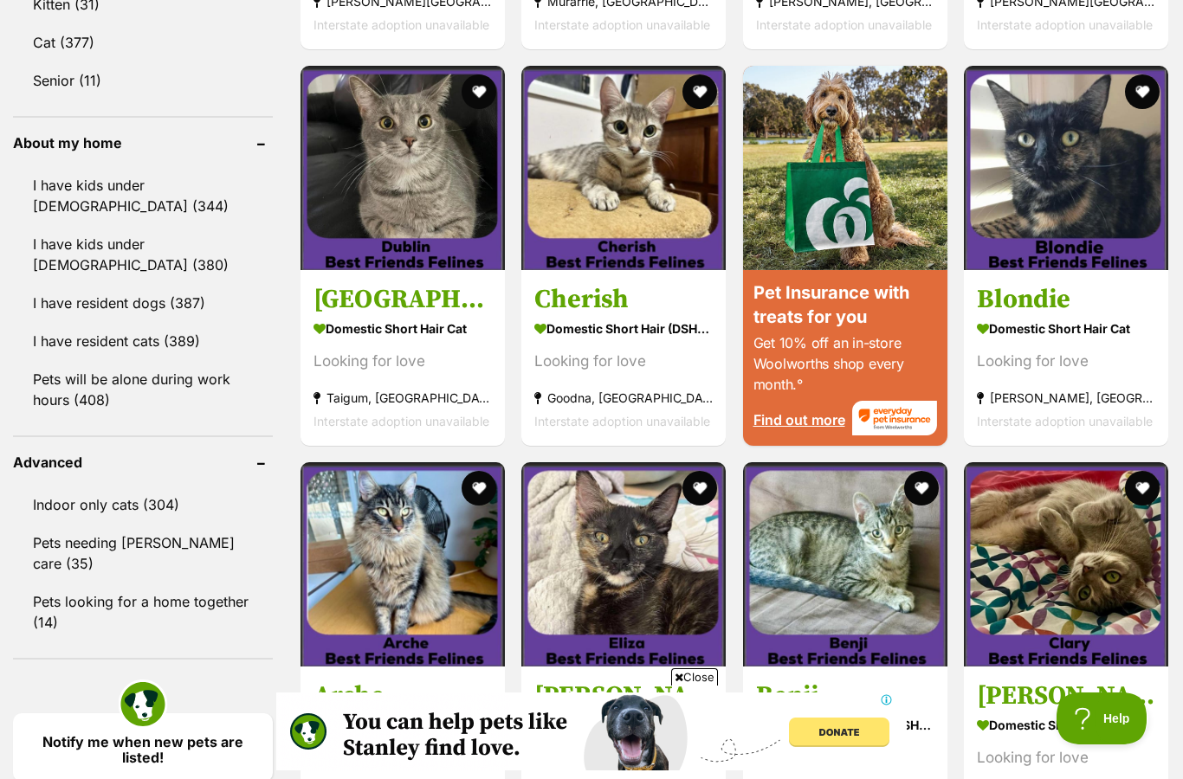
scroll to position [0, 0]
click at [611, 397] on strong "Goodna, QLD" at bounding box center [623, 397] width 178 height 23
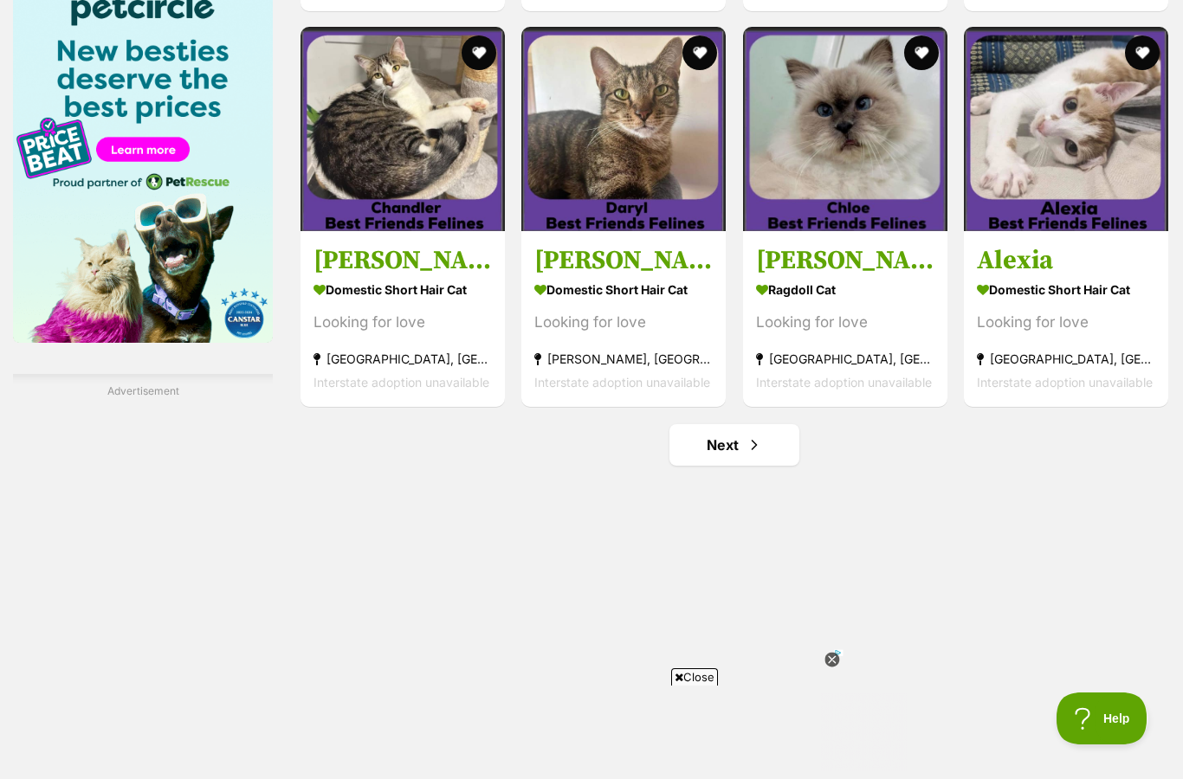
scroll to position [2266, 0]
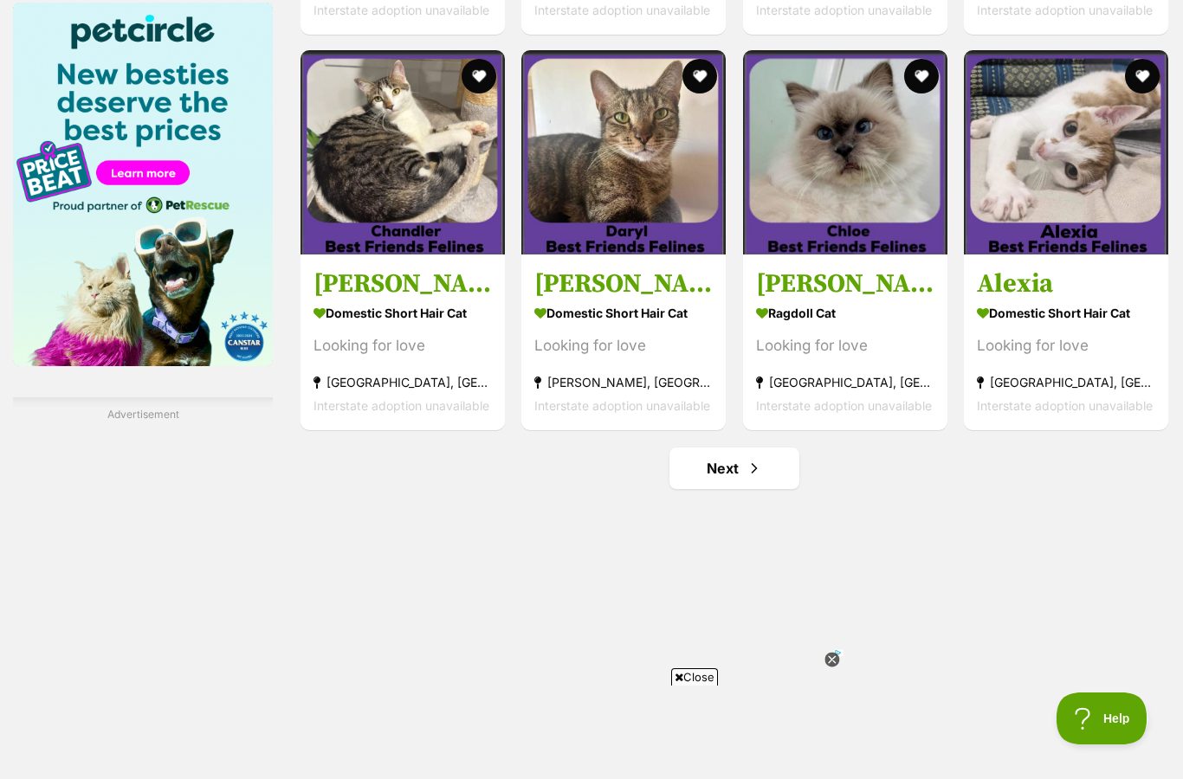
click at [729, 475] on link "Next" at bounding box center [734, 469] width 130 height 42
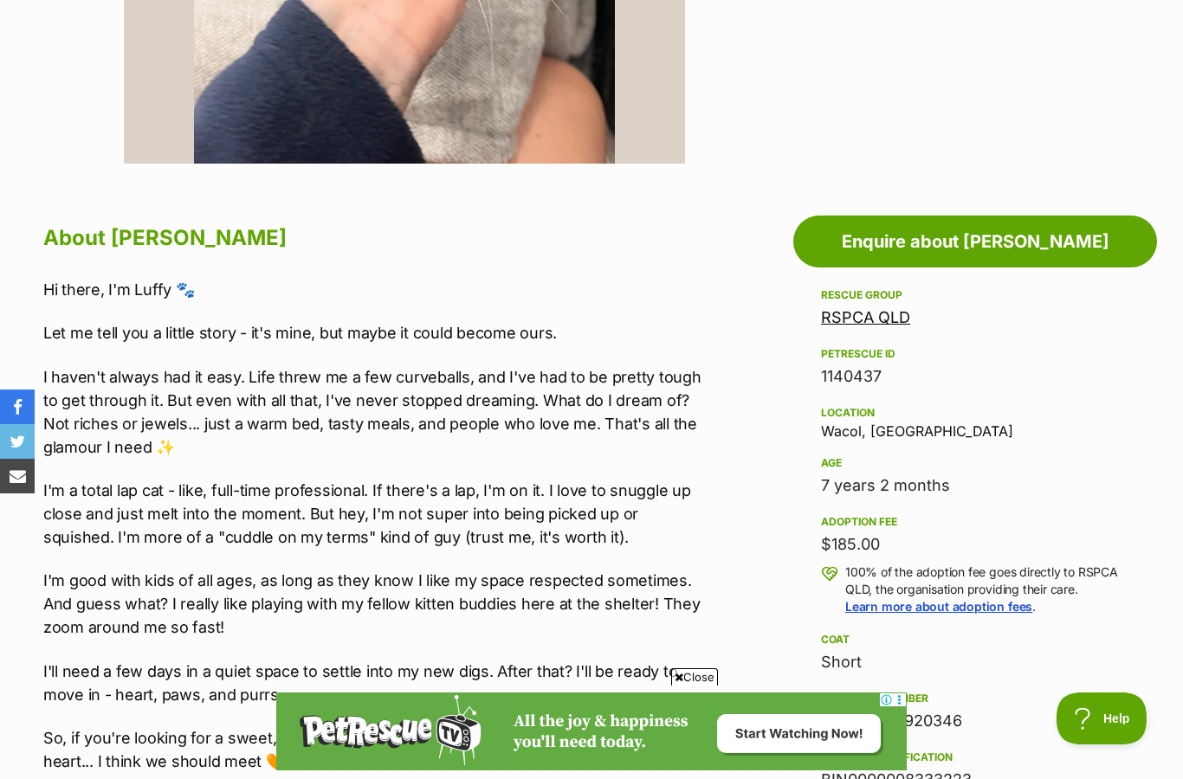
scroll to position [732, 0]
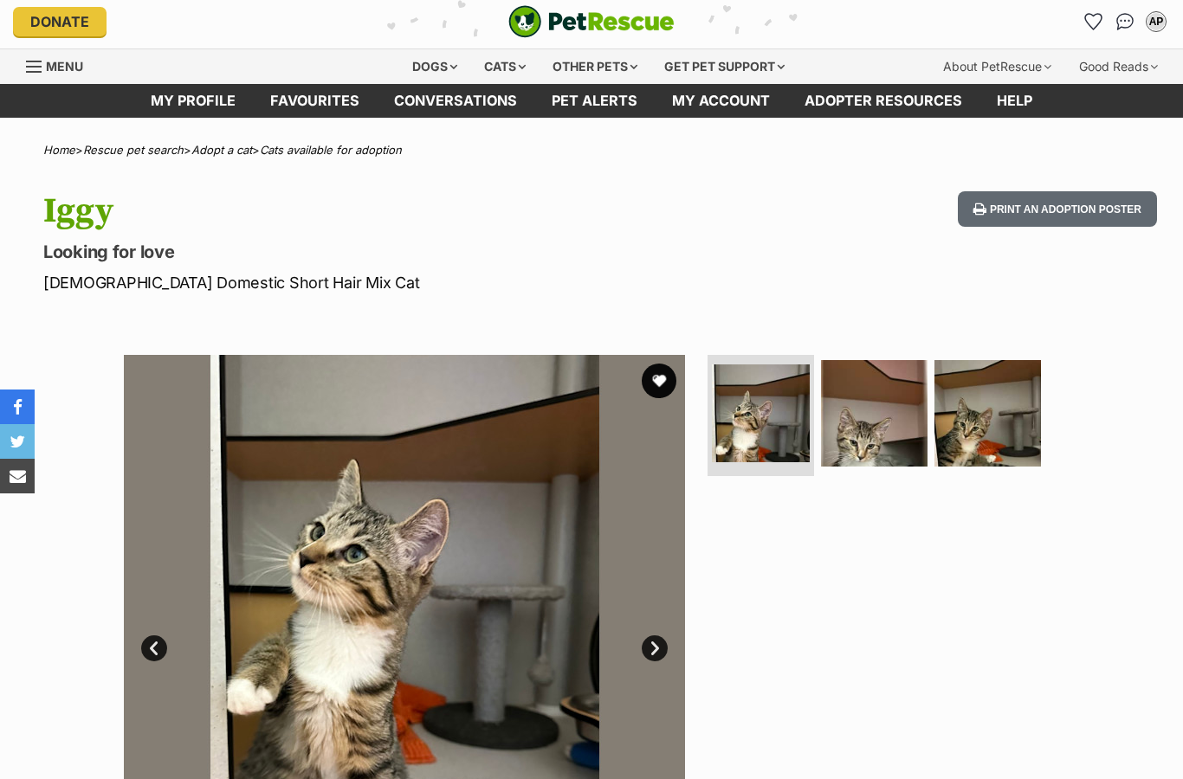
scroll to position [5, 0]
click at [994, 427] on img at bounding box center [987, 413] width 106 height 106
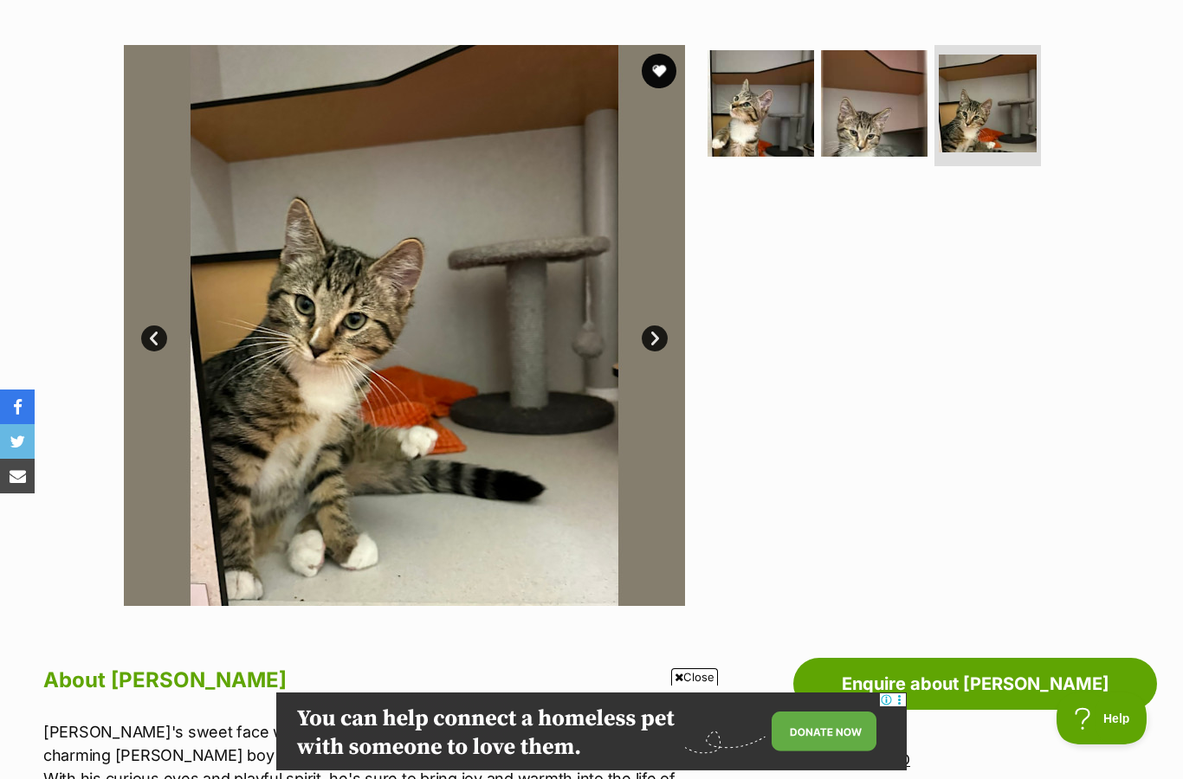
scroll to position [298, 0]
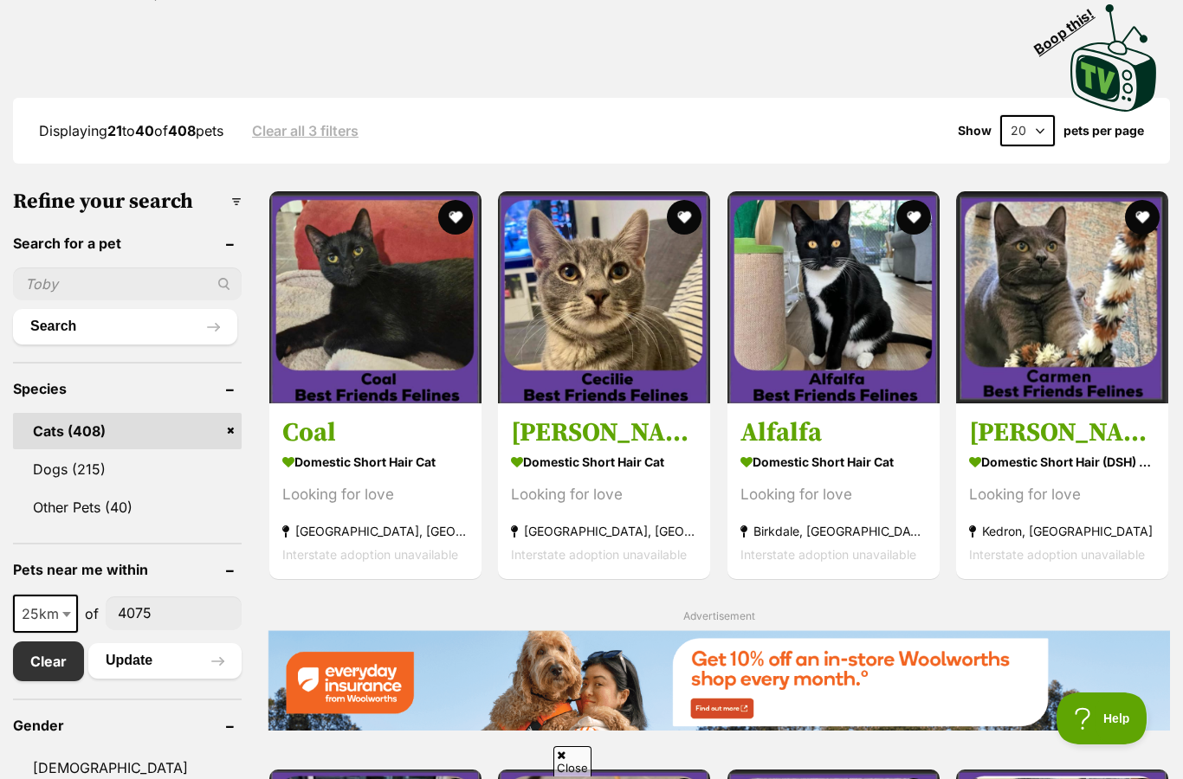
scroll to position [371, 0]
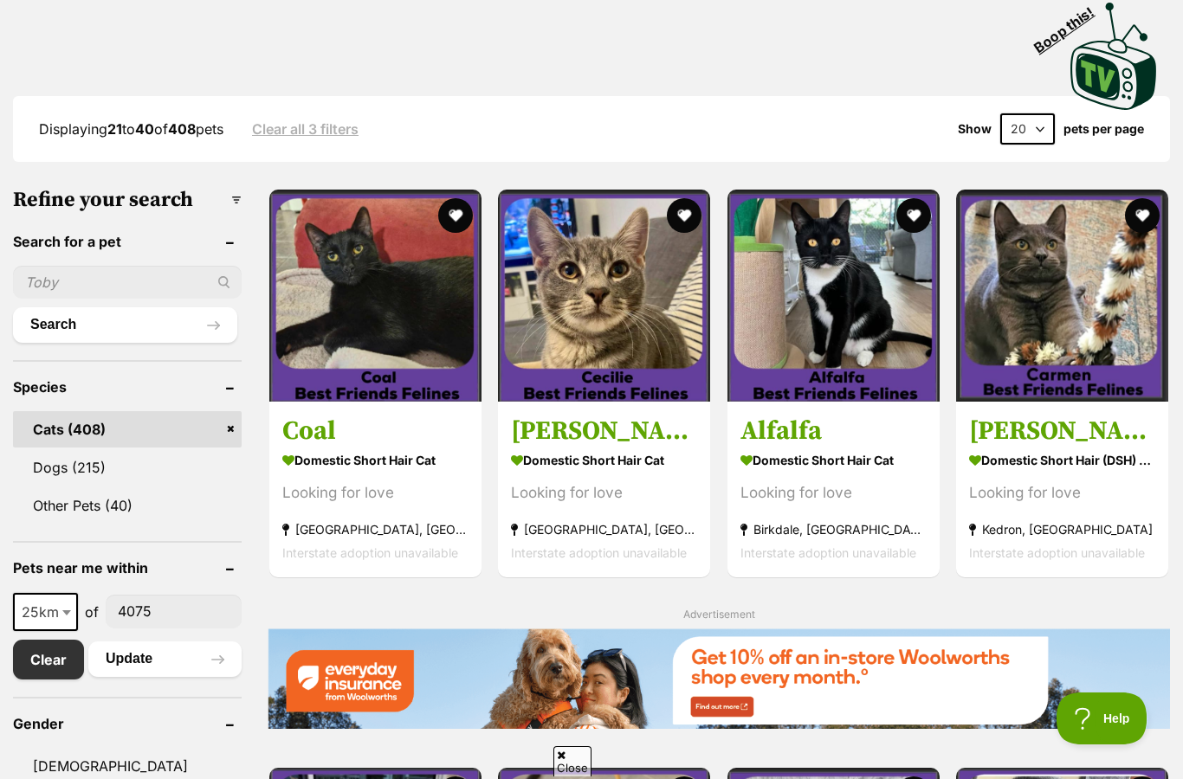
click at [867, 377] on img at bounding box center [833, 296] width 212 height 212
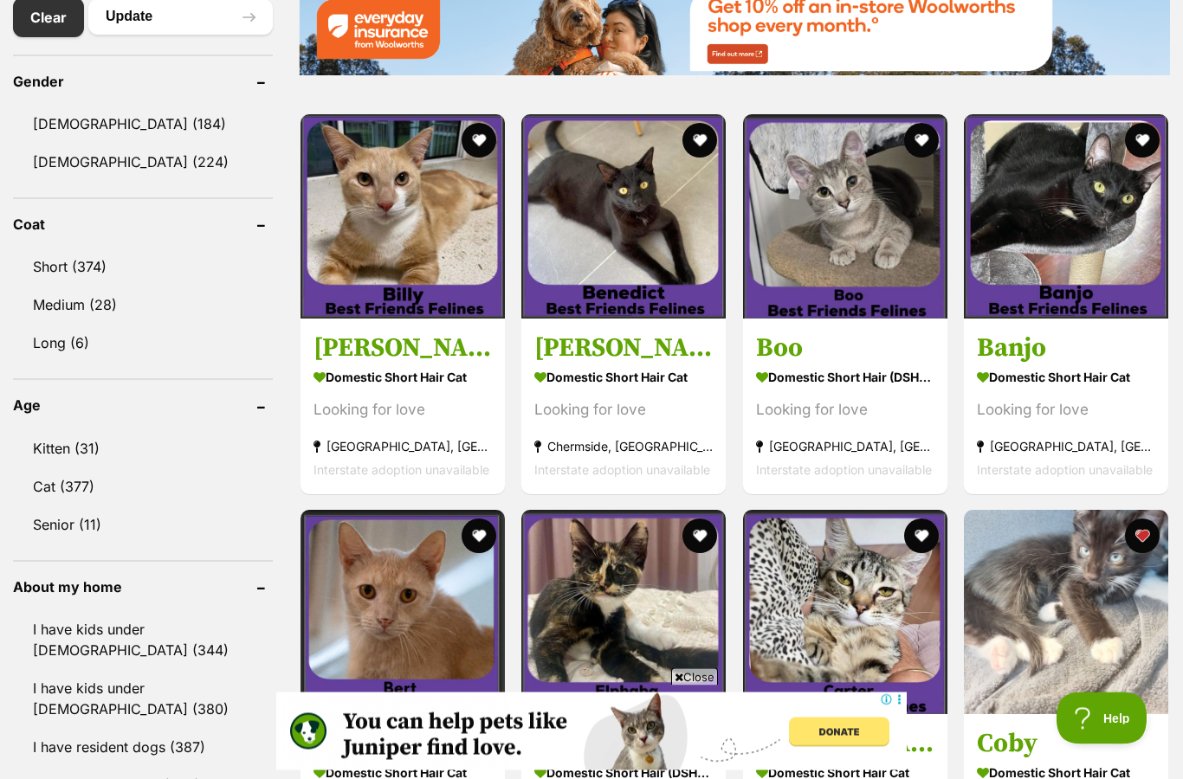
scroll to position [1014, 0]
click at [996, 390] on section "Domestic Short Hair Cat Looking for love [GEOGRAPHIC_DATA], [GEOGRAPHIC_DATA] I…" at bounding box center [1065, 422] width 178 height 117
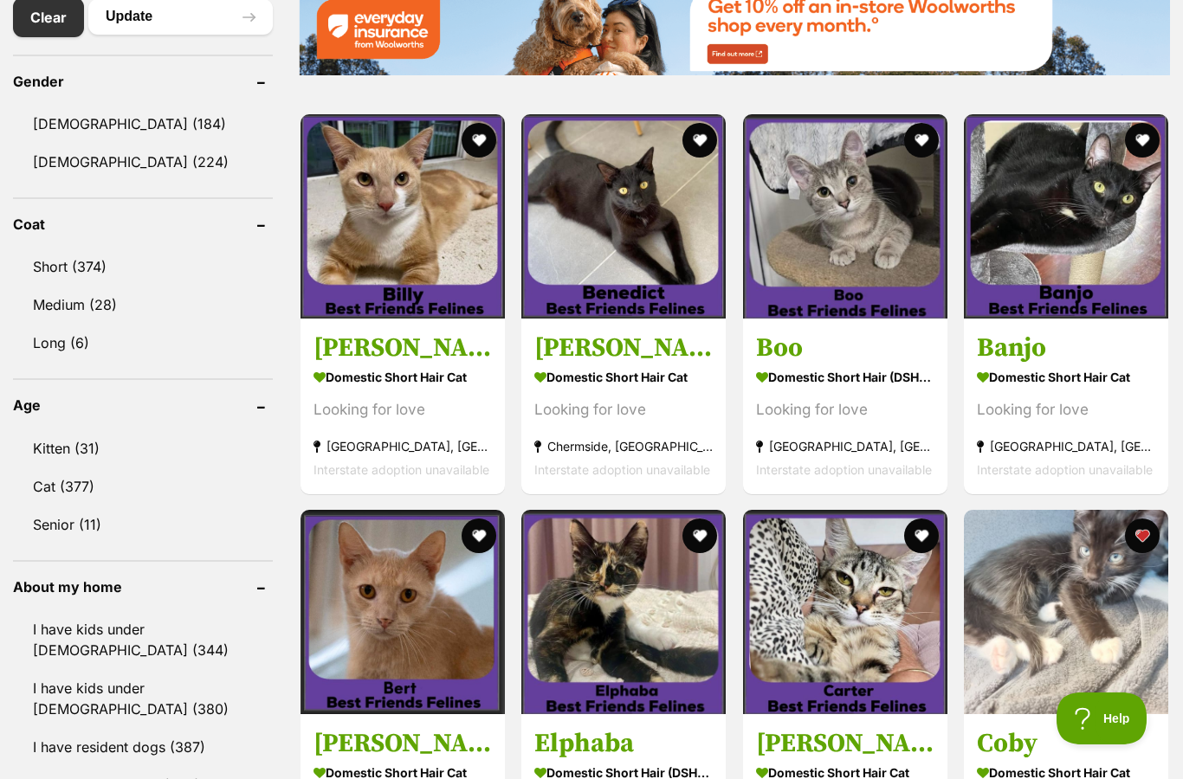
scroll to position [1083, 0]
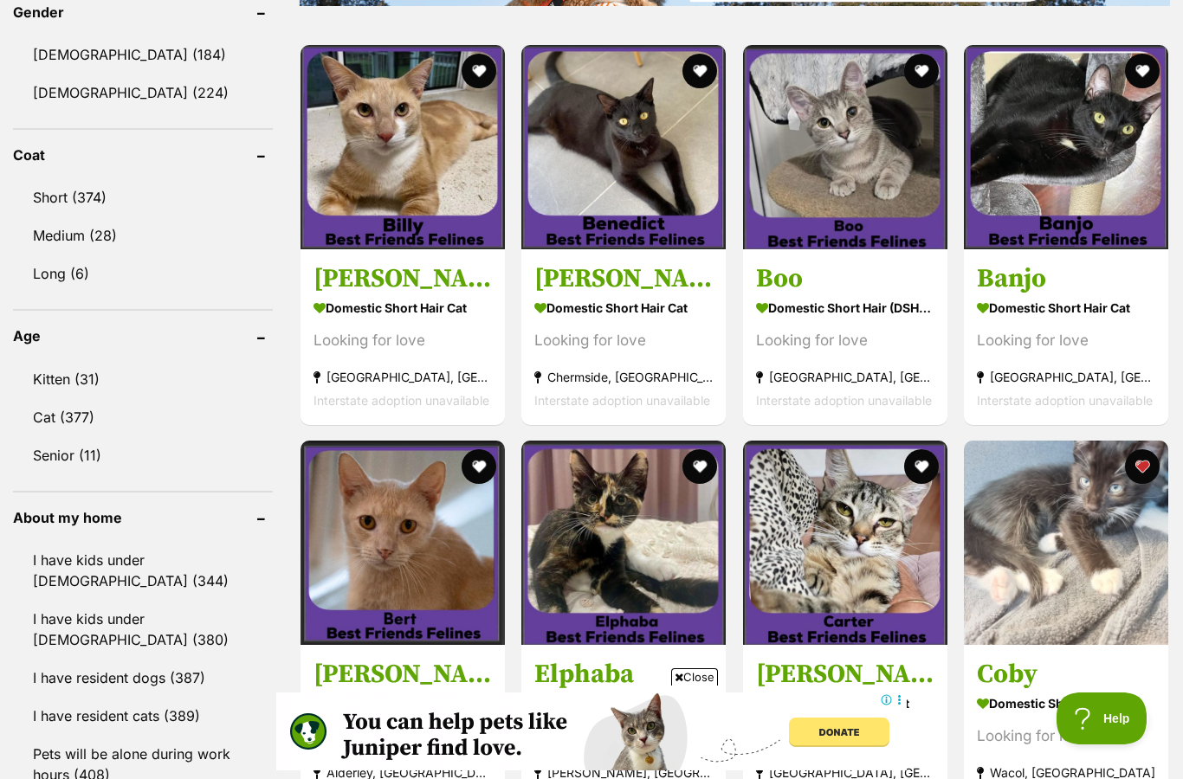
click at [816, 345] on div "Looking for love" at bounding box center [845, 339] width 178 height 23
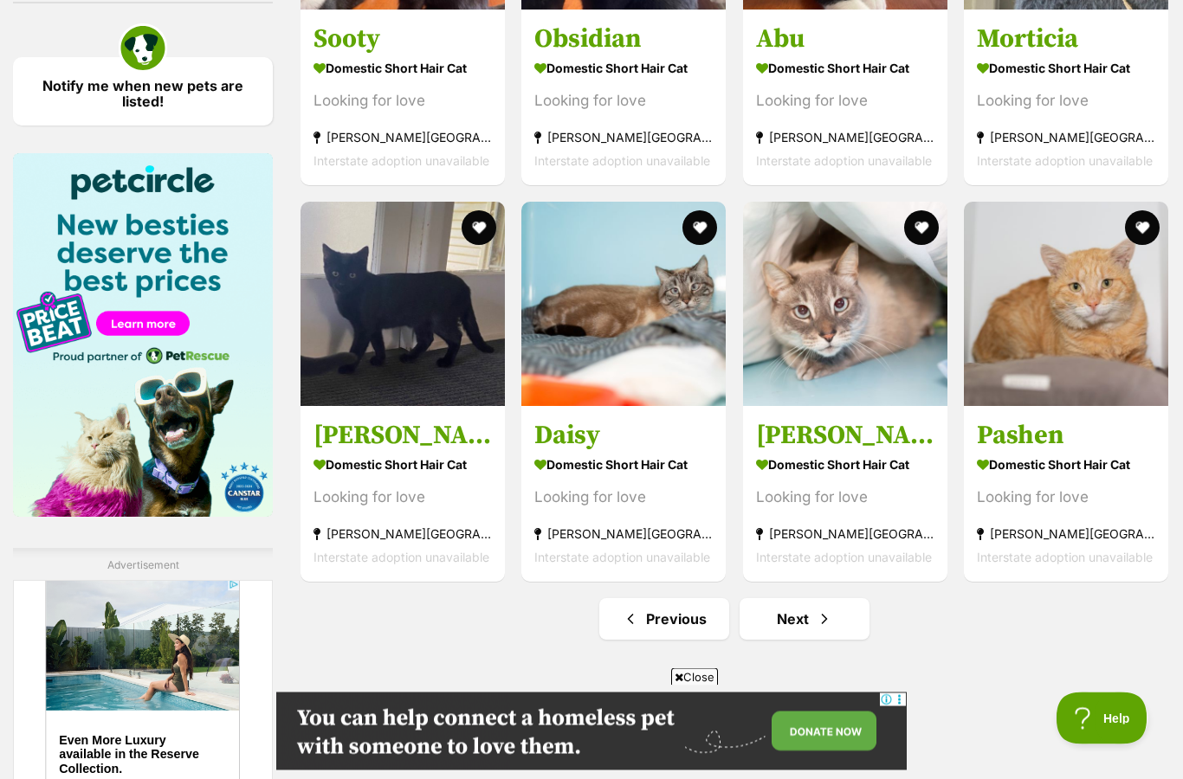
scroll to position [2115, 0]
click at [800, 640] on link "Next" at bounding box center [804, 619] width 130 height 42
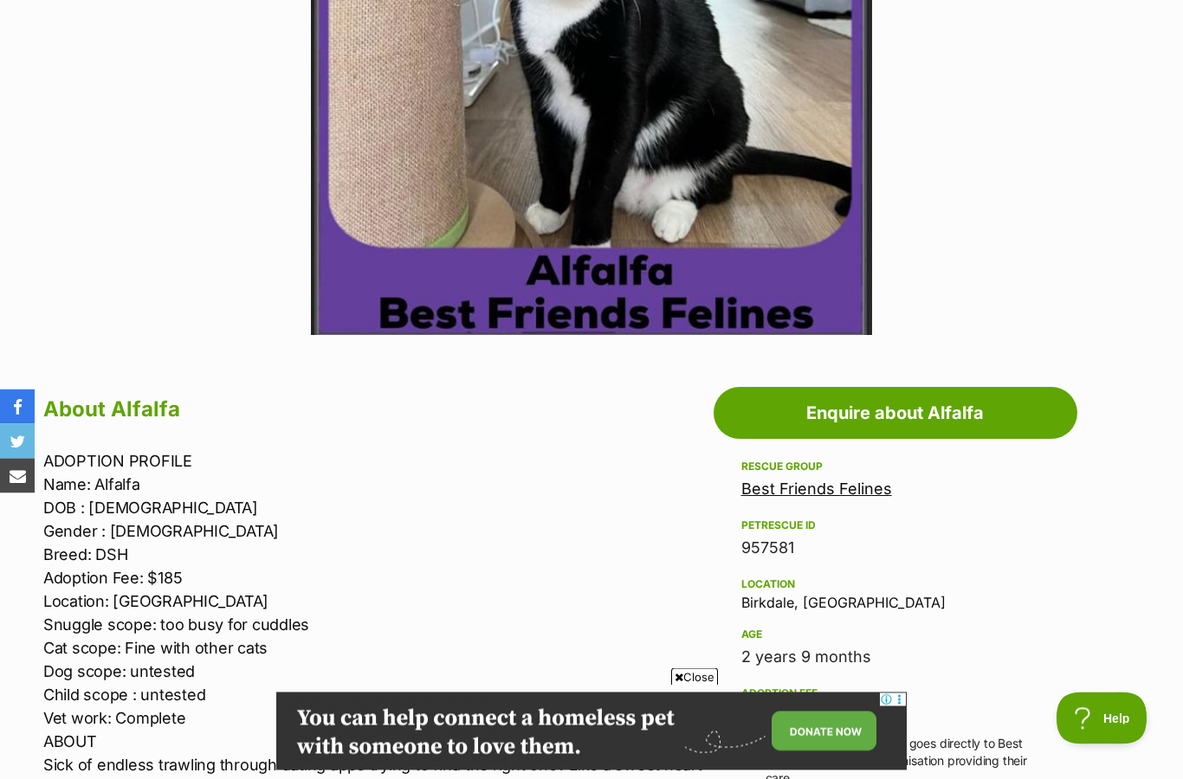
scroll to position [585, 0]
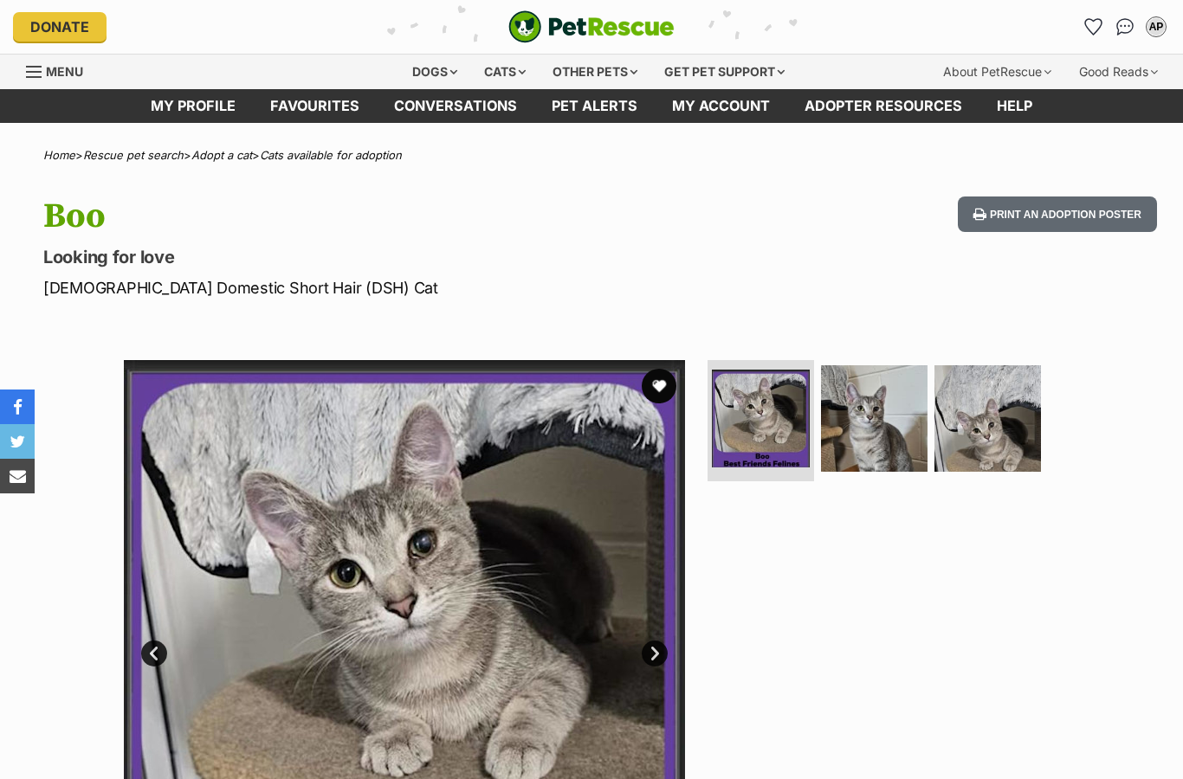
click at [900, 454] on img at bounding box center [874, 418] width 106 height 106
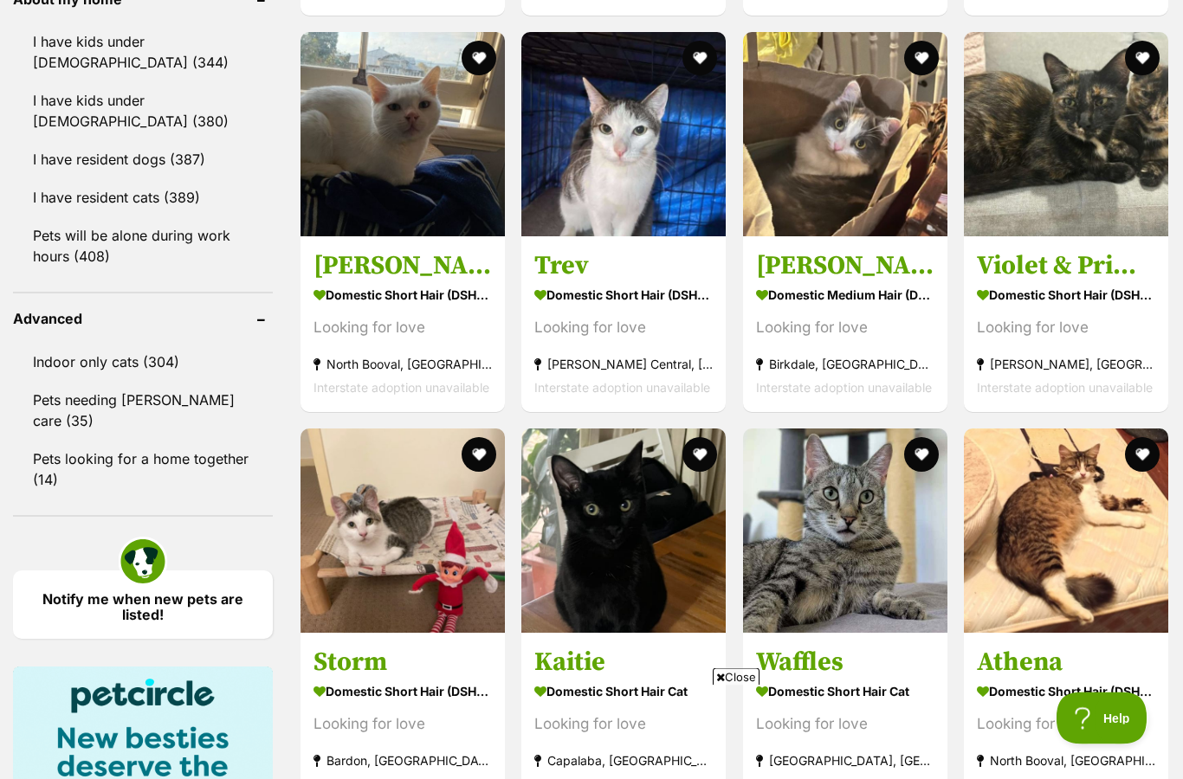
scroll to position [1627, 0]
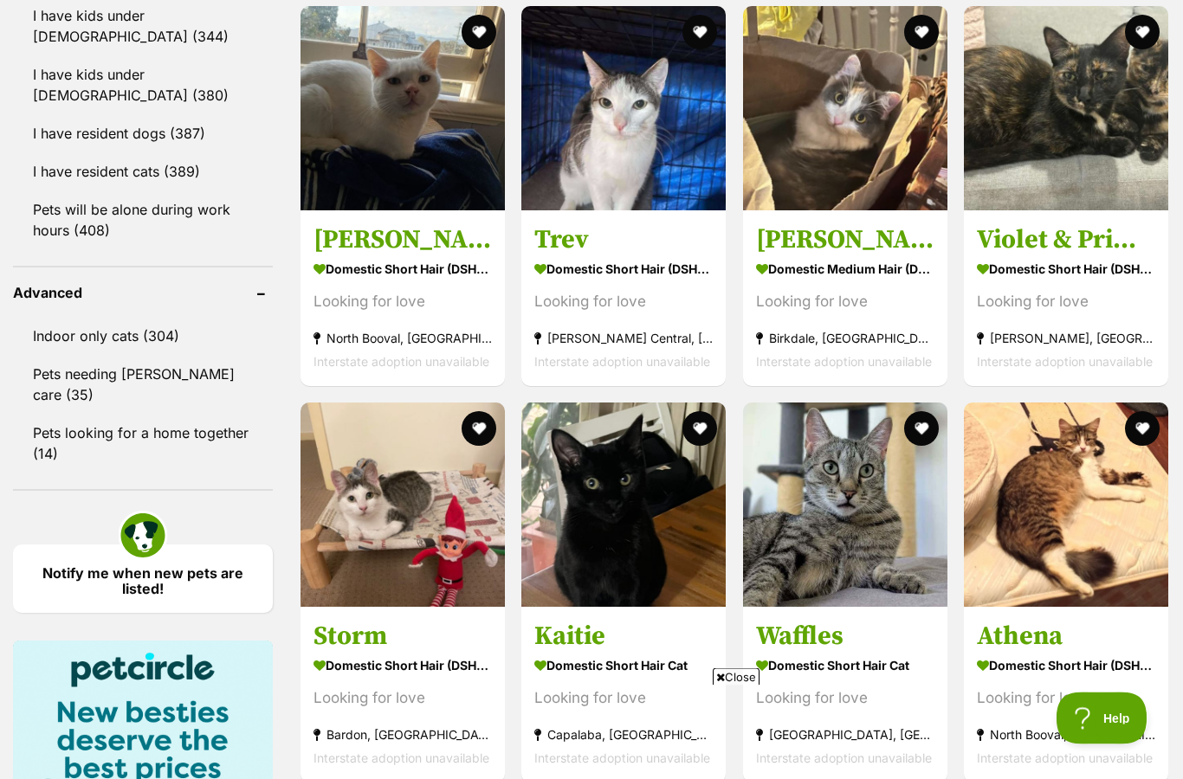
click at [391, 294] on div "Looking for love" at bounding box center [402, 302] width 178 height 23
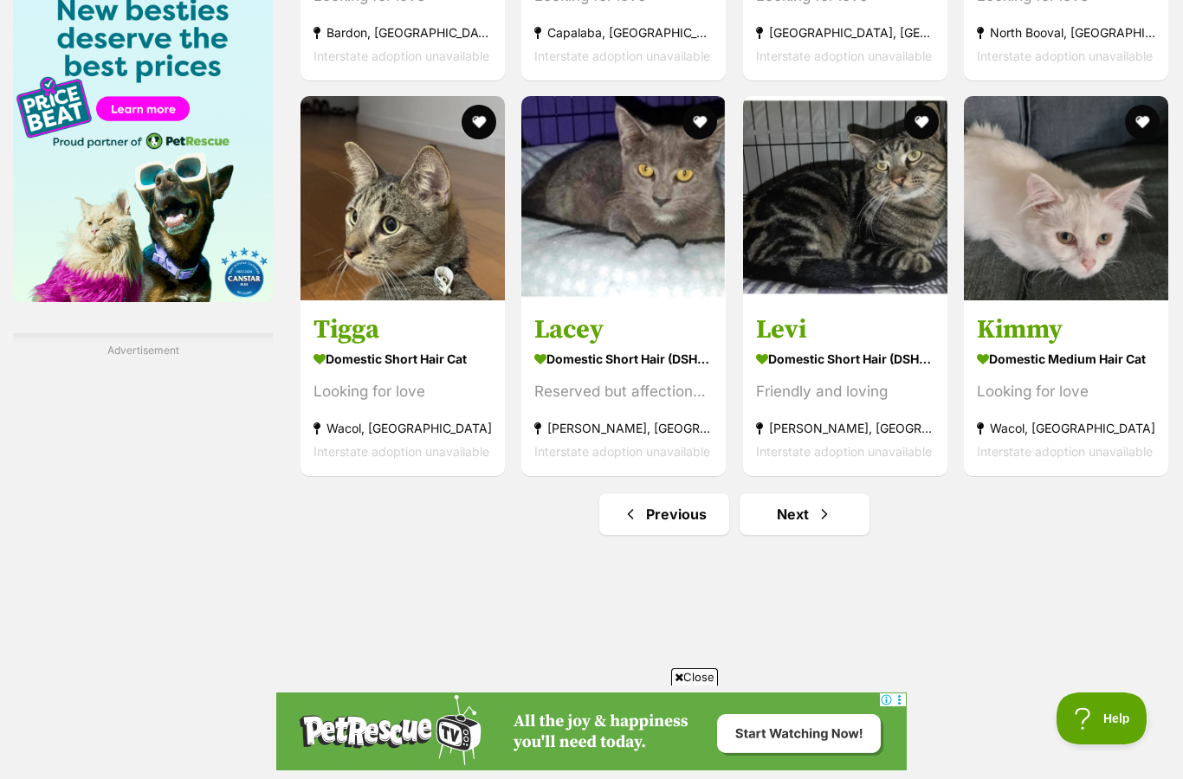
scroll to position [0, 0]
click at [1015, 444] on span "Interstate adoption unavailable" at bounding box center [1064, 451] width 176 height 15
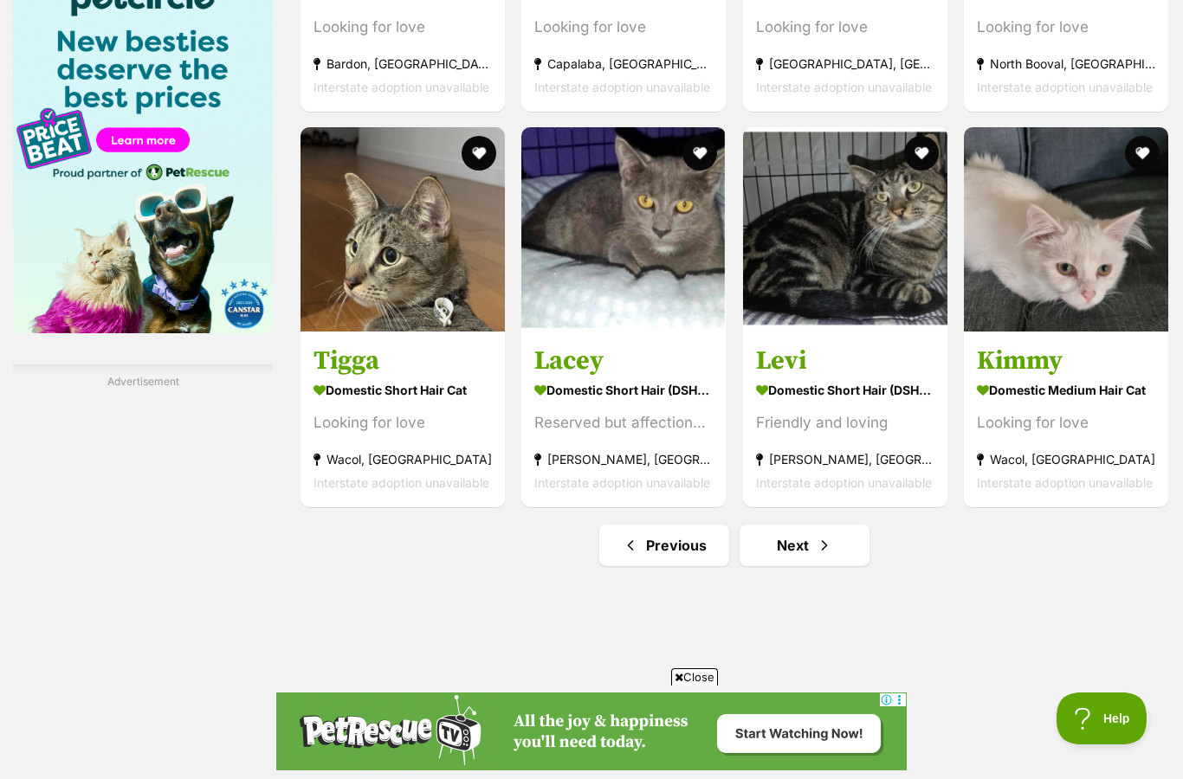
scroll to position [2293, 0]
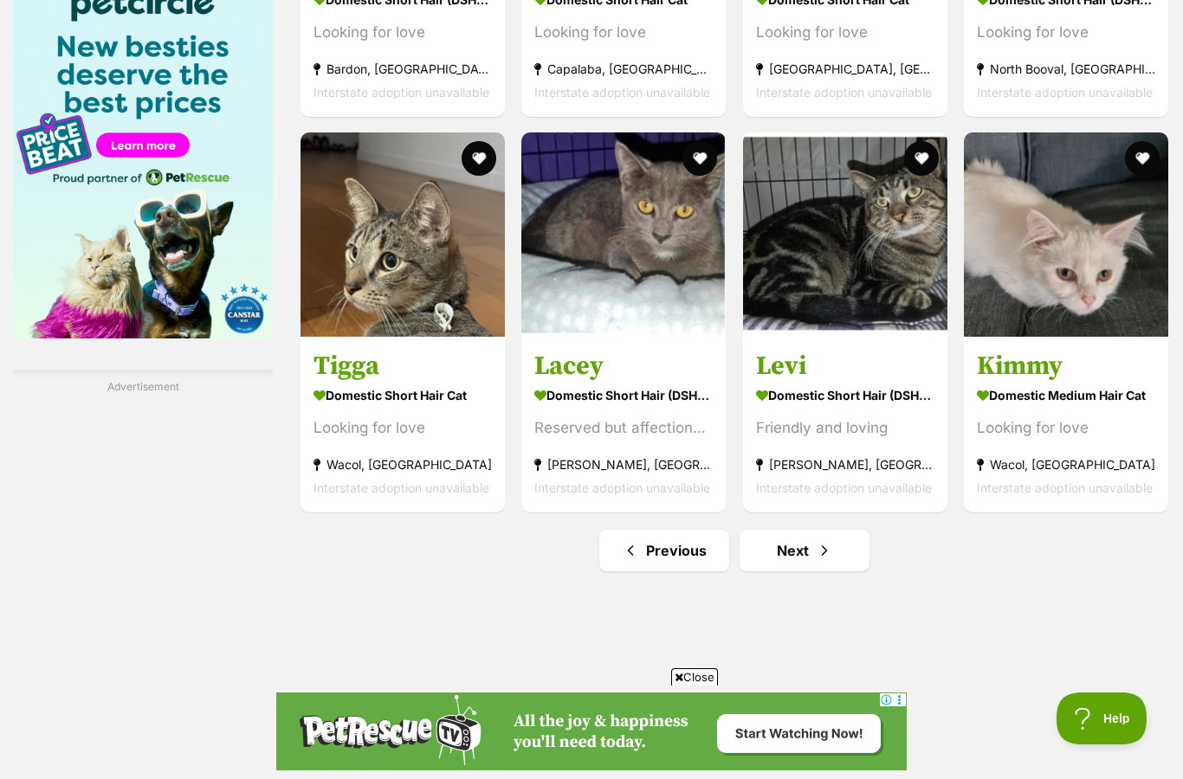
click at [1134, 152] on button "favourite" at bounding box center [1142, 158] width 35 height 35
click at [810, 559] on link "Next" at bounding box center [804, 551] width 130 height 42
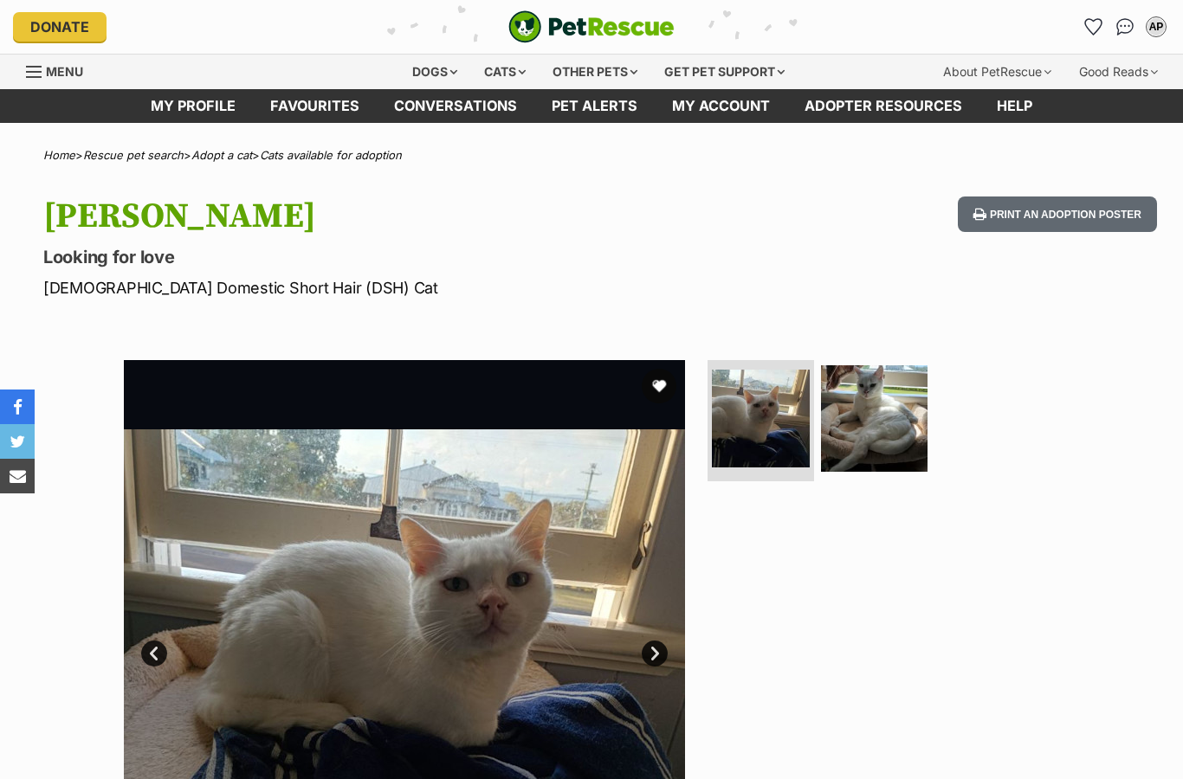
click at [854, 471] on img at bounding box center [874, 418] width 106 height 106
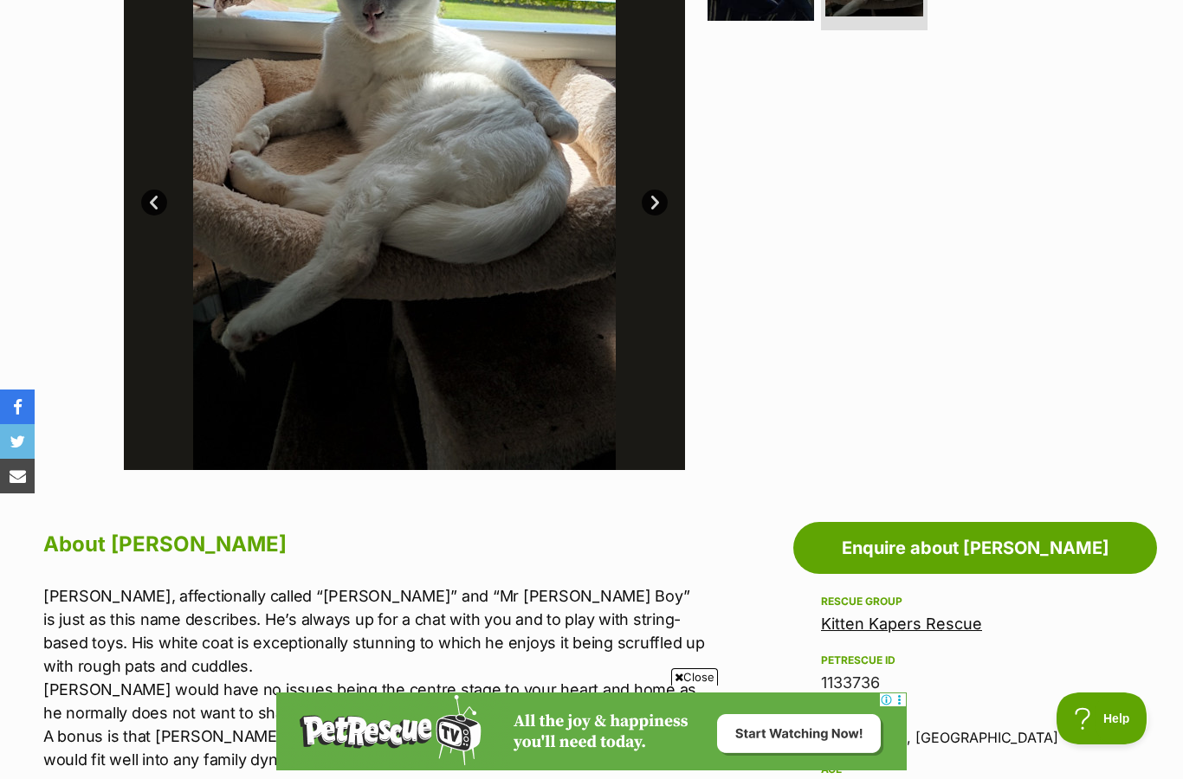
scroll to position [442, 0]
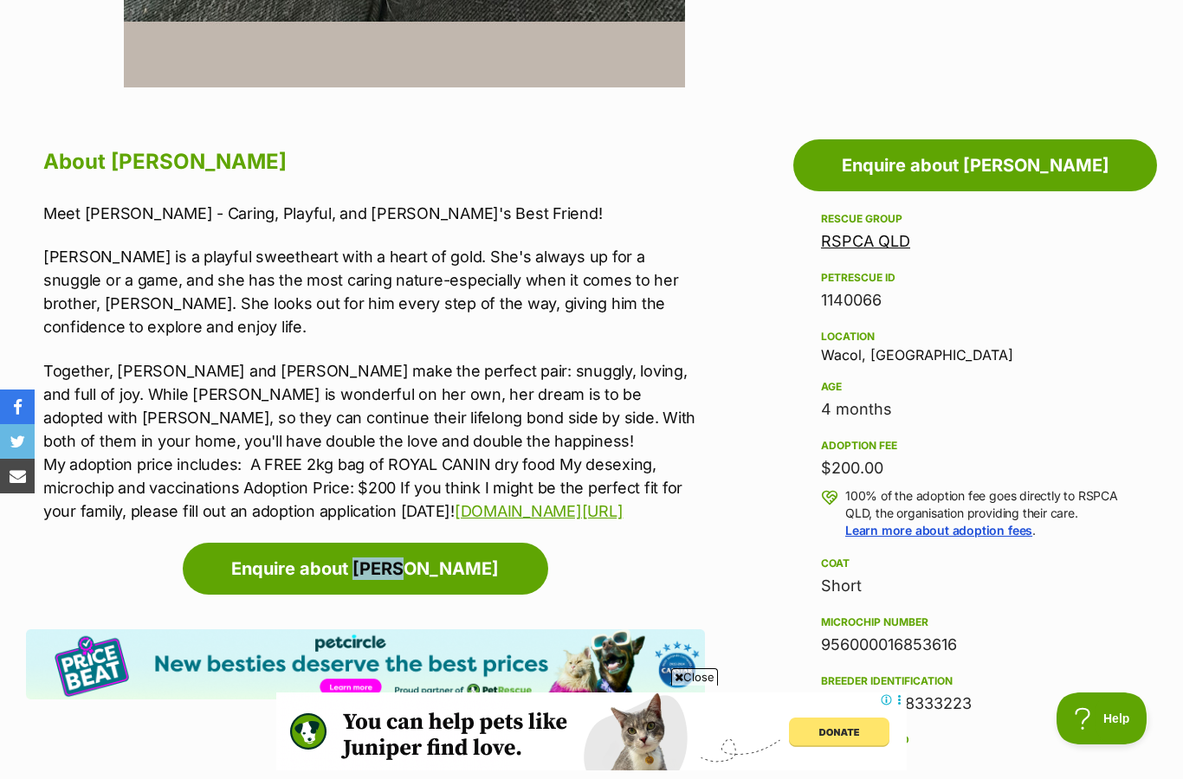
click at [390, 422] on p "Together, Timmy and Kimmy make the perfect pair: snuggly, loving, and full of j…" at bounding box center [373, 441] width 661 height 164
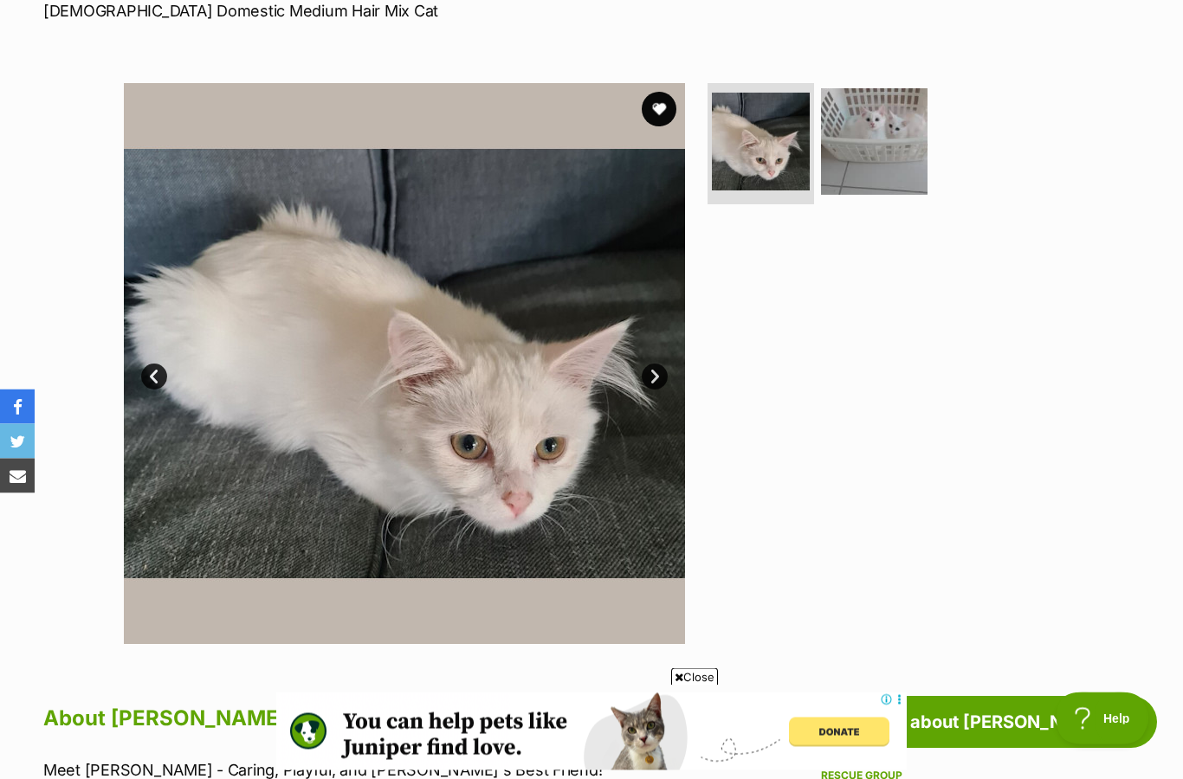
scroll to position [254, 0]
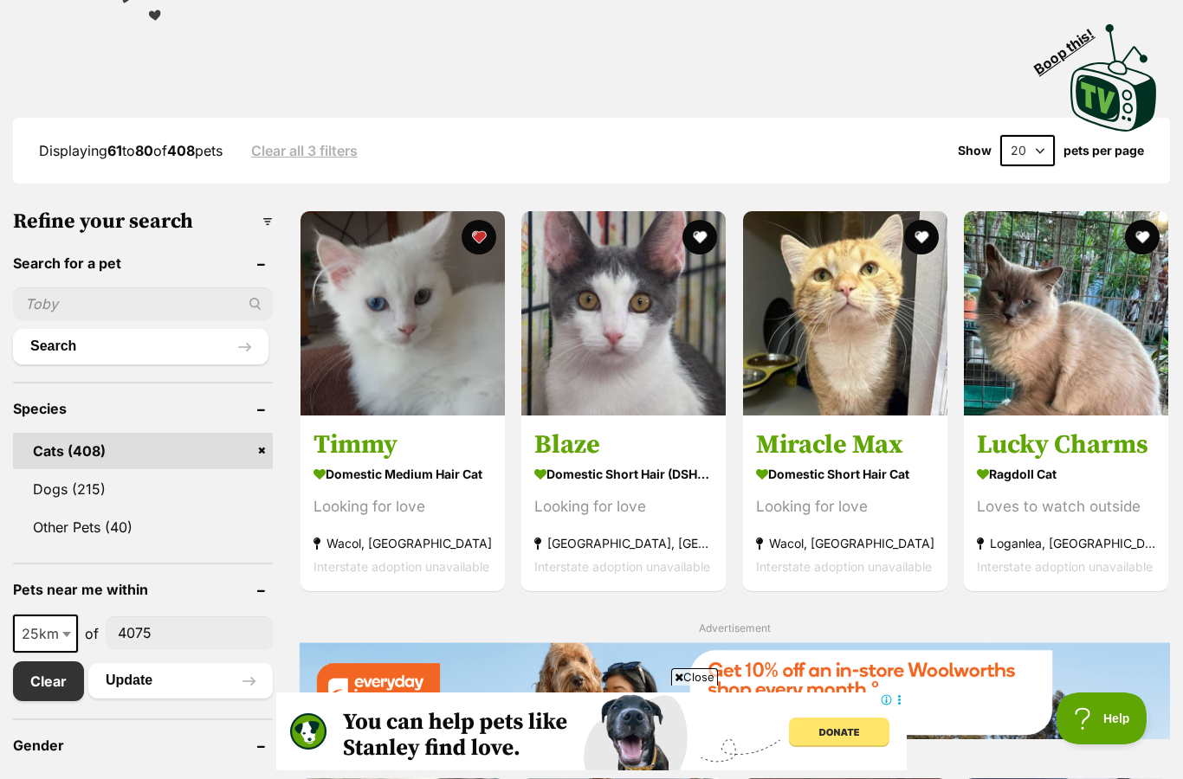
click at [369, 421] on link "Timmy Domestic Medium Hair Cat Looking for love Wacol, [GEOGRAPHIC_DATA] Inters…" at bounding box center [402, 503] width 204 height 176
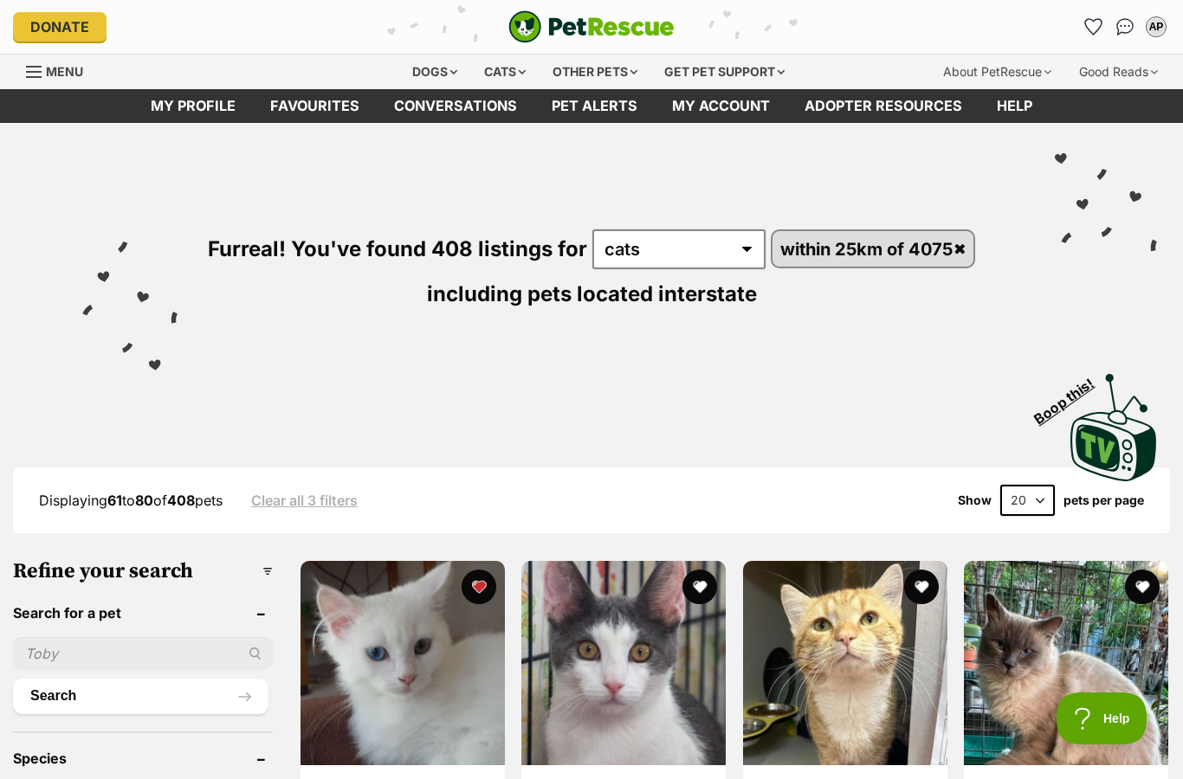
click at [324, 88] on div "Dogs Find a dog on PetRescue View all dogs Browse all of the doggos looking for…" at bounding box center [598, 72] width 572 height 35
click at [314, 108] on link "Favourites" at bounding box center [315, 106] width 124 height 34
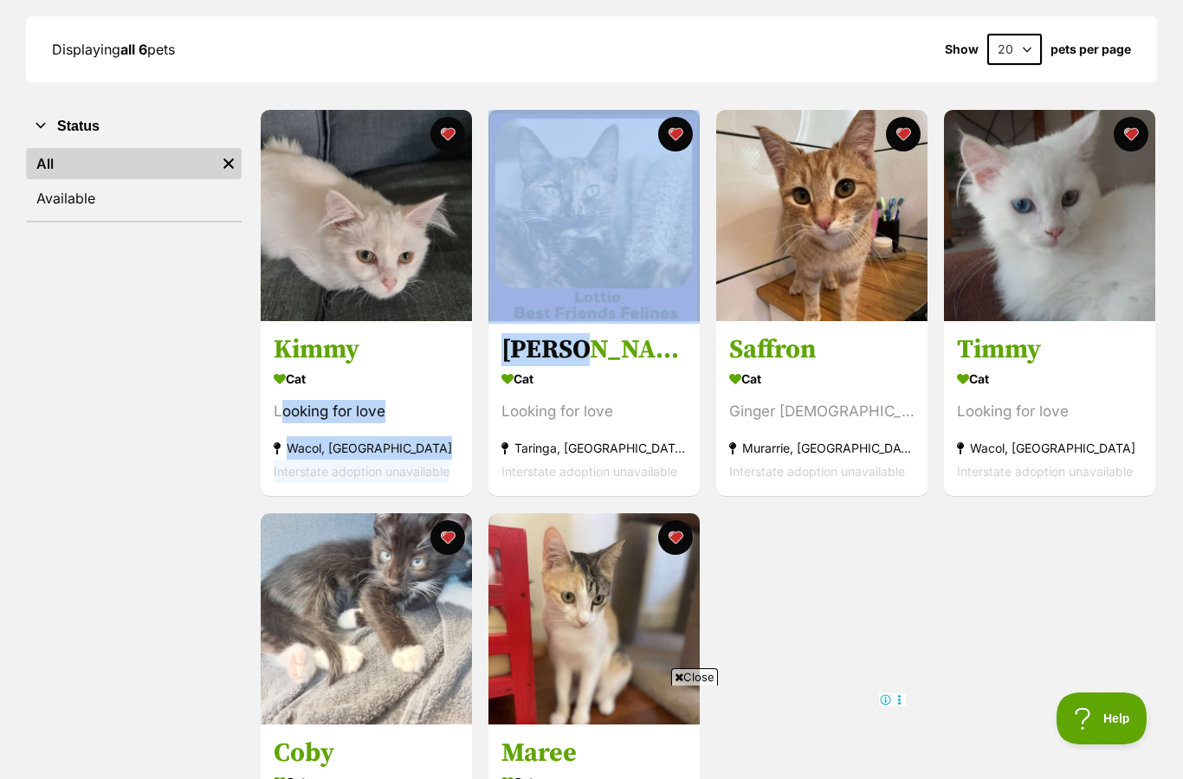
click at [973, 687] on div "Kimmy Cat Looking for love Wacol, [GEOGRAPHIC_DATA] Interstate adoption unavail…" at bounding box center [708, 504] width 898 height 793
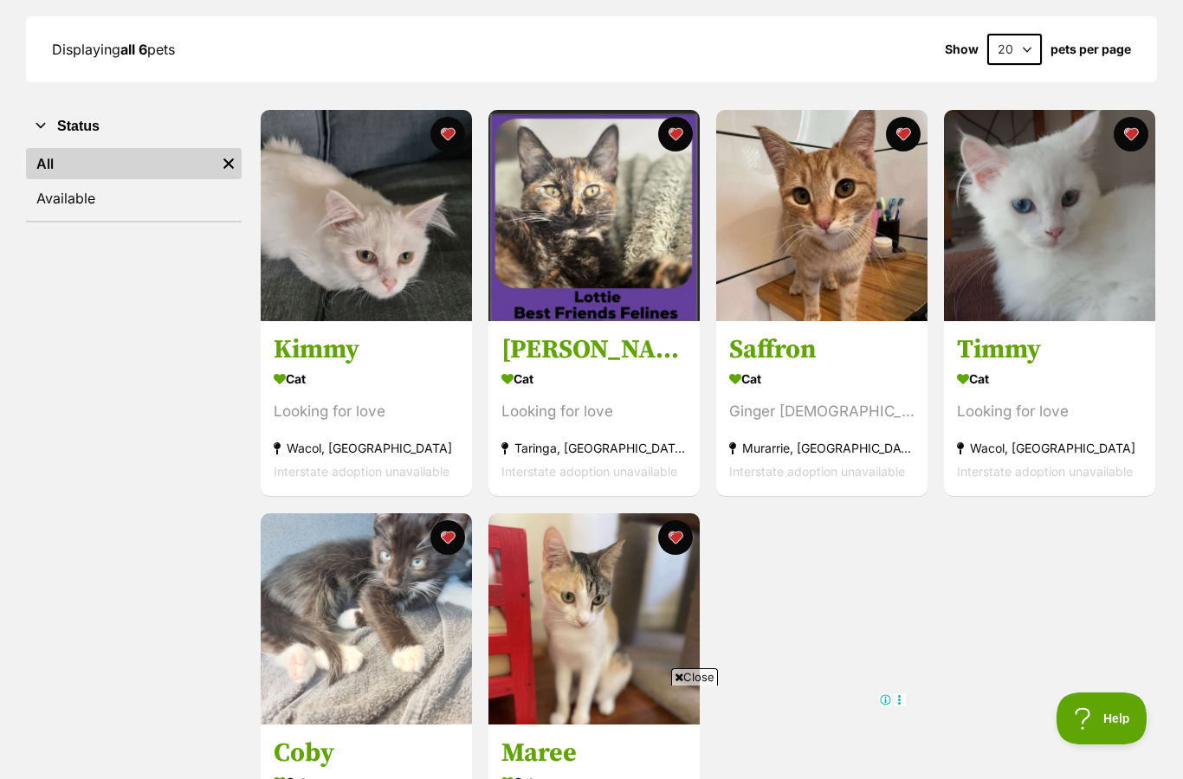
click at [953, 650] on div "Kimmy Cat Looking for love Wacol, [GEOGRAPHIC_DATA] Interstate adoption unavail…" at bounding box center [708, 504] width 898 height 793
